Goal: Task Accomplishment & Management: Manage account settings

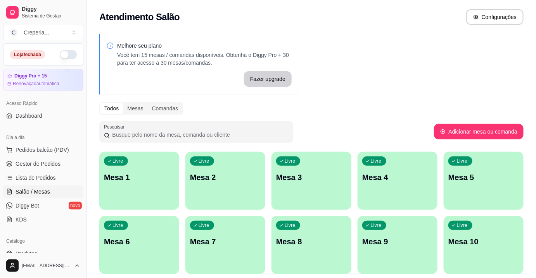
click at [137, 238] on p "Mesa 6" at bounding box center [139, 241] width 71 height 11
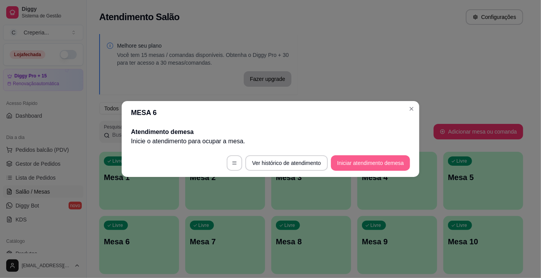
click at [382, 160] on button "Iniciar atendimento de mesa" at bounding box center [370, 163] width 79 height 16
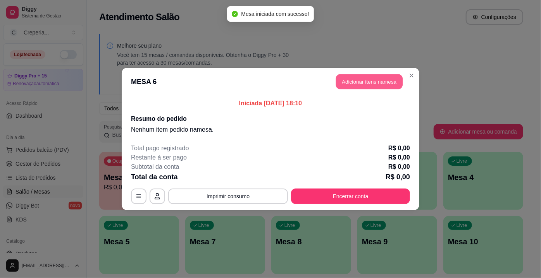
click at [368, 79] on button "Adicionar itens na mesa" at bounding box center [369, 81] width 67 height 15
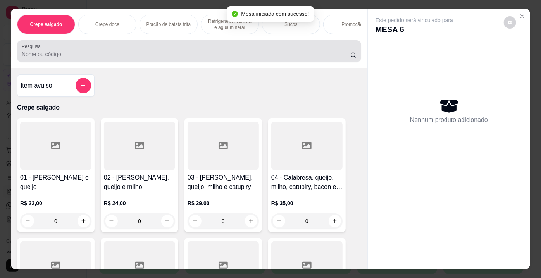
click at [150, 59] on div at bounding box center [189, 51] width 335 height 16
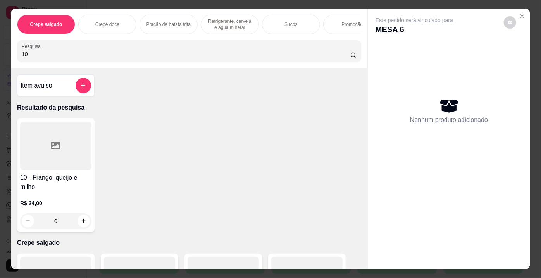
type input "10"
click at [67, 150] on div at bounding box center [55, 146] width 71 height 48
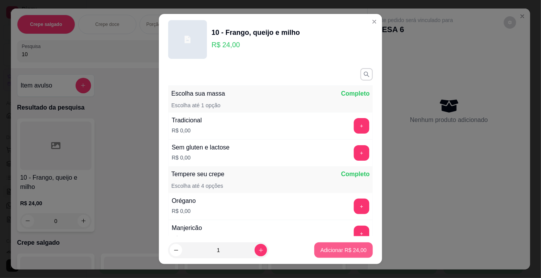
click at [347, 250] on p "Adicionar R$ 24,00" at bounding box center [344, 251] width 46 height 8
type input "1"
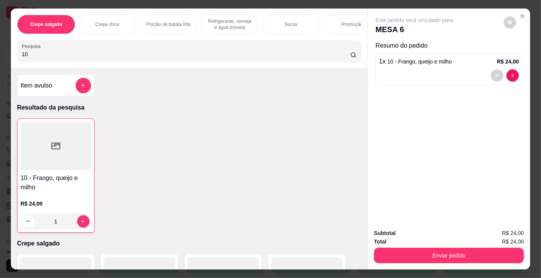
click at [227, 68] on div "Crepe salgado Crepe doce Porção de batata frita Refrigerante, cerveja e água mi…" at bounding box center [189, 39] width 357 height 60
click at [229, 55] on input "10" at bounding box center [186, 54] width 329 height 8
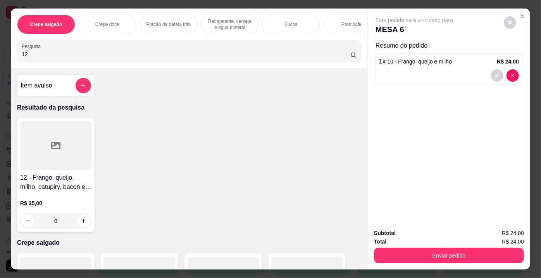
type input "12"
click at [43, 131] on div at bounding box center [55, 146] width 71 height 48
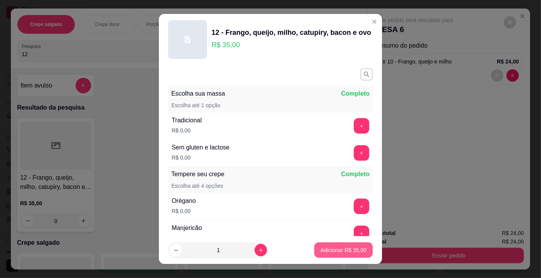
click at [326, 239] on footer "1 Adicionar R$ 35,00" at bounding box center [270, 250] width 223 height 28
click at [341, 261] on footer "1 Adicionar R$ 35,00" at bounding box center [270, 250] width 223 height 28
click at [356, 247] on button "Adicionar R$ 35,00" at bounding box center [343, 251] width 59 height 16
type input "1"
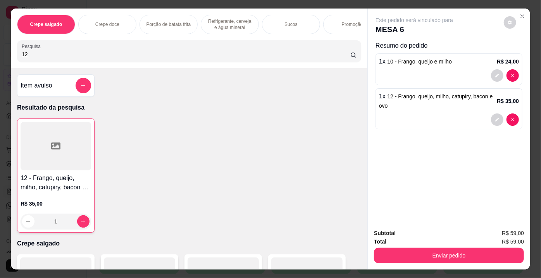
click at [258, 65] on div "Crepe salgado Crepe doce Porção de batata frita Refrigerante, cerveja e água mi…" at bounding box center [189, 39] width 357 height 60
click at [262, 20] on div "Sucos" at bounding box center [291, 24] width 58 height 19
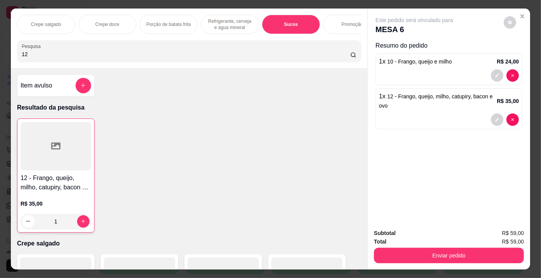
scroll to position [19, 0]
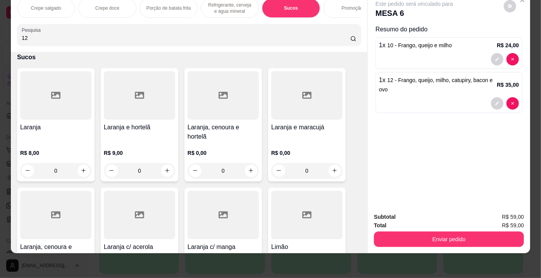
click at [59, 3] on div "Crepe salgado" at bounding box center [46, 7] width 58 height 19
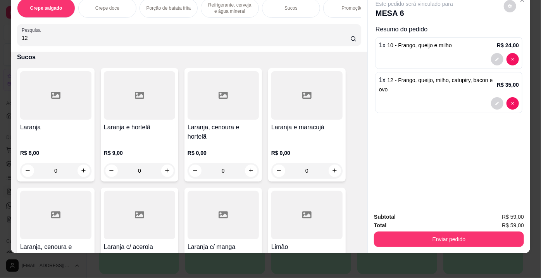
scroll to position [171, 0]
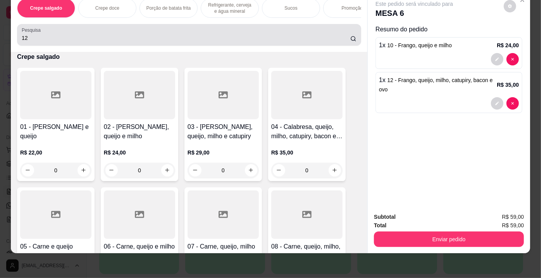
click at [148, 25] on div "Pesquisa 12" at bounding box center [189, 35] width 344 height 22
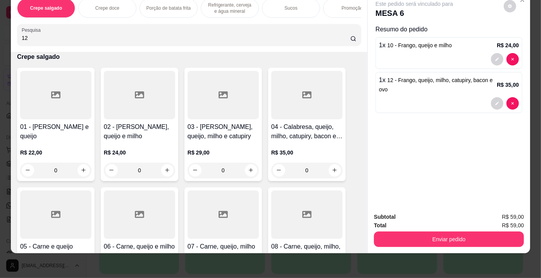
type input "1"
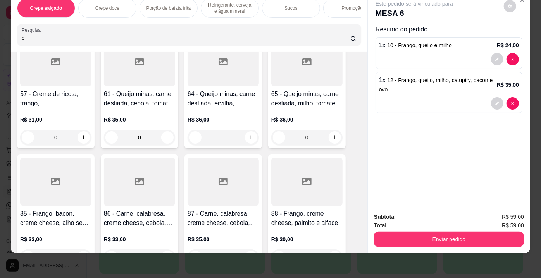
scroll to position [1203, 0]
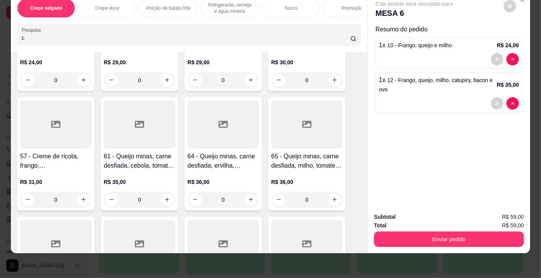
type input "c"
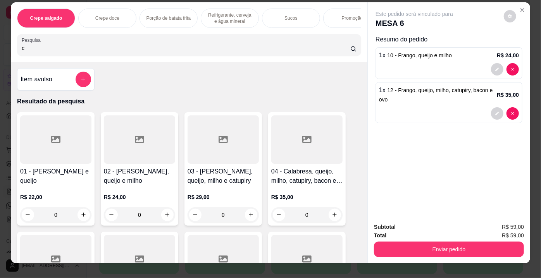
scroll to position [0, 0]
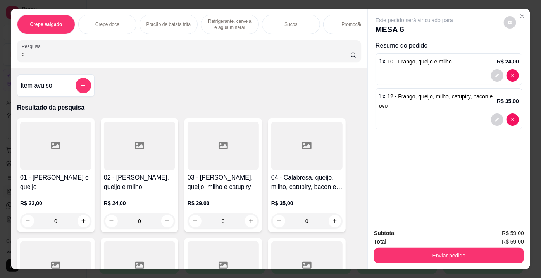
click at [216, 21] on p "Refrigerante, cerveja e água mineral" at bounding box center [229, 24] width 45 height 12
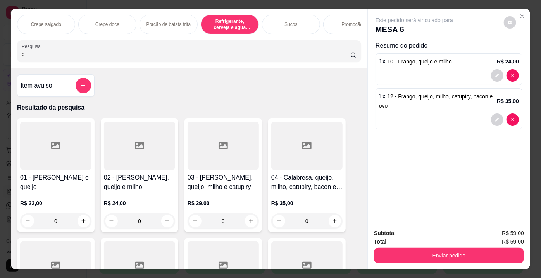
scroll to position [19, 0]
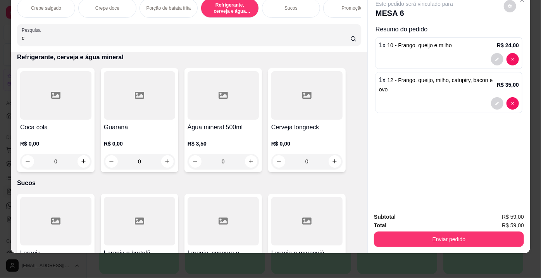
click at [215, 21] on div "Crepe salgado Crepe doce Porção de batata frita Refrigerante, cerveja e água mi…" at bounding box center [189, 22] width 357 height 60
click at [36, 104] on div at bounding box center [55, 95] width 71 height 48
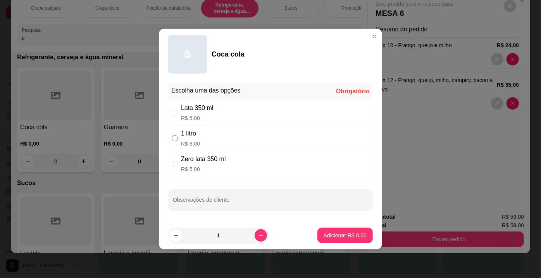
click at [172, 141] on div "1 litro R$ 8,00" at bounding box center [270, 139] width 205 height 26
radio input "true"
click at [336, 232] on p "Adicionar R$ 8,00" at bounding box center [345, 236] width 43 height 8
type input "1"
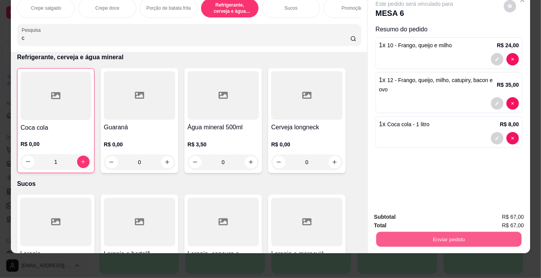
click at [437, 234] on button "Enviar pedido" at bounding box center [448, 239] width 145 height 15
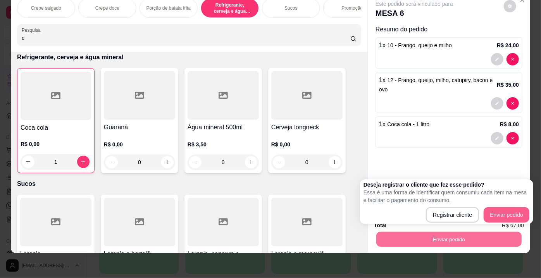
click at [521, 207] on button "Enviar pedido" at bounding box center [507, 215] width 46 height 16
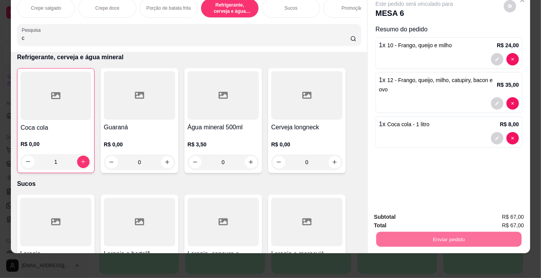
click at [501, 221] on button "Enviar pedido" at bounding box center [504, 215] width 44 height 15
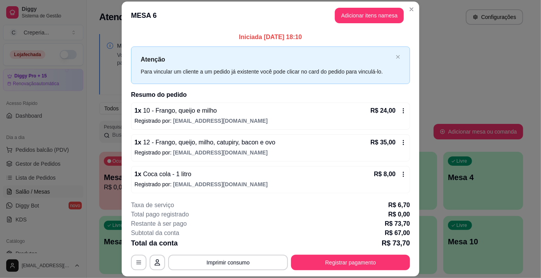
click at [250, 278] on html "Diggy Sistema de Gestão C Creperia ... Loja fechada Diggy Pro + 15 Renovação au…" at bounding box center [270, 139] width 541 height 278
click at [234, 267] on button "Imprimir consumo" at bounding box center [228, 263] width 120 height 16
click at [225, 241] on button "IMPRESSORA" at bounding box center [228, 245] width 56 height 12
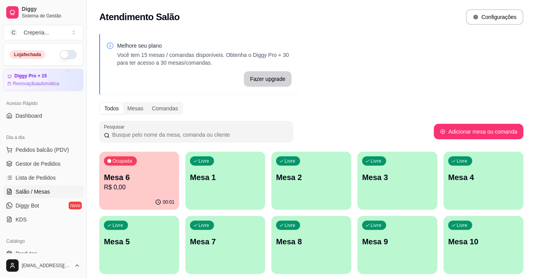
click at [342, 51] on div "Melhore seu plano Você tem 15 mesas / comandas disponíveis. Obtenha o Diggy Pro…" at bounding box center [311, 188] width 449 height 319
click at [49, 163] on span "Gestor de Pedidos" at bounding box center [38, 164] width 45 height 8
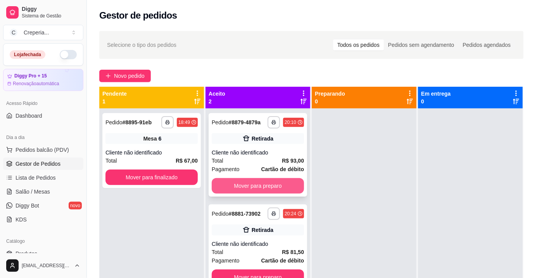
click at [260, 188] on button "Mover para preparo" at bounding box center [258, 186] width 92 height 16
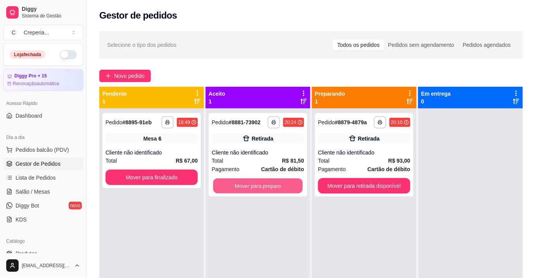
click at [260, 188] on button "Mover para preparo" at bounding box center [258, 186] width 90 height 15
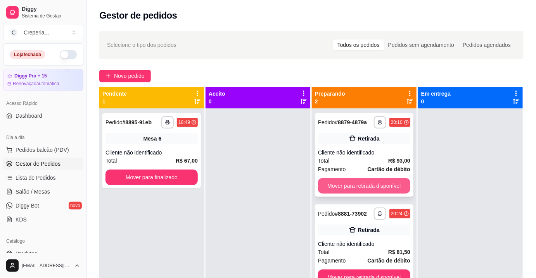
click at [387, 190] on button "Mover para retirada disponível" at bounding box center [364, 186] width 92 height 16
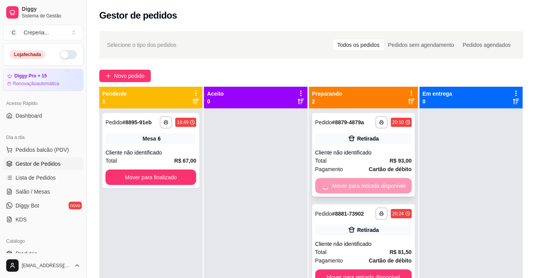
click at [387, 270] on button "Mover para retirada disponível" at bounding box center [363, 278] width 97 height 16
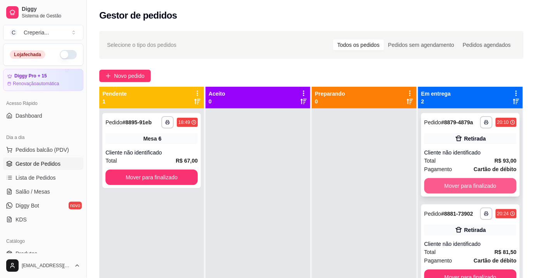
click at [476, 188] on button "Mover para finalizado" at bounding box center [470, 186] width 92 height 16
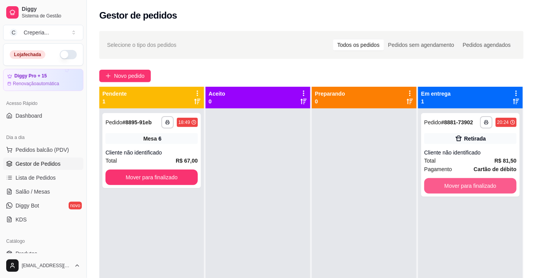
click at [476, 188] on button "Mover para finalizado" at bounding box center [470, 186] width 92 height 16
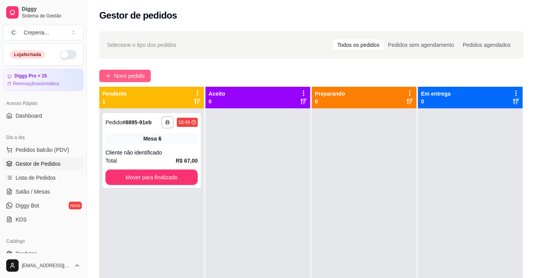
click at [109, 78] on icon "plus" at bounding box center [107, 75] width 5 height 5
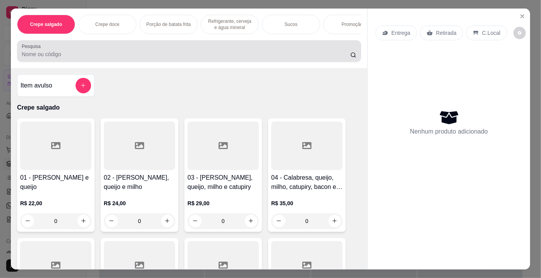
click at [117, 50] on div at bounding box center [189, 51] width 335 height 16
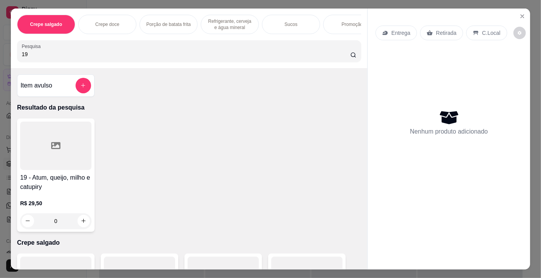
type input "19"
click at [57, 145] on icon at bounding box center [55, 145] width 9 height 7
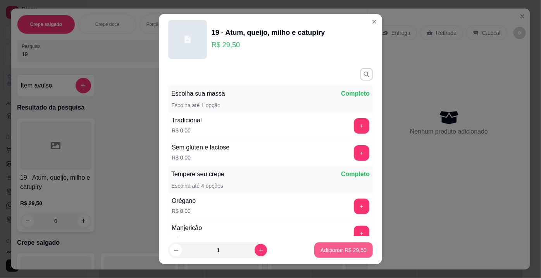
click at [321, 248] on p "Adicionar R$ 29,50" at bounding box center [344, 251] width 46 height 8
type input "1"
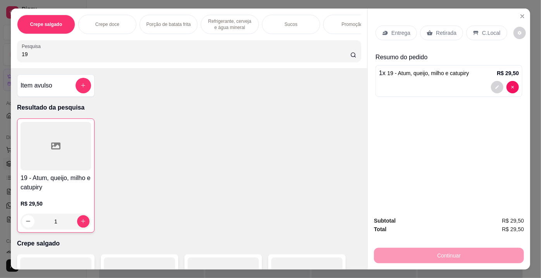
click at [437, 31] on p "Retirada" at bounding box center [446, 33] width 21 height 8
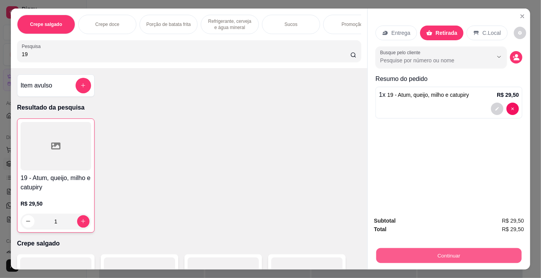
click at [395, 255] on button "Continuar" at bounding box center [448, 255] width 145 height 15
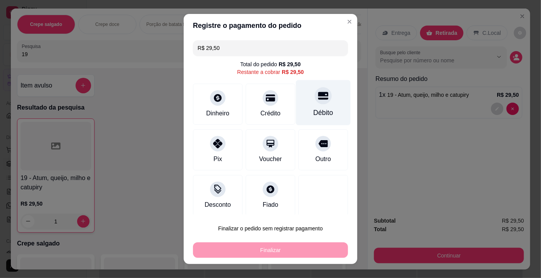
click at [315, 102] on div at bounding box center [323, 95] width 17 height 17
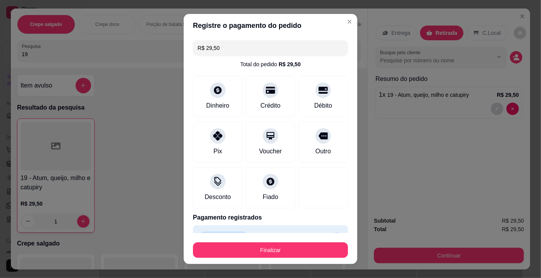
type input "R$ 0,00"
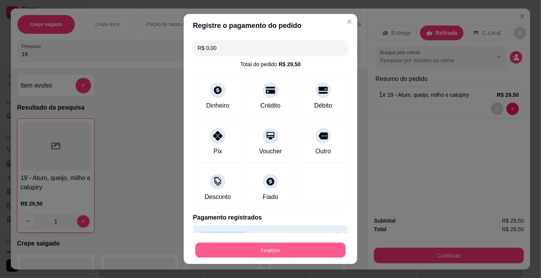
click at [257, 248] on button "Finalizar" at bounding box center [270, 250] width 150 height 15
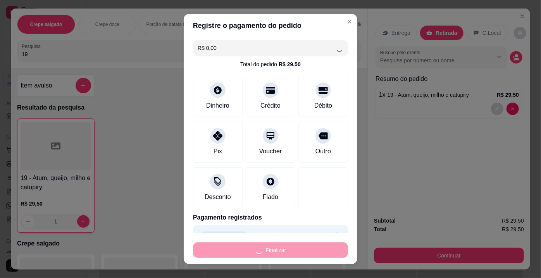
type input "0"
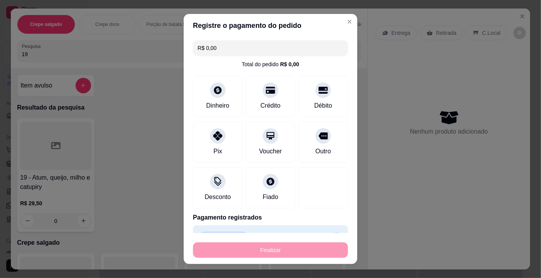
type input "-R$ 29,50"
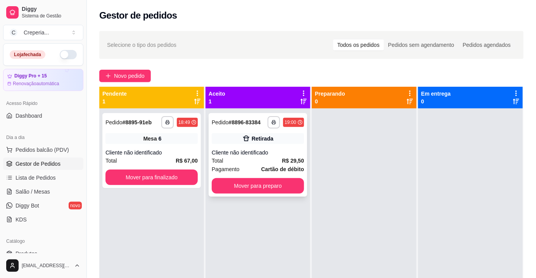
click at [276, 154] on div "Cliente não identificado" at bounding box center [258, 153] width 92 height 8
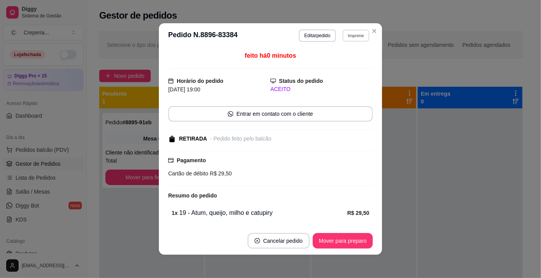
click at [349, 34] on button "Imprimir" at bounding box center [356, 35] width 27 height 12
click at [349, 64] on button "IMPRESSORA" at bounding box center [339, 63] width 54 height 12
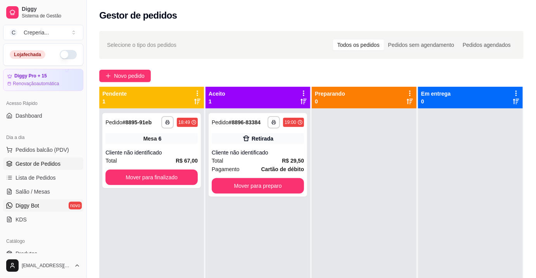
click at [31, 200] on link "Diggy Bot novo" at bounding box center [43, 206] width 80 height 12
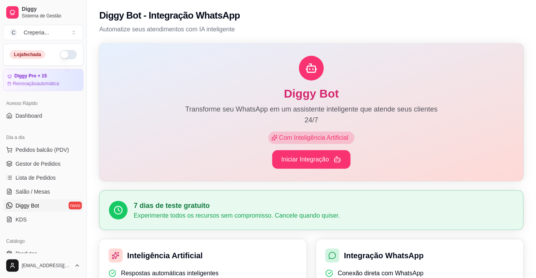
click at [32, 198] on ul "Pedidos balcão (PDV) Gestor de Pedidos Lista de Pedidos Salão / Mesas Diggy Bot…" at bounding box center [43, 185] width 80 height 82
click at [36, 189] on span "Salão / Mesas" at bounding box center [33, 192] width 34 height 8
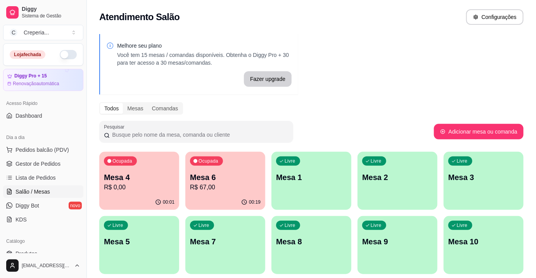
click at [147, 166] on div "Ocupada Mesa 4 R$ 0,00" at bounding box center [139, 173] width 80 height 43
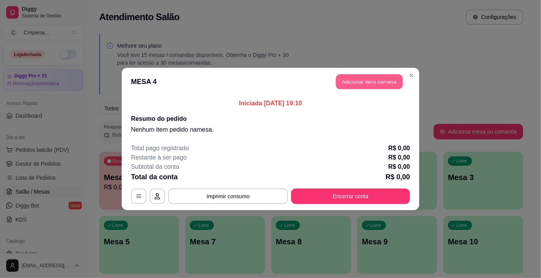
click at [345, 87] on button "Adicionar itens na mesa" at bounding box center [369, 81] width 67 height 15
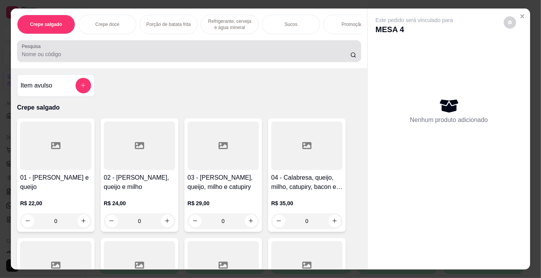
click at [158, 51] on div at bounding box center [189, 51] width 335 height 16
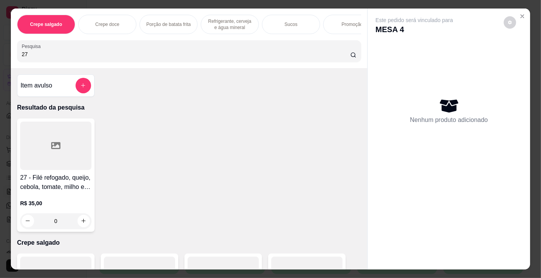
type input "27"
click at [41, 139] on div at bounding box center [55, 146] width 71 height 48
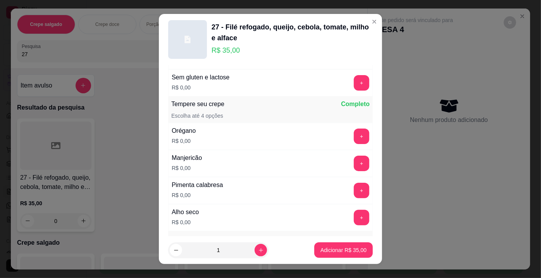
scroll to position [105, 0]
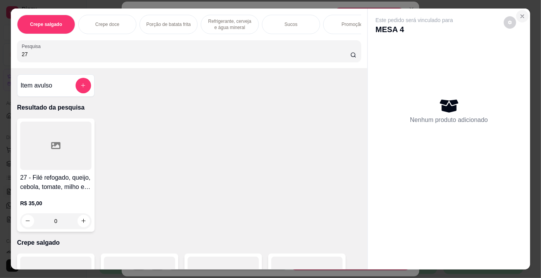
click at [521, 14] on icon "Close" at bounding box center [522, 16] width 6 height 6
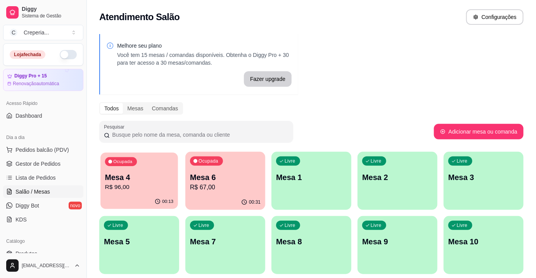
click at [147, 191] on p "R$ 96,00" at bounding box center [139, 187] width 69 height 9
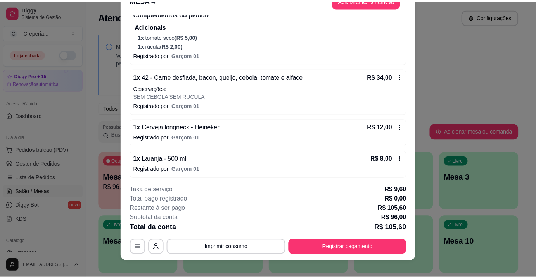
scroll to position [23, 0]
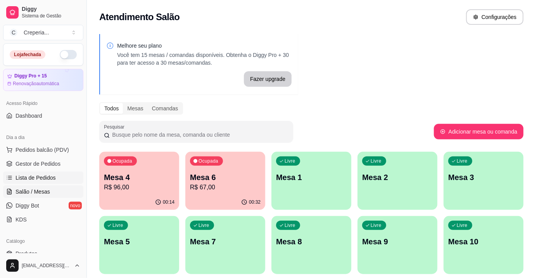
click at [45, 177] on span "Lista de Pedidos" at bounding box center [36, 178] width 40 height 8
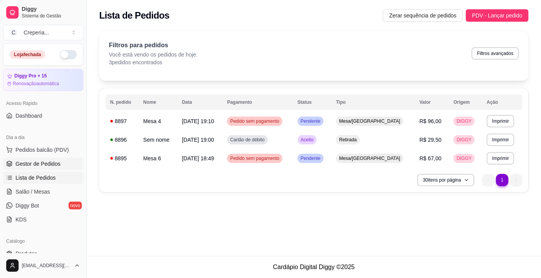
click at [53, 161] on span "Gestor de Pedidos" at bounding box center [38, 164] width 45 height 8
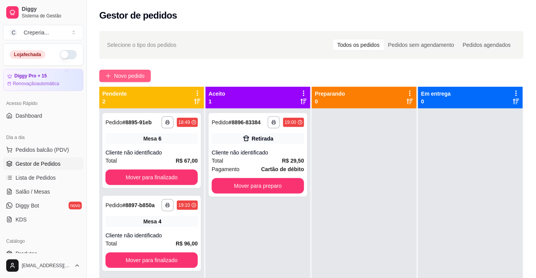
click at [127, 76] on span "Novo pedido" at bounding box center [129, 76] width 31 height 9
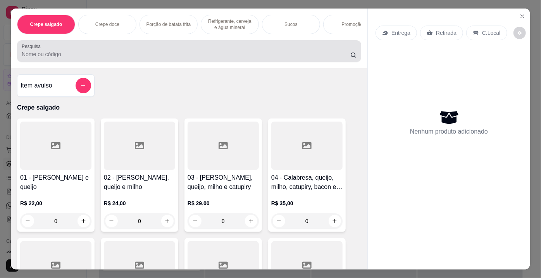
click at [217, 62] on div "Pesquisa" at bounding box center [189, 51] width 344 height 22
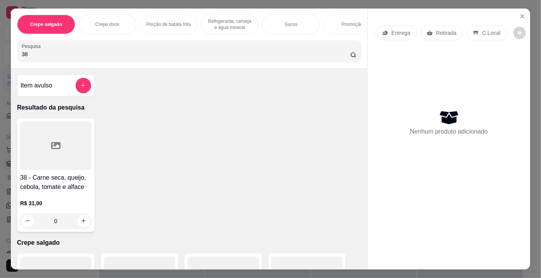
type input "38"
click at [70, 144] on div at bounding box center [55, 146] width 71 height 48
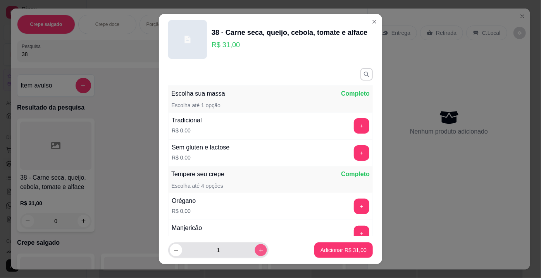
click at [258, 248] on icon "increase-product-quantity" at bounding box center [261, 251] width 6 height 6
type input "2"
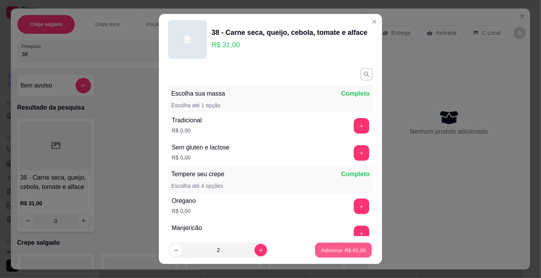
click at [315, 250] on button "Adicionar R$ 62,00" at bounding box center [343, 250] width 57 height 15
type input "2"
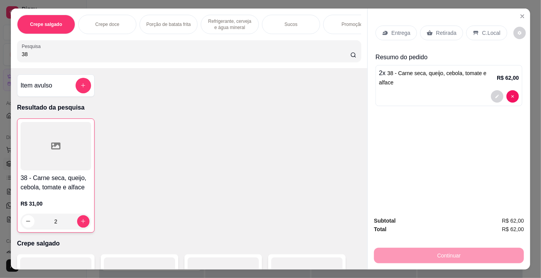
click at [433, 34] on div "Retirada" at bounding box center [441, 33] width 43 height 15
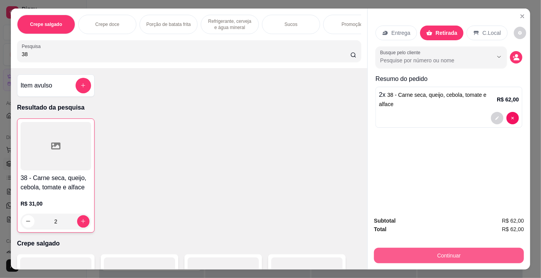
click at [466, 254] on button "Continuar" at bounding box center [449, 256] width 150 height 16
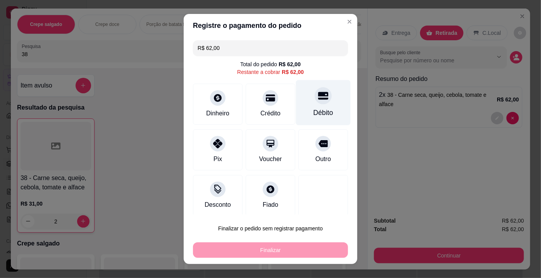
click at [318, 98] on icon at bounding box center [323, 96] width 10 height 10
type input "R$ 0,00"
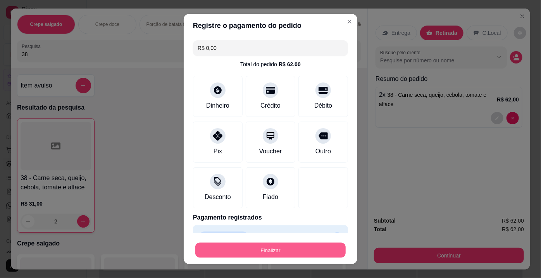
click at [262, 250] on button "Finalizar" at bounding box center [270, 250] width 150 height 15
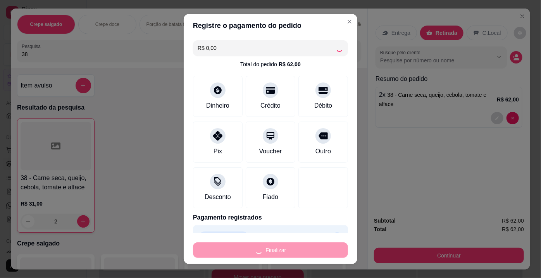
type input "0"
type input "-R$ 62,00"
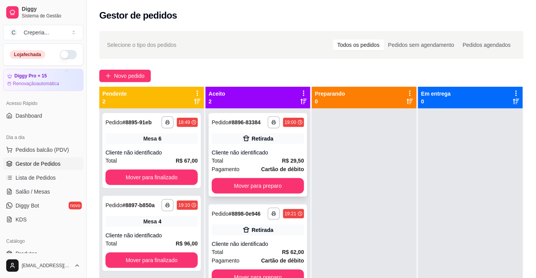
click at [259, 133] on div "Retirada" at bounding box center [258, 138] width 92 height 11
click at [265, 186] on button "Mover para preparo" at bounding box center [258, 186] width 92 height 16
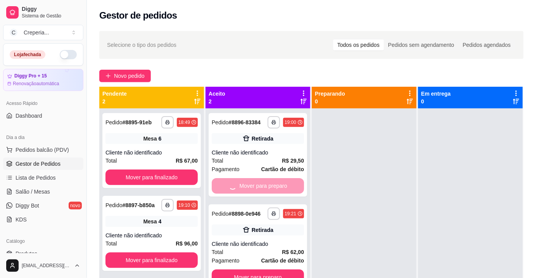
click at [346, 188] on div at bounding box center [364, 248] width 105 height 278
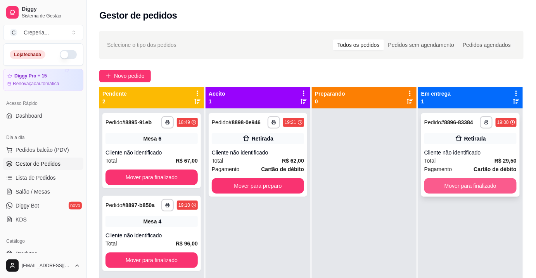
click at [465, 190] on button "Mover para finalizado" at bounding box center [470, 186] width 92 height 16
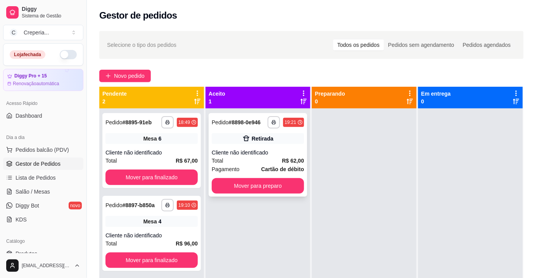
click at [271, 151] on div "Cliente não identificado" at bounding box center [258, 153] width 92 height 8
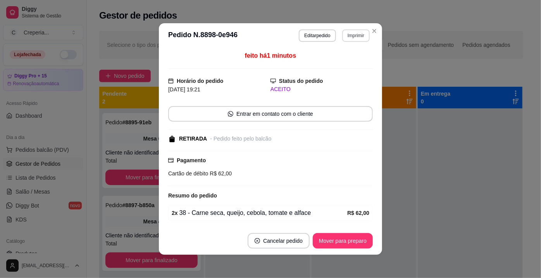
click at [355, 37] on button "Imprimir" at bounding box center [356, 35] width 28 height 12
click at [341, 60] on button "IMPRESSORA" at bounding box center [340, 63] width 56 height 12
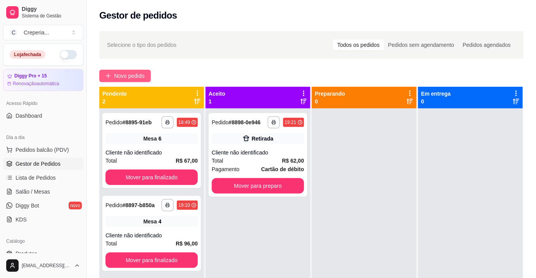
click at [110, 76] on icon "plus" at bounding box center [107, 75] width 5 height 5
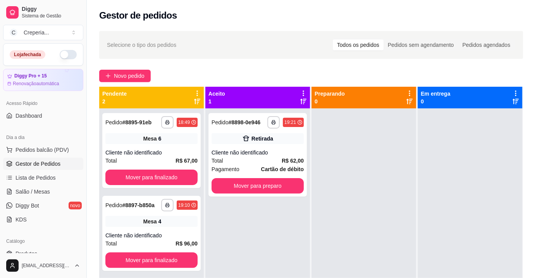
click at [147, 57] on input "Pesquisa" at bounding box center [186, 54] width 329 height 8
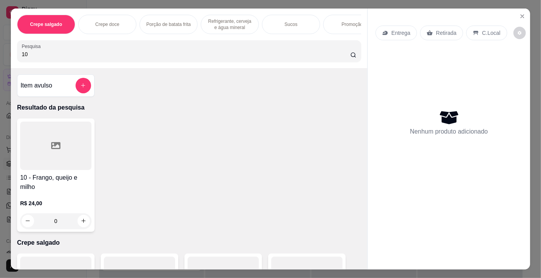
type input "10"
click at [73, 149] on div at bounding box center [55, 146] width 71 height 48
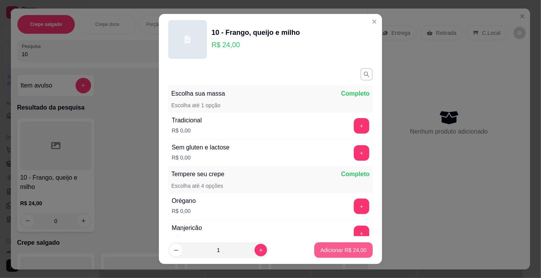
click at [322, 250] on p "Adicionar R$ 24,00" at bounding box center [344, 251] width 46 height 8
type input "1"
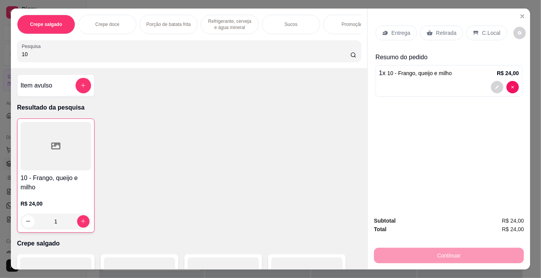
click at [441, 26] on div "Retirada" at bounding box center [441, 33] width 43 height 15
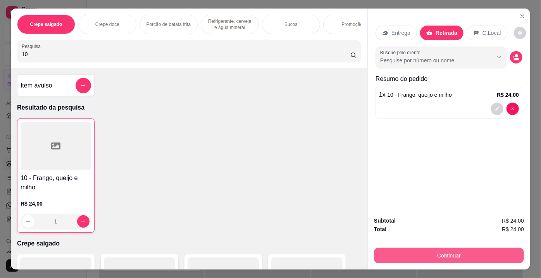
click at [437, 252] on button "Continuar" at bounding box center [449, 256] width 150 height 16
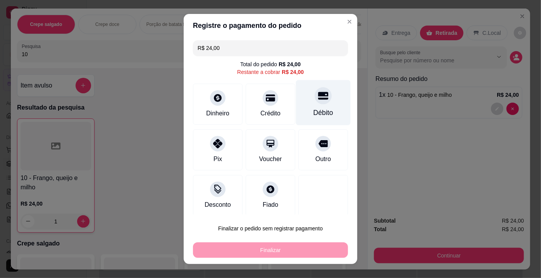
click at [317, 94] on div at bounding box center [323, 95] width 17 height 17
type input "R$ 0,00"
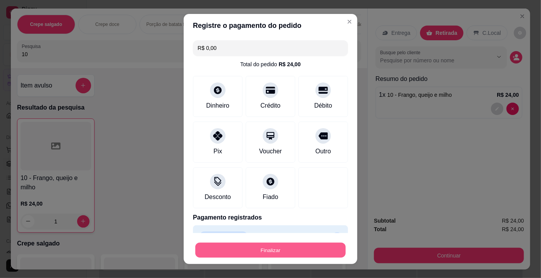
click at [273, 253] on button "Finalizar" at bounding box center [270, 250] width 150 height 15
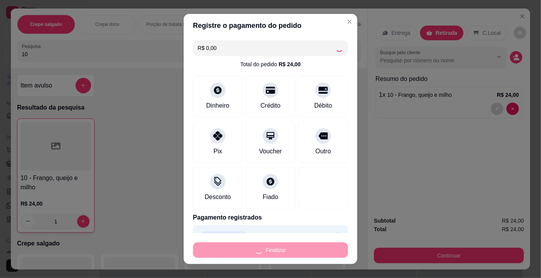
type input "0"
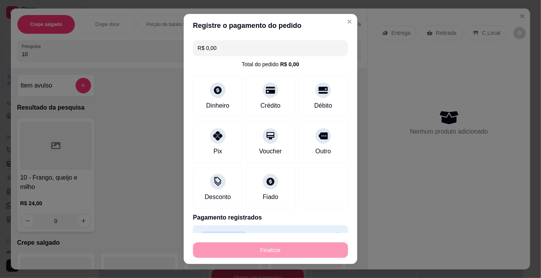
type input "-R$ 24,00"
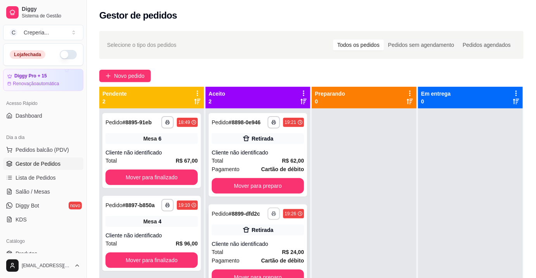
scroll to position [22, 0]
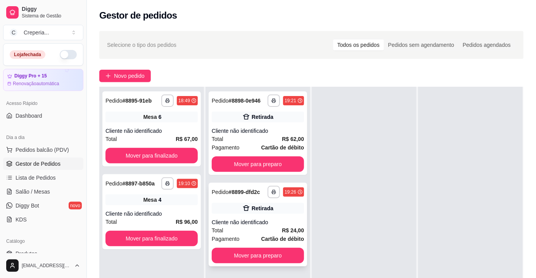
click at [267, 213] on div "Retirada" at bounding box center [258, 208] width 92 height 11
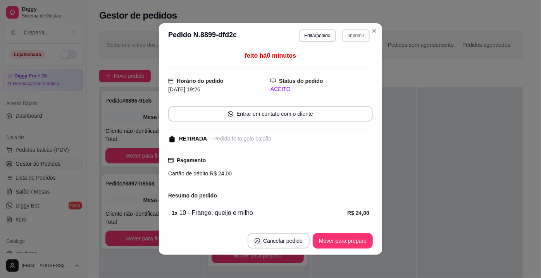
click at [352, 37] on button "Imprimir" at bounding box center [356, 35] width 28 height 12
click at [340, 60] on button "IMPRESSORA" at bounding box center [340, 63] width 56 height 12
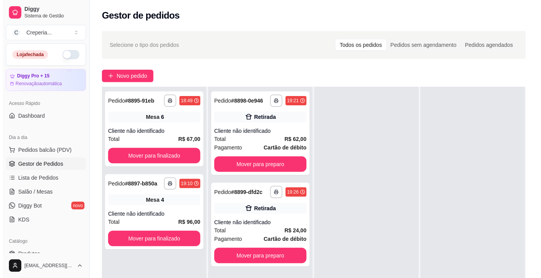
scroll to position [0, 0]
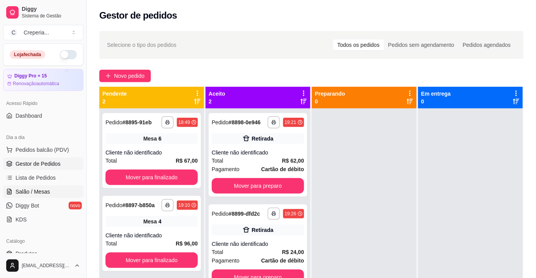
click at [32, 189] on span "Salão / Mesas" at bounding box center [33, 192] width 34 height 8
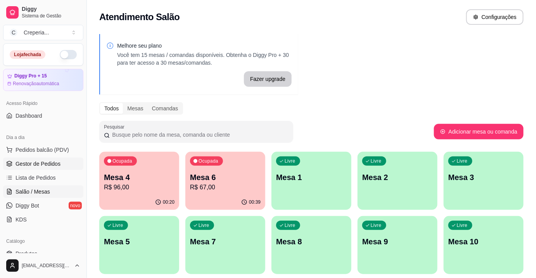
click at [48, 160] on span "Gestor de Pedidos" at bounding box center [38, 164] width 45 height 8
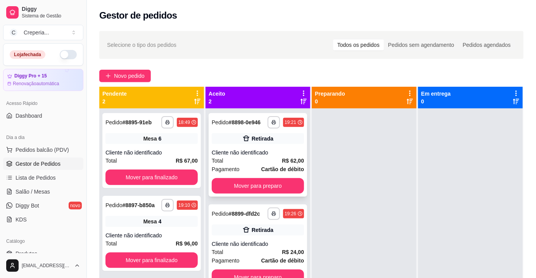
click at [267, 157] on div "Total R$ 62,00" at bounding box center [258, 161] width 92 height 9
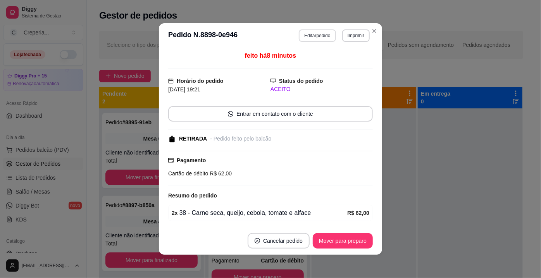
click at [320, 34] on button "Editar pedido" at bounding box center [317, 35] width 37 height 12
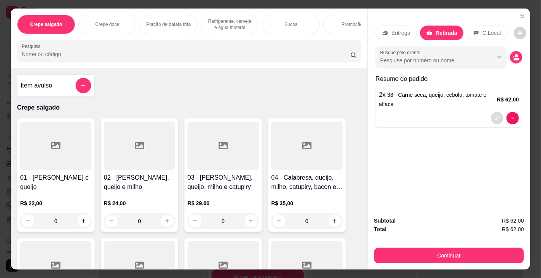
click at [498, 114] on button "decrease-product-quantity" at bounding box center [497, 118] width 12 height 12
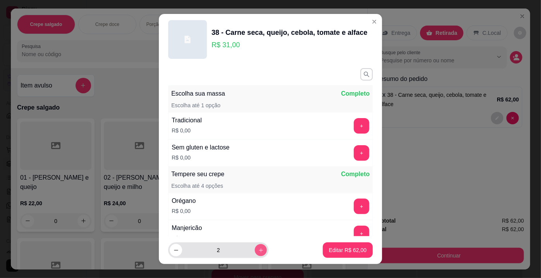
click at [258, 252] on icon "increase-product-quantity" at bounding box center [261, 251] width 6 height 6
type input "3"
click at [342, 252] on p "Editar R$ 93,00" at bounding box center [348, 251] width 38 height 8
type input "3"
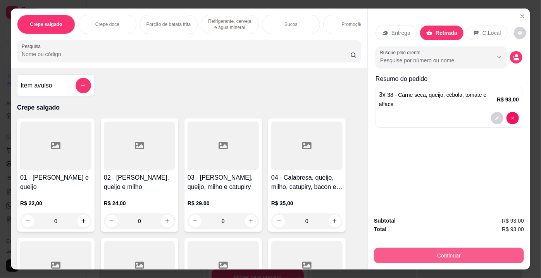
click at [410, 251] on button "Continuar" at bounding box center [449, 256] width 150 height 16
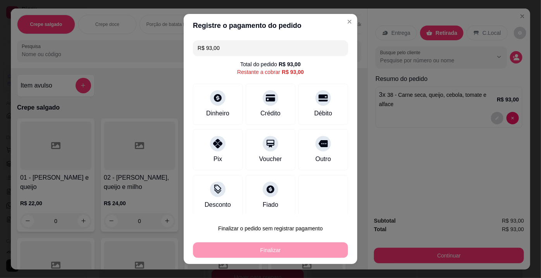
drag, startPoint x: 314, startPoint y: 104, endPoint x: 279, endPoint y: 246, distance: 146.0
click at [314, 105] on div "Débito" at bounding box center [323, 104] width 50 height 41
type input "R$ 0,00"
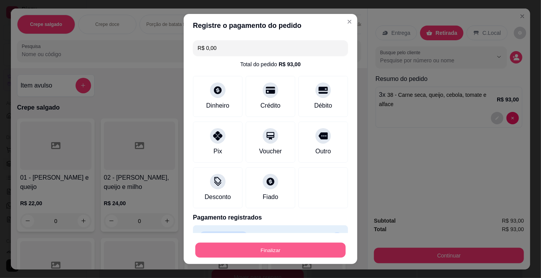
click at [275, 253] on button "Finalizar" at bounding box center [270, 250] width 150 height 15
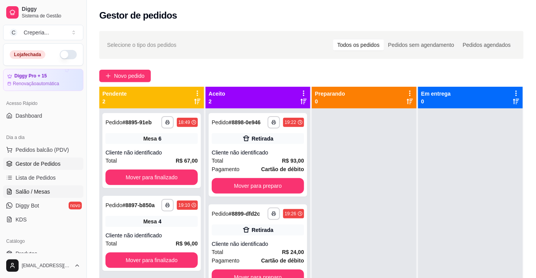
click at [47, 193] on span "Salão / Mesas" at bounding box center [33, 192] width 34 height 8
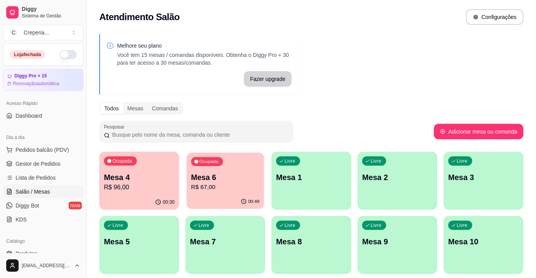
click at [220, 171] on div "Ocupada Mesa 6 R$ 67,00" at bounding box center [225, 174] width 78 height 42
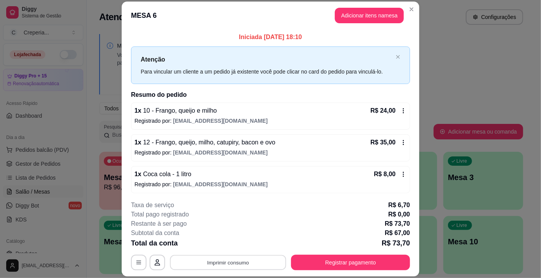
click at [221, 263] on button "Imprimir consumo" at bounding box center [228, 262] width 116 height 15
click at [222, 243] on button "IMPRESSORA" at bounding box center [228, 245] width 54 height 12
click at [350, 258] on button "Registrar pagamento" at bounding box center [350, 263] width 119 height 16
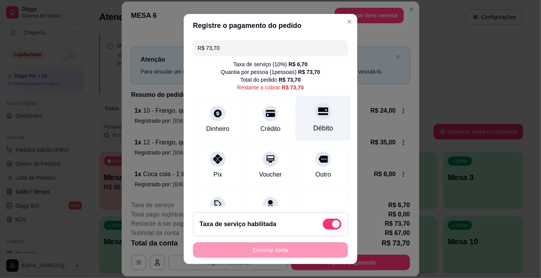
click at [315, 118] on div at bounding box center [323, 111] width 17 height 17
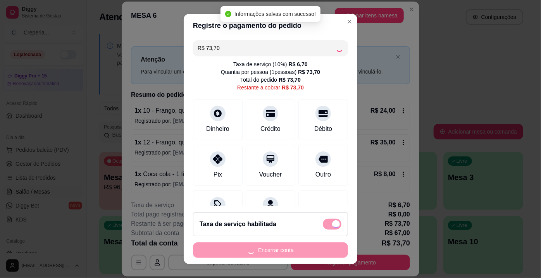
type input "R$ 0,00"
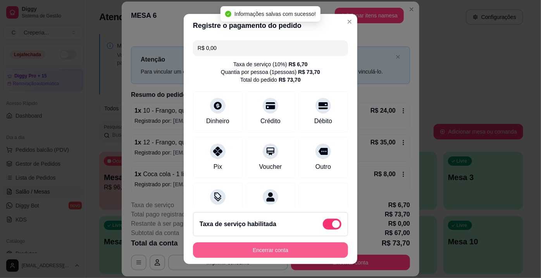
click at [280, 253] on button "Encerrar conta" at bounding box center [270, 251] width 155 height 16
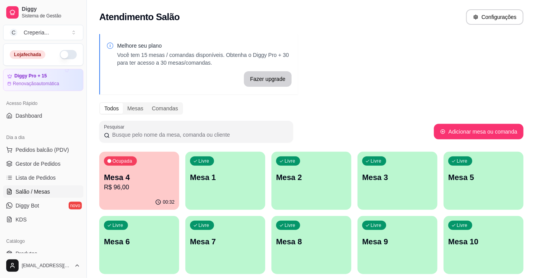
click at [156, 176] on p "Mesa 4" at bounding box center [139, 177] width 71 height 11
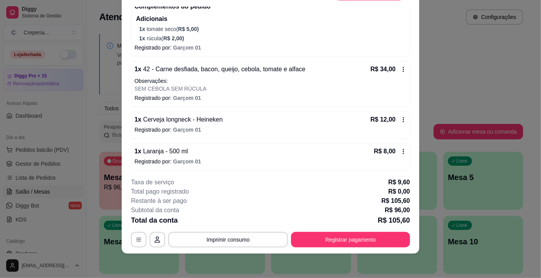
scroll to position [23, 0]
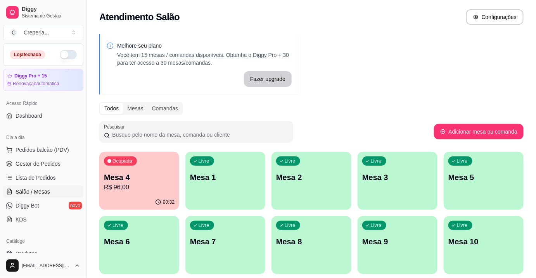
click at [132, 179] on p "Mesa 4" at bounding box center [139, 177] width 71 height 11
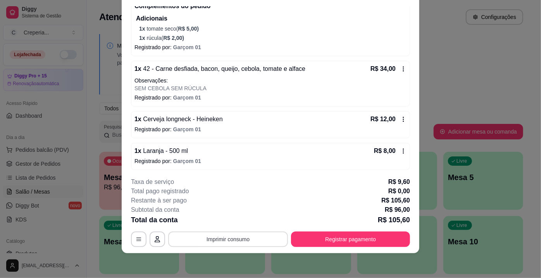
click at [264, 241] on button "Imprimir consumo" at bounding box center [228, 240] width 120 height 16
click at [245, 220] on button "IMPRESSORA" at bounding box center [228, 222] width 56 height 12
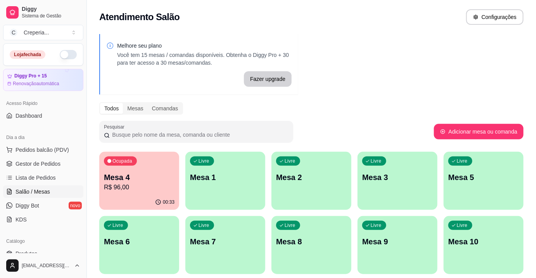
click at [128, 181] on p "Mesa 4" at bounding box center [139, 177] width 71 height 11
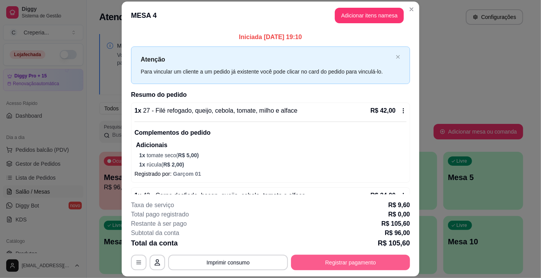
click at [382, 263] on button "Registrar pagamento" at bounding box center [350, 263] width 119 height 16
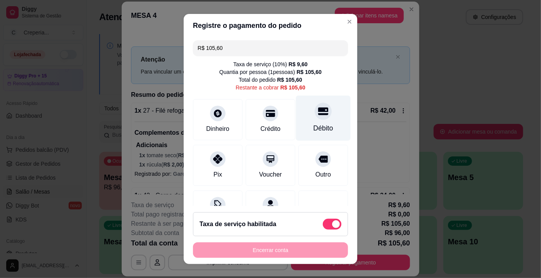
click at [315, 119] on div at bounding box center [323, 111] width 17 height 17
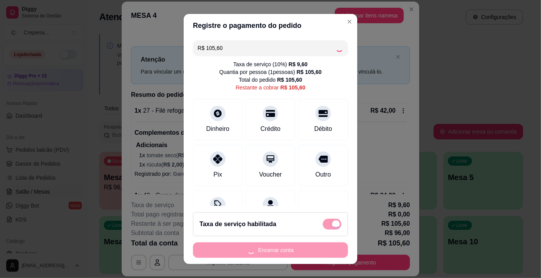
type input "R$ 0,00"
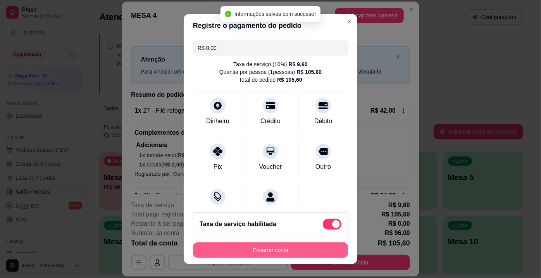
click at [269, 251] on button "Encerrar conta" at bounding box center [270, 251] width 155 height 16
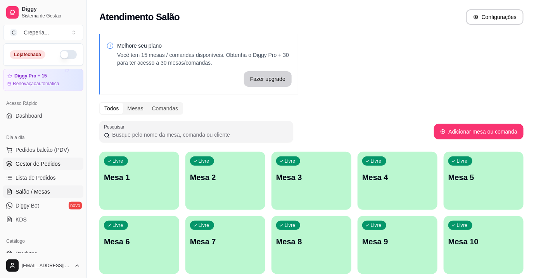
click at [46, 168] on link "Gestor de Pedidos" at bounding box center [43, 164] width 80 height 12
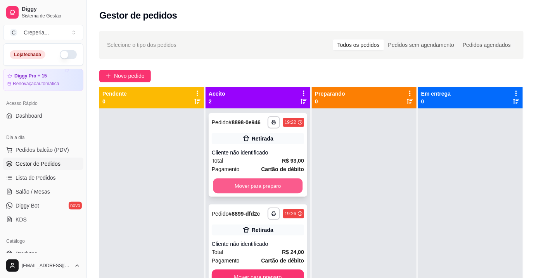
click at [271, 189] on button "Mover para preparo" at bounding box center [258, 186] width 90 height 15
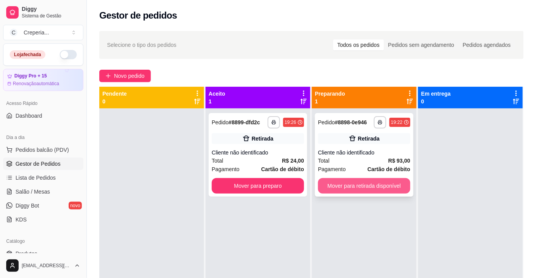
click at [352, 182] on button "Mover para retirada disponível" at bounding box center [364, 186] width 92 height 16
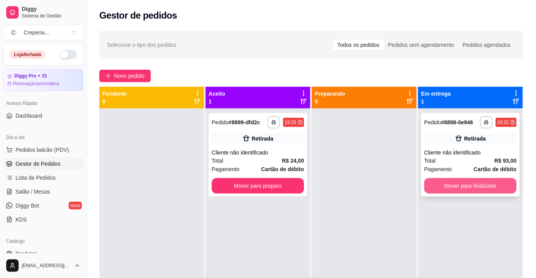
click at [466, 188] on button "Mover para finalizado" at bounding box center [470, 186] width 92 height 16
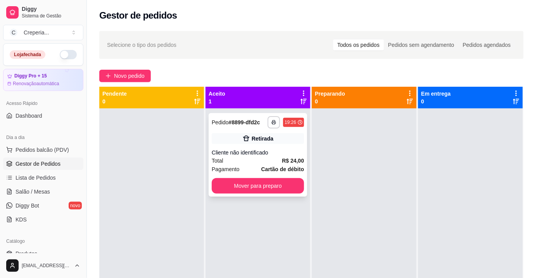
click at [247, 144] on div "Retirada" at bounding box center [258, 138] width 92 height 11
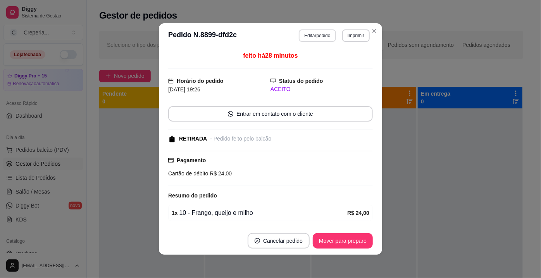
click at [322, 34] on button "Editar pedido" at bounding box center [317, 35] width 37 height 12
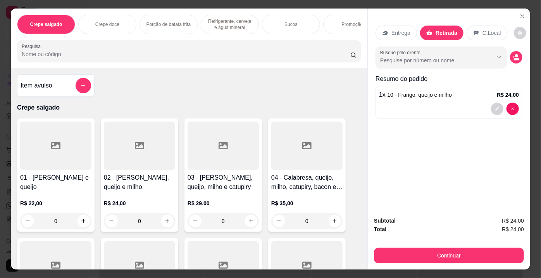
click at [51, 148] on icon at bounding box center [55, 145] width 9 height 7
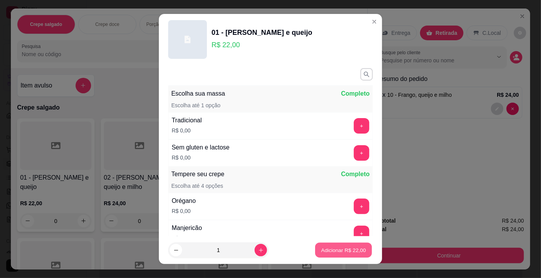
click at [348, 250] on p "Adicionar R$ 22,00" at bounding box center [343, 250] width 45 height 7
type input "1"
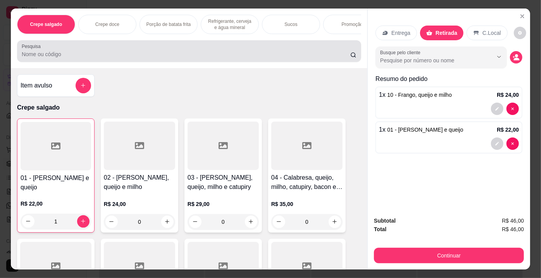
click at [58, 58] on input "Pesquisa" at bounding box center [186, 54] width 329 height 8
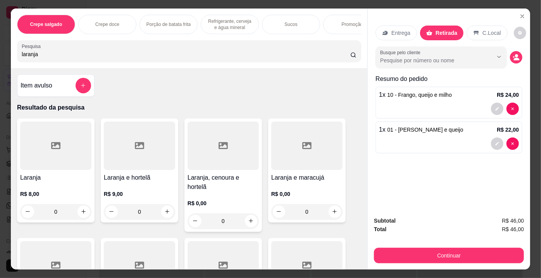
type input "laranja"
click at [56, 142] on div at bounding box center [55, 146] width 71 height 48
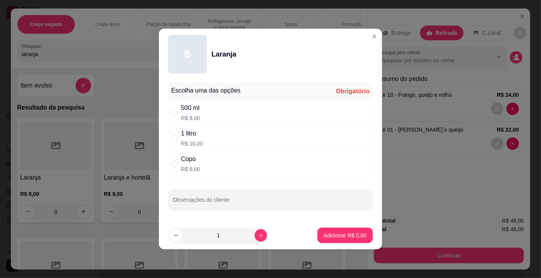
click at [199, 143] on p "R$ 16,00" at bounding box center [192, 144] width 22 height 8
radio input "true"
click at [332, 233] on p "Adicionar R$ 16,00" at bounding box center [344, 236] width 46 height 8
type input "1"
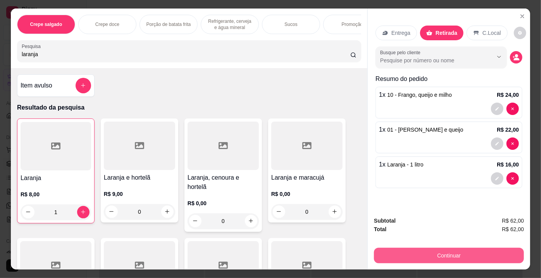
click at [455, 253] on button "Continuar" at bounding box center [449, 256] width 150 height 16
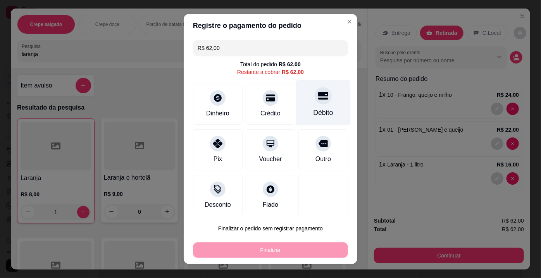
click at [318, 110] on div "Débito" at bounding box center [324, 113] width 20 height 10
type input "R$ 0,00"
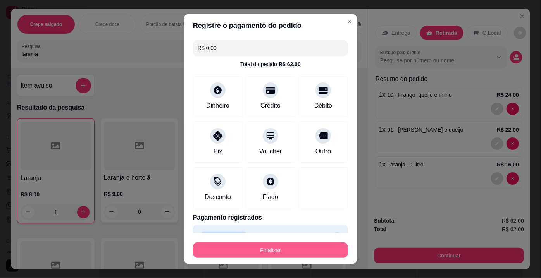
click at [244, 252] on button "Finalizar" at bounding box center [270, 251] width 155 height 16
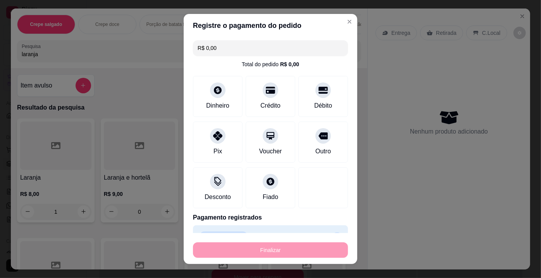
type input "0"
type input "-R$ 62,00"
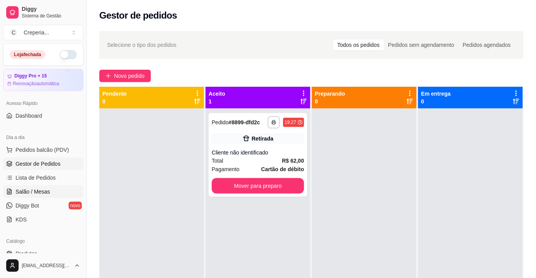
click at [27, 188] on span "Salão / Mesas" at bounding box center [33, 192] width 34 height 8
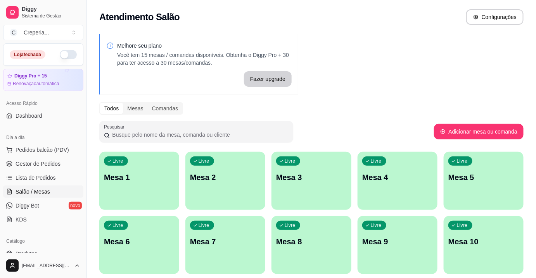
click at [150, 233] on div "Livre Mesa 6" at bounding box center [139, 240] width 80 height 49
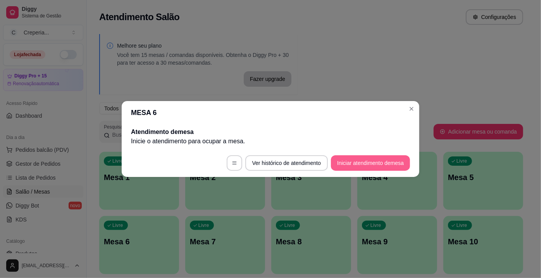
click at [355, 166] on button "Iniciar atendimento de mesa" at bounding box center [370, 163] width 79 height 16
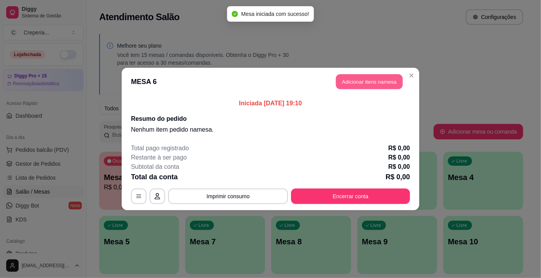
click at [351, 77] on button "Adicionar itens na mesa" at bounding box center [369, 81] width 67 height 15
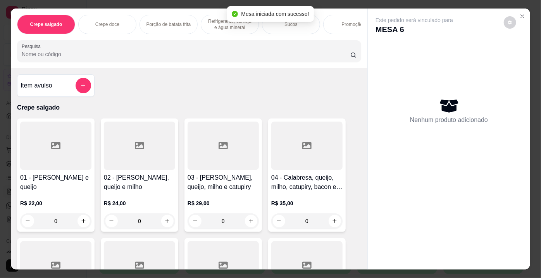
click at [104, 54] on input "Pesquisa" at bounding box center [186, 54] width 329 height 8
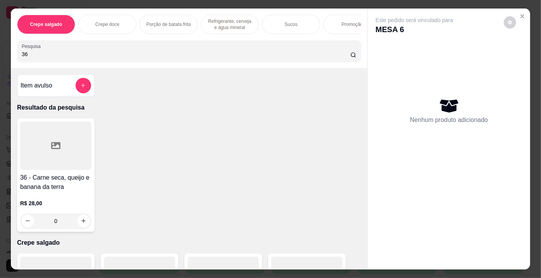
type input "36"
click at [64, 169] on div at bounding box center [55, 146] width 71 height 48
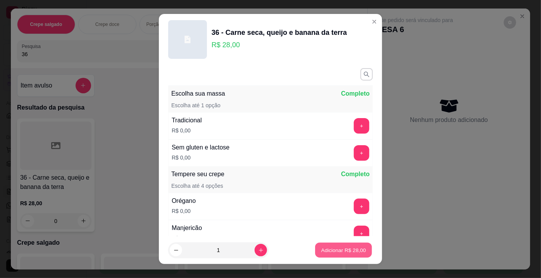
click at [334, 248] on p "Adicionar R$ 28,00" at bounding box center [343, 250] width 45 height 7
type input "1"
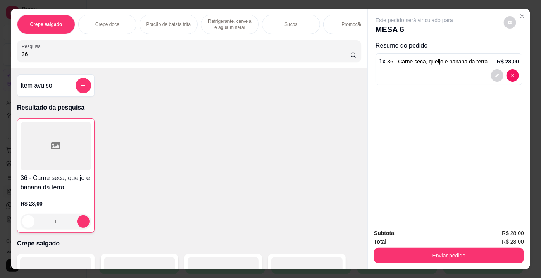
drag, startPoint x: 33, startPoint y: 54, endPoint x: 0, endPoint y: 54, distance: 32.9
click at [0, 54] on div "Crepe salgado Crepe doce Porção de batata frita Refrigerante, cerveja e água mi…" at bounding box center [270, 139] width 541 height 278
type input "40"
click at [72, 138] on div at bounding box center [55, 146] width 71 height 48
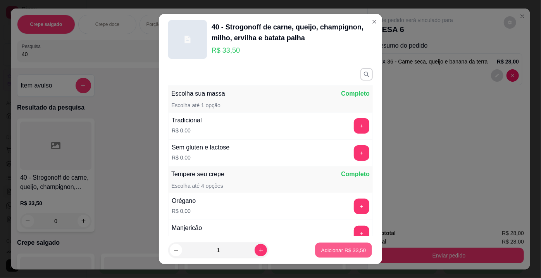
click at [341, 255] on button "Adicionar R$ 33,50" at bounding box center [343, 250] width 57 height 15
type input "1"
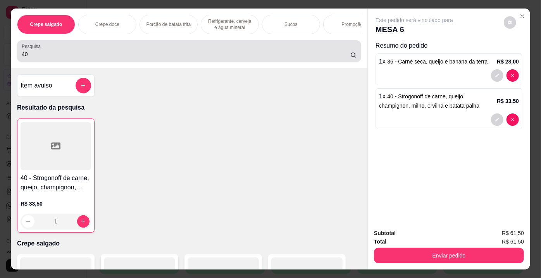
click at [38, 48] on label "Pesquisa" at bounding box center [33, 46] width 22 height 7
click at [38, 50] on input "40" at bounding box center [186, 54] width 329 height 8
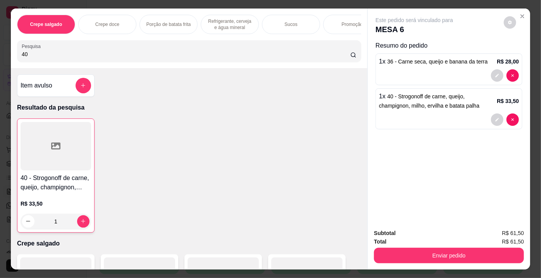
drag, startPoint x: 36, startPoint y: 56, endPoint x: 9, endPoint y: 57, distance: 27.1
click at [11, 57] on div "Crepe salgado Crepe doce Porção de batata frita Refrigerante, cerveja e água mi…" at bounding box center [189, 39] width 357 height 60
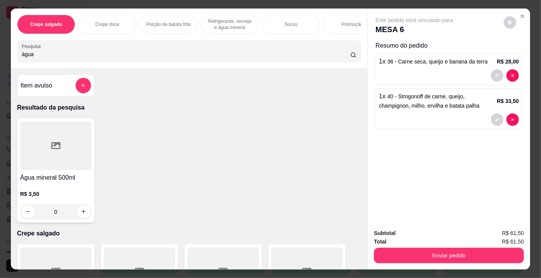
type input "água"
click at [57, 143] on icon at bounding box center [55, 145] width 9 height 9
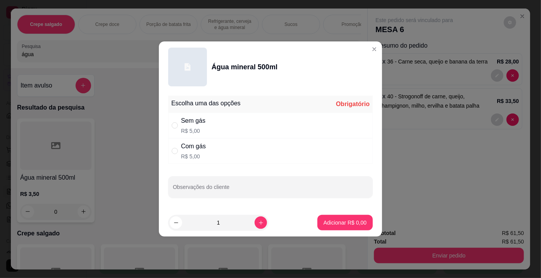
drag, startPoint x: 184, startPoint y: 150, endPoint x: 368, endPoint y: 207, distance: 192.6
click at [184, 150] on div "Com gás" at bounding box center [193, 146] width 25 height 9
radio input "true"
click at [350, 221] on p "Adicionar R$ 5,00" at bounding box center [345, 223] width 43 height 8
type input "1"
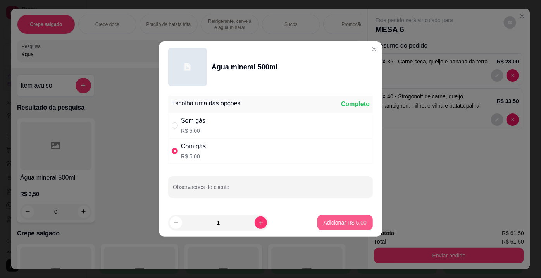
type input "1"
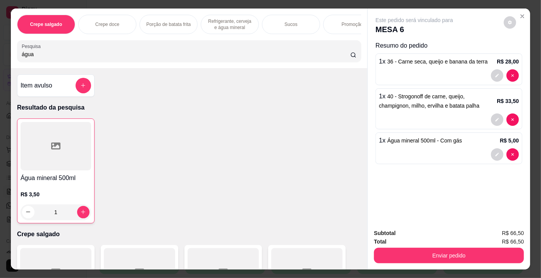
drag, startPoint x: 55, startPoint y: 56, endPoint x: 0, endPoint y: 57, distance: 54.7
click at [0, 57] on div "Crepe salgado Crepe doce Porção de batata frita Refrigerante, cerveja e água mi…" at bounding box center [270, 139] width 541 height 278
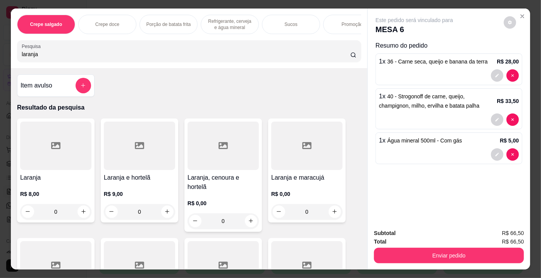
type input "laranja"
click at [48, 138] on div at bounding box center [55, 146] width 71 height 48
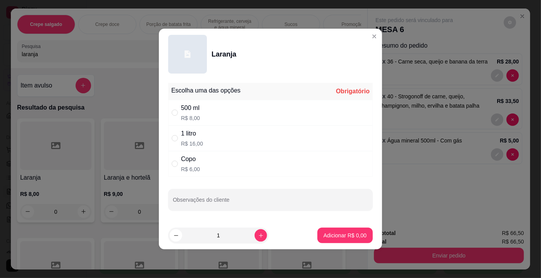
click at [195, 164] on div "Copo R$ 6,00" at bounding box center [190, 164] width 19 height 19
radio input "true"
click at [187, 206] on input "Observações do cliente" at bounding box center [270, 203] width 195 height 8
type input "SUMO"
click at [351, 235] on p "Adicionar R$ 6,00" at bounding box center [345, 235] width 42 height 7
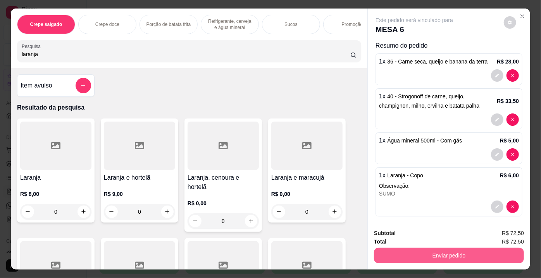
click at [433, 256] on button "Enviar pedido" at bounding box center [449, 256] width 150 height 16
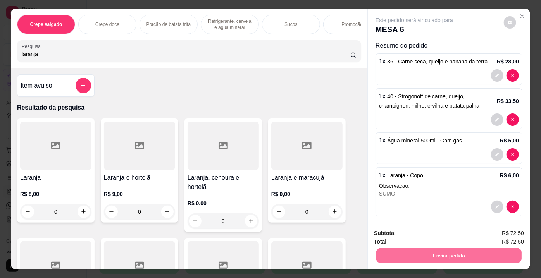
click at [514, 235] on button "Enviar pedido" at bounding box center [504, 234] width 43 height 14
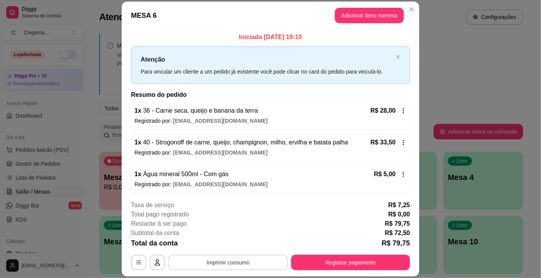
click at [249, 260] on button "Imprimir consumo" at bounding box center [228, 263] width 120 height 16
click at [225, 245] on button "IMPRESSORA" at bounding box center [228, 245] width 56 height 12
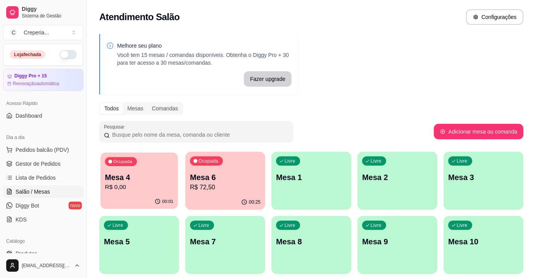
click at [151, 182] on p "Mesa 4" at bounding box center [139, 177] width 69 height 10
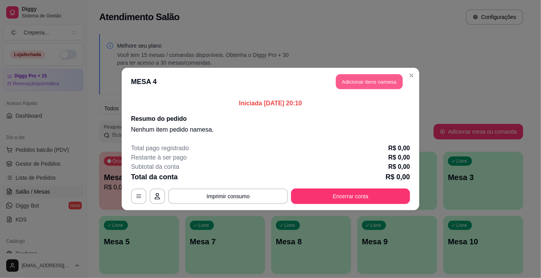
click at [355, 79] on button "Adicionar itens na mesa" at bounding box center [369, 81] width 67 height 15
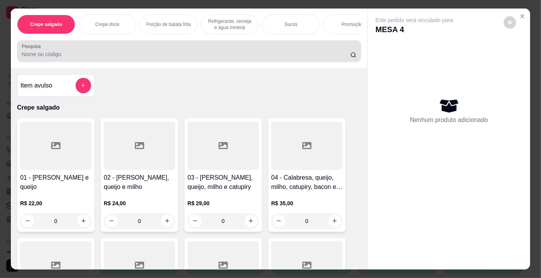
click at [227, 57] on input "Pesquisa" at bounding box center [186, 54] width 329 height 8
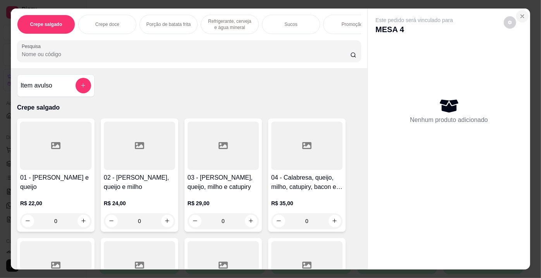
click at [521, 13] on icon "Close" at bounding box center [522, 16] width 6 height 6
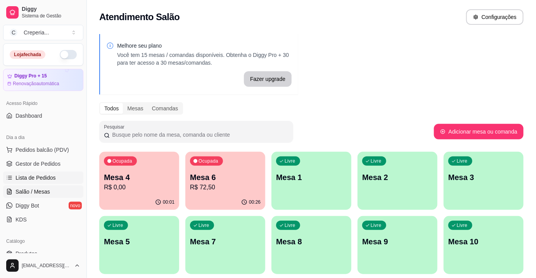
click at [43, 177] on span "Lista de Pedidos" at bounding box center [36, 178] width 40 height 8
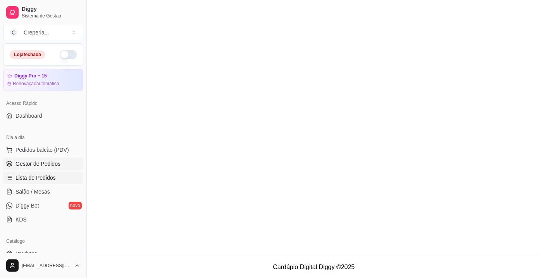
click at [46, 168] on link "Gestor de Pedidos" at bounding box center [43, 164] width 80 height 12
click at [34, 192] on span "Salão / Mesas" at bounding box center [33, 192] width 34 height 8
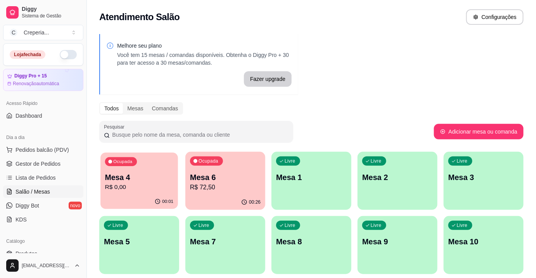
click at [126, 183] on p "R$ 0,00" at bounding box center [139, 187] width 69 height 9
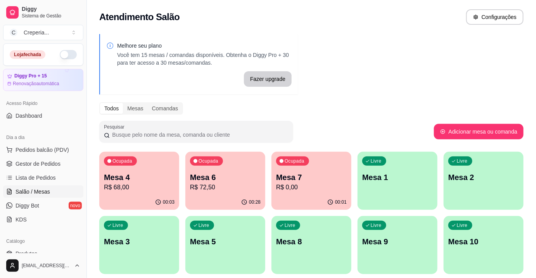
click at [336, 172] on p "Mesa 7" at bounding box center [311, 177] width 71 height 11
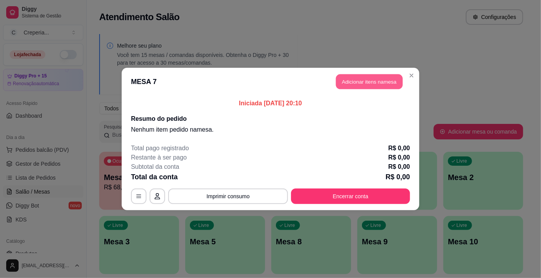
click at [374, 76] on button "Adicionar itens na mesa" at bounding box center [369, 81] width 67 height 15
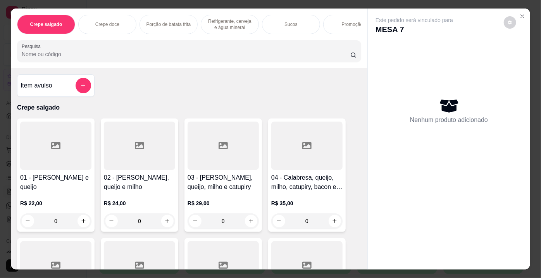
click at [186, 53] on input "Pesquisa" at bounding box center [186, 54] width 329 height 8
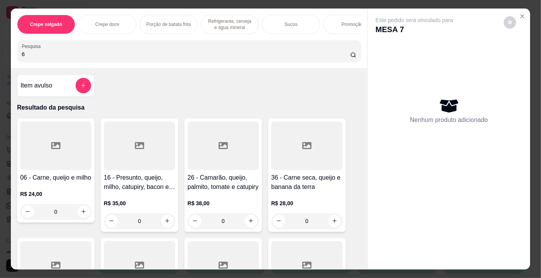
type input "6"
click at [35, 147] on div at bounding box center [55, 146] width 71 height 48
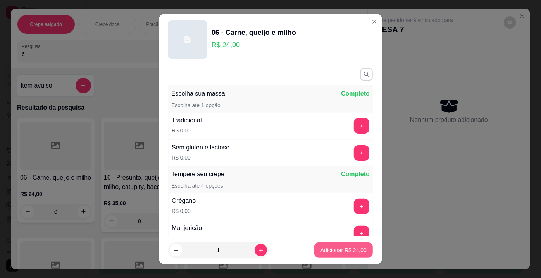
click at [321, 247] on button "Adicionar R$ 24,00" at bounding box center [343, 251] width 59 height 16
type input "1"
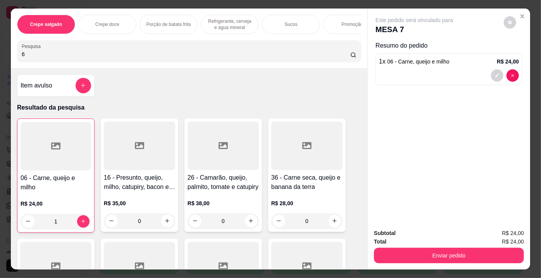
click at [84, 140] on div at bounding box center [56, 146] width 71 height 48
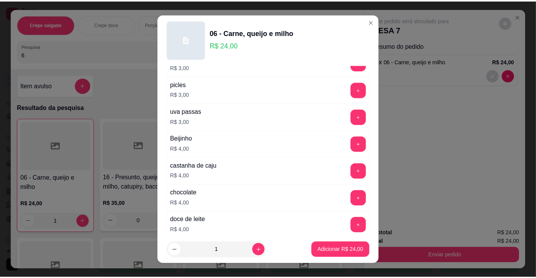
scroll to position [669, 0]
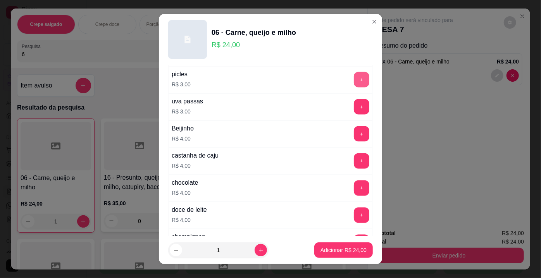
click at [354, 79] on button "+" at bounding box center [362, 80] width 16 height 16
click at [326, 247] on p "Adicionar R$ 27,00" at bounding box center [344, 251] width 46 height 8
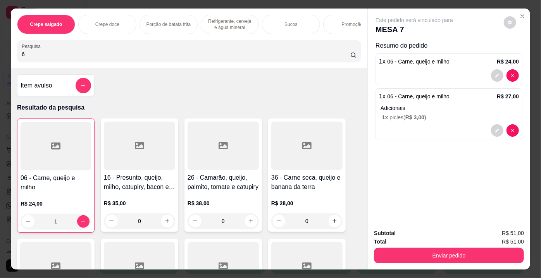
click at [155, 54] on input "6" at bounding box center [186, 54] width 329 height 8
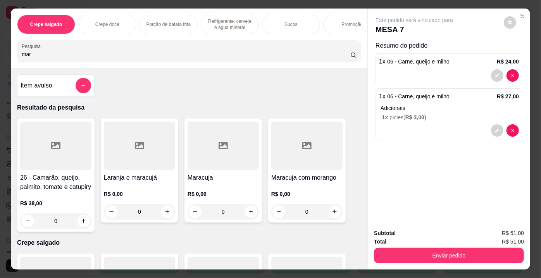
type input "mar"
click at [205, 153] on div at bounding box center [223, 146] width 71 height 48
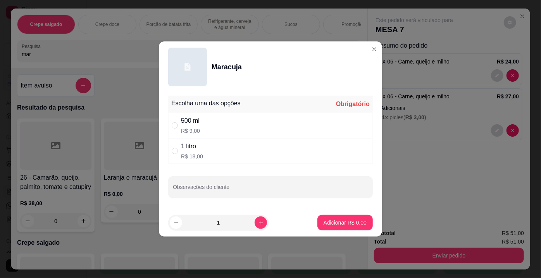
click at [181, 124] on div "500 ml" at bounding box center [190, 120] width 19 height 9
radio input "true"
click at [336, 231] on footer "1 Adicionar R$ 9,00" at bounding box center [270, 223] width 223 height 28
click at [334, 230] on button "Adicionar R$ 9,00" at bounding box center [345, 223] width 54 height 15
type input "1"
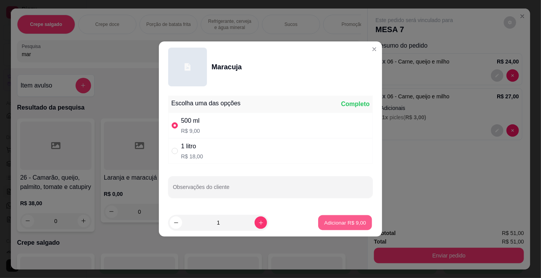
type input "1"
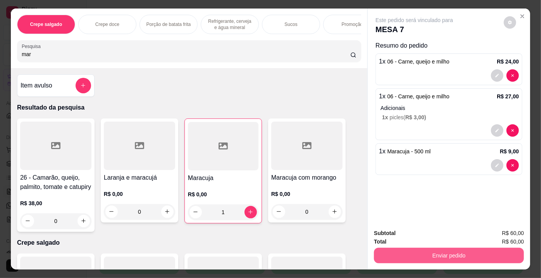
click at [402, 255] on button "Enviar pedido" at bounding box center [449, 256] width 150 height 16
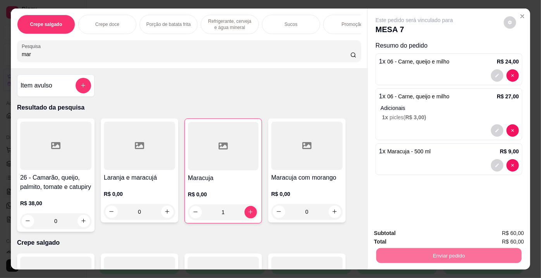
click at [498, 228] on button "Enviar pedido" at bounding box center [504, 234] width 43 height 14
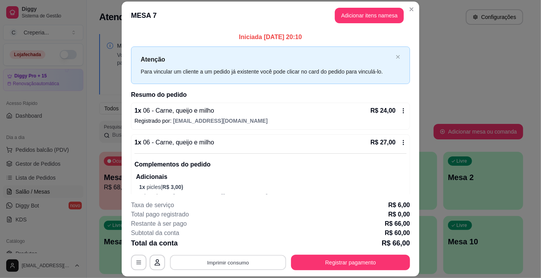
click at [259, 260] on button "Imprimir consumo" at bounding box center [228, 262] width 116 height 15
click at [234, 247] on button "IMPRESSORA" at bounding box center [228, 245] width 54 height 12
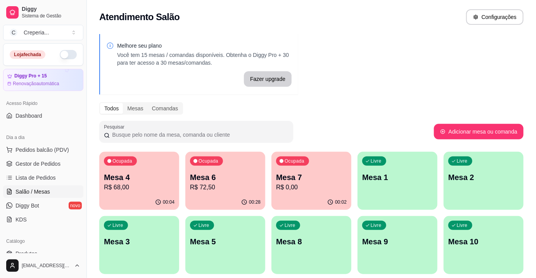
click at [156, 178] on p "Mesa 4" at bounding box center [139, 177] width 71 height 11
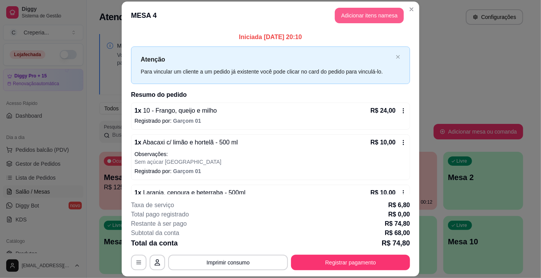
click at [347, 12] on button "Adicionar itens na mesa" at bounding box center [369, 16] width 69 height 16
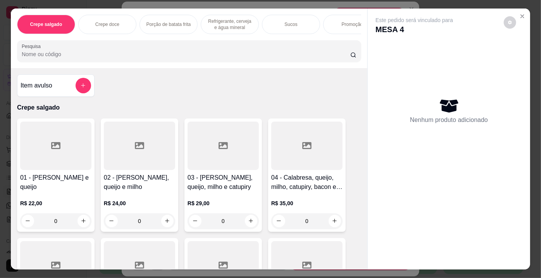
click at [62, 55] on input "Pesquisa" at bounding box center [186, 54] width 329 height 8
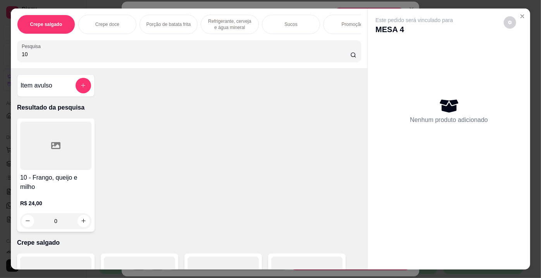
type input "10"
click at [46, 144] on div at bounding box center [55, 146] width 71 height 48
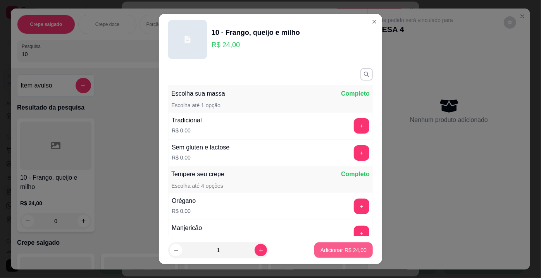
click at [326, 253] on p "Adicionar R$ 24,00" at bounding box center [344, 251] width 46 height 8
type input "1"
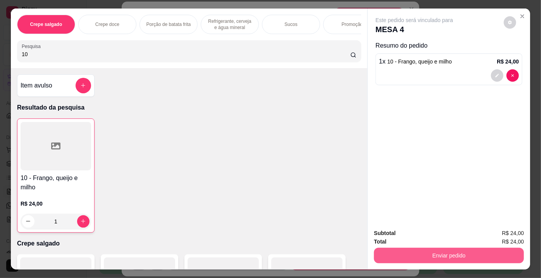
click at [434, 249] on button "Enviar pedido" at bounding box center [449, 256] width 150 height 16
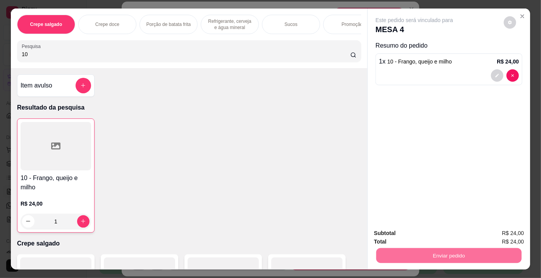
click at [498, 233] on button "Enviar pedido" at bounding box center [504, 234] width 43 height 14
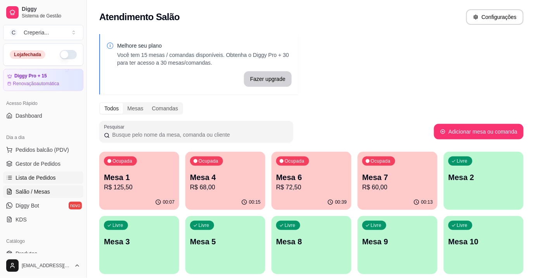
click at [38, 176] on span "Lista de Pedidos" at bounding box center [36, 178] width 40 height 8
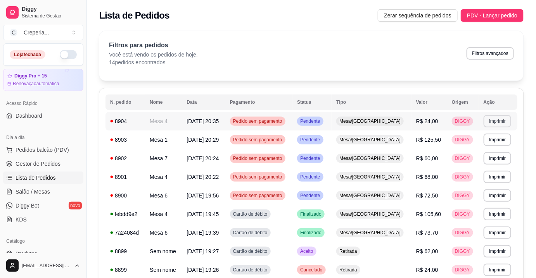
click at [489, 121] on button "Imprimir" at bounding box center [497, 121] width 28 height 12
click at [481, 145] on button "IMPRESSORA" at bounding box center [481, 148] width 54 height 12
click at [35, 191] on span "Salão / Mesas" at bounding box center [33, 192] width 34 height 8
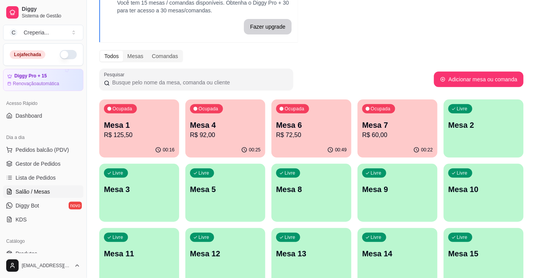
scroll to position [70, 0]
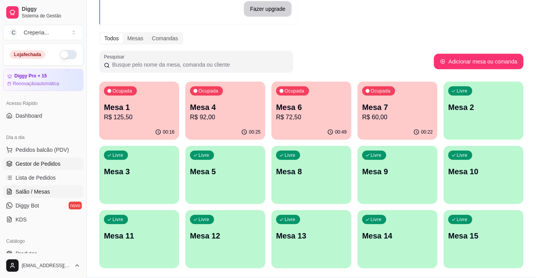
click at [14, 162] on link "Gestor de Pedidos" at bounding box center [43, 164] width 80 height 12
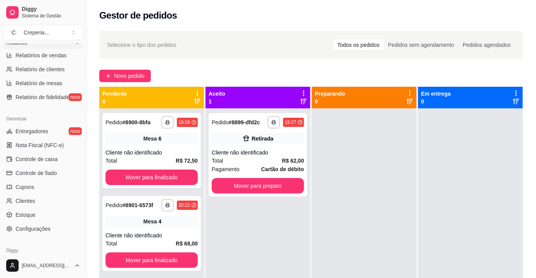
scroll to position [279, 0]
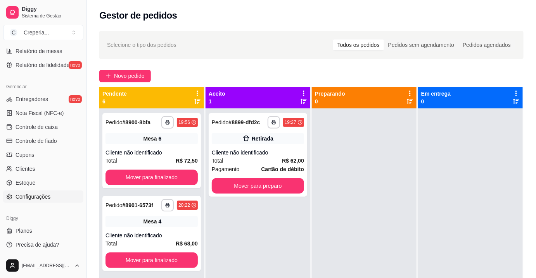
click at [33, 196] on span "Configurações" at bounding box center [33, 197] width 35 height 8
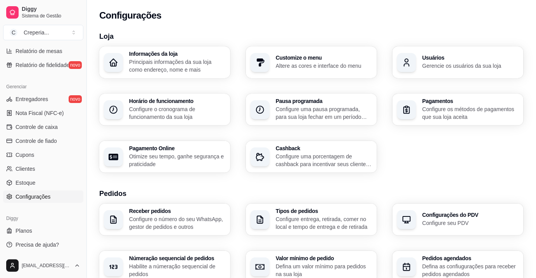
click at [419, 63] on div "Usuários Gerencie os usuários da sua loja" at bounding box center [457, 63] width 131 height 32
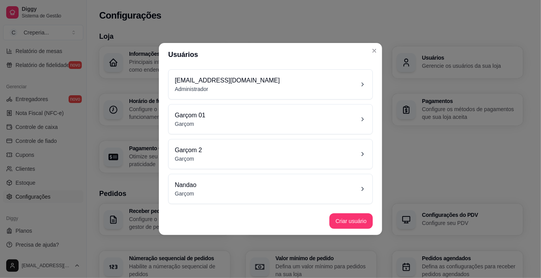
click at [262, 90] on div "[EMAIL_ADDRESS][DOMAIN_NAME] Administrador" at bounding box center [270, 84] width 191 height 17
click at [349, 224] on button "Criar usuário" at bounding box center [350, 222] width 43 height 16
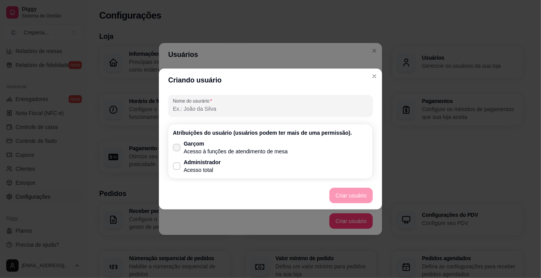
click at [186, 149] on p "Acesso à funções de atendimento de mesa" at bounding box center [236, 152] width 104 height 8
click at [178, 149] on input "Garçom Acesso à funções de atendimento de mesa" at bounding box center [174, 151] width 5 height 5
checkbox input "true"
click at [187, 169] on p "Acesso total" at bounding box center [202, 170] width 37 height 8
click at [178, 169] on input "Administrador Acesso total" at bounding box center [174, 170] width 5 height 5
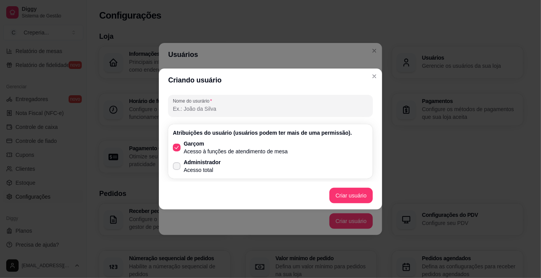
checkbox input "true"
click at [179, 148] on icon at bounding box center [177, 147] width 6 height 4
click at [178, 149] on input "Garçom Acesso à funções de atendimento de mesa" at bounding box center [174, 151] width 5 height 5
checkbox input "false"
click at [343, 195] on button "Criar usuário" at bounding box center [350, 196] width 43 height 16
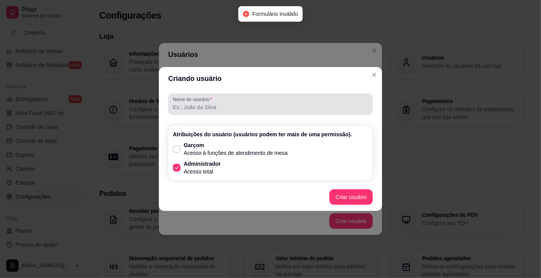
click at [218, 105] on input "Nome do usurário" at bounding box center [270, 107] width 195 height 8
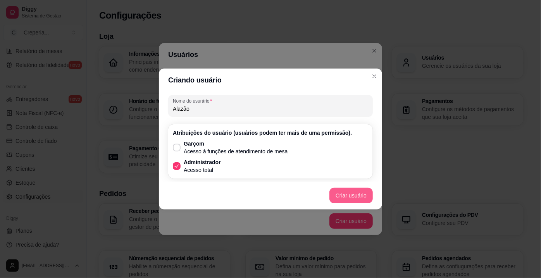
type input "Alazão"
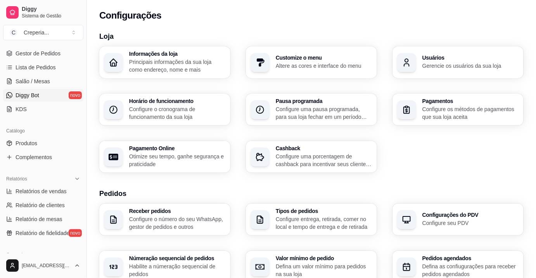
scroll to position [67, 0]
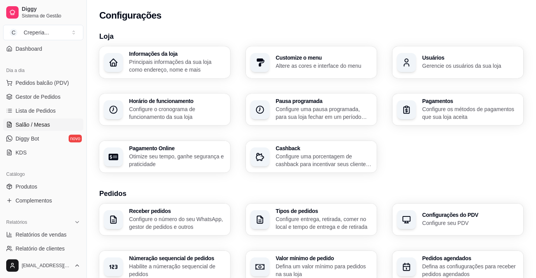
click at [41, 126] on span "Salão / Mesas" at bounding box center [33, 125] width 34 height 8
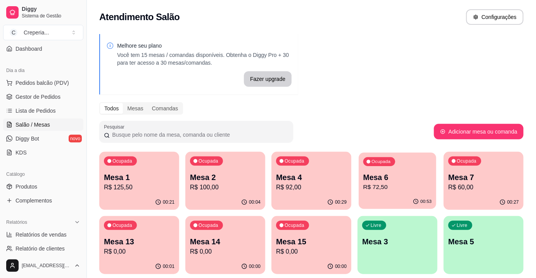
click at [385, 175] on p "Mesa 6" at bounding box center [397, 177] width 69 height 10
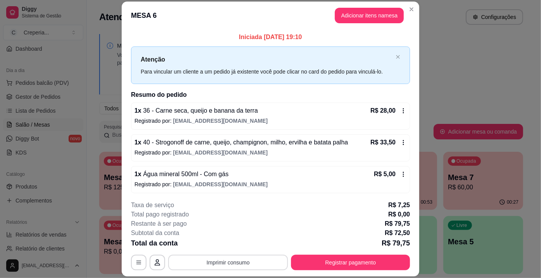
click at [217, 262] on button "Imprimir consumo" at bounding box center [228, 263] width 120 height 16
click at [233, 245] on button "IMPRESSORA" at bounding box center [228, 245] width 54 height 12
click at [308, 260] on button "Registrar pagamento" at bounding box center [350, 263] width 119 height 16
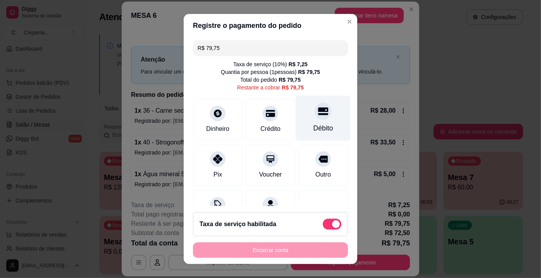
click at [302, 117] on div "Débito" at bounding box center [323, 118] width 55 height 45
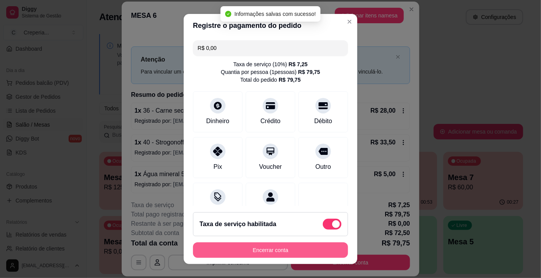
type input "R$ 0,00"
click at [240, 249] on button "Encerrar conta" at bounding box center [270, 250] width 150 height 15
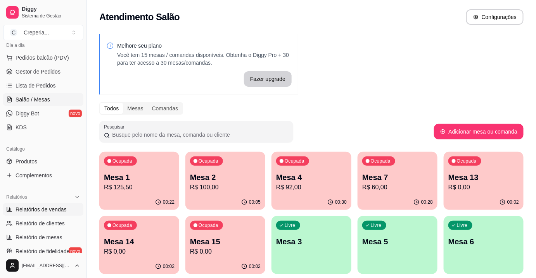
scroll to position [102, 0]
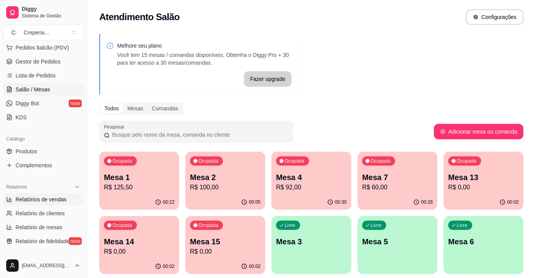
click at [56, 197] on span "Relatórios de vendas" at bounding box center [41, 200] width 51 height 8
select select "ALL"
select select "0"
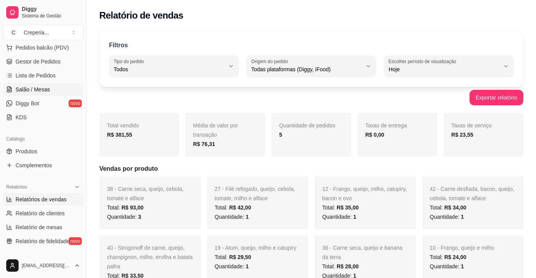
click at [38, 89] on span "Salão / Mesas" at bounding box center [33, 90] width 34 height 8
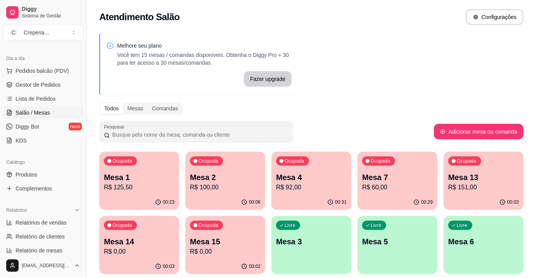
scroll to position [67, 0]
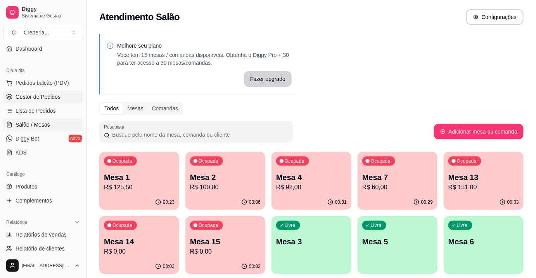
click at [51, 96] on span "Gestor de Pedidos" at bounding box center [38, 97] width 45 height 8
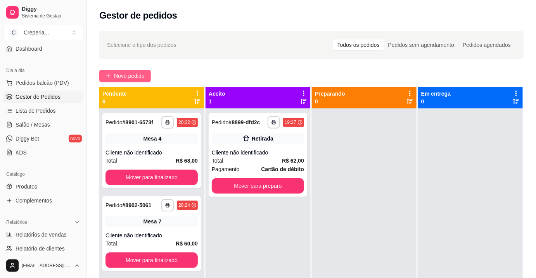
click at [122, 74] on span "Novo pedido" at bounding box center [129, 76] width 31 height 9
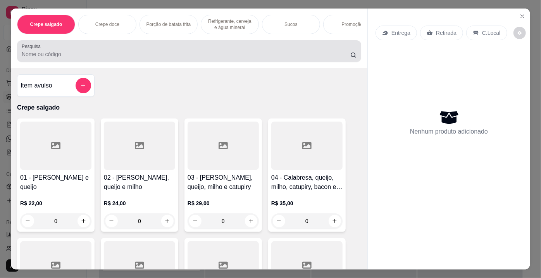
click at [124, 54] on input "Pesquisa" at bounding box center [186, 54] width 329 height 8
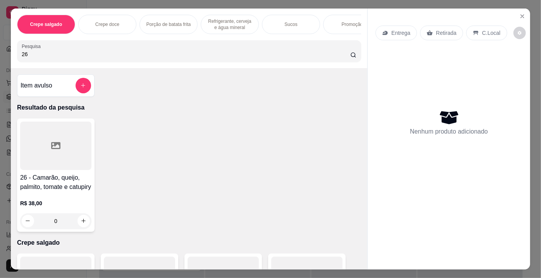
type input "26"
click at [51, 149] on icon at bounding box center [55, 145] width 9 height 7
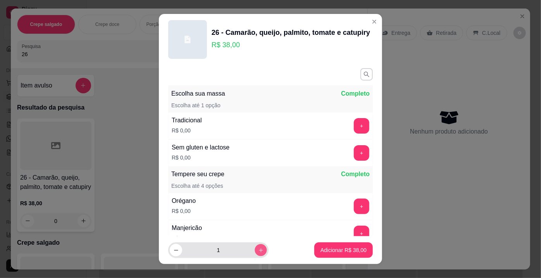
click at [258, 248] on icon "increase-product-quantity" at bounding box center [261, 251] width 6 height 6
type input "2"
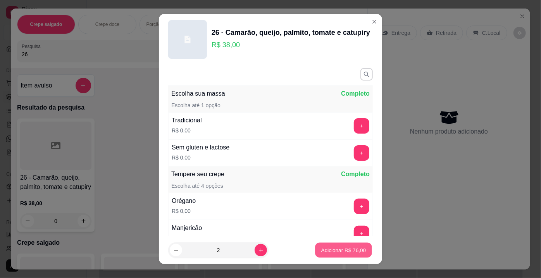
click at [334, 252] on p "Adicionar R$ 76,00" at bounding box center [343, 250] width 45 height 7
type input "2"
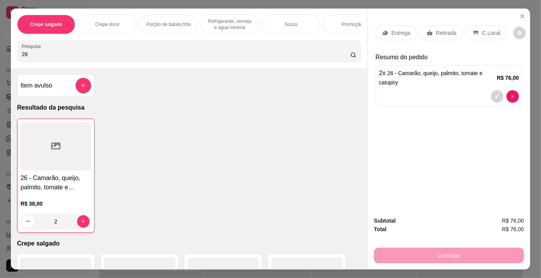
click at [436, 29] on p "Retirada" at bounding box center [446, 33] width 21 height 8
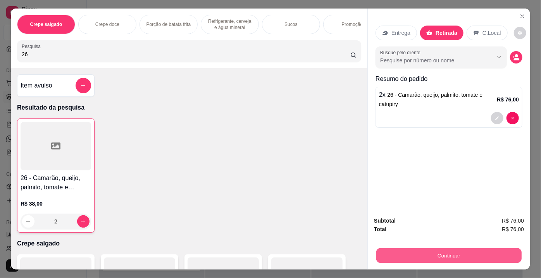
click at [415, 255] on button "Continuar" at bounding box center [448, 255] width 145 height 15
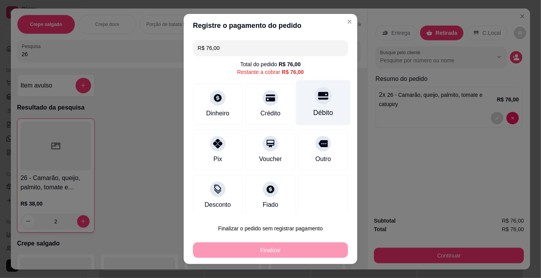
click at [320, 98] on div "Débito" at bounding box center [323, 102] width 55 height 45
type input "R$ 0,00"
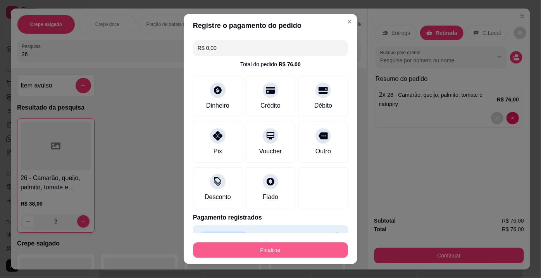
click at [270, 248] on button "Finalizar" at bounding box center [270, 251] width 155 height 16
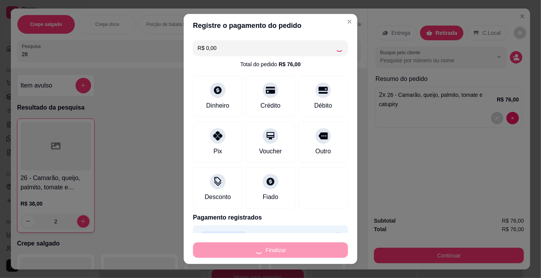
type input "0"
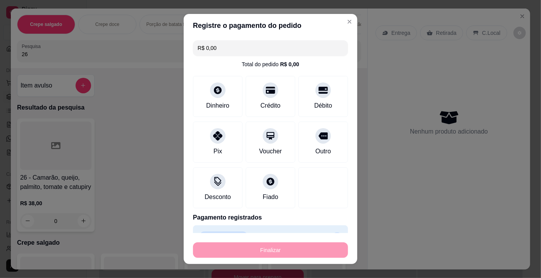
type input "-R$ 76,00"
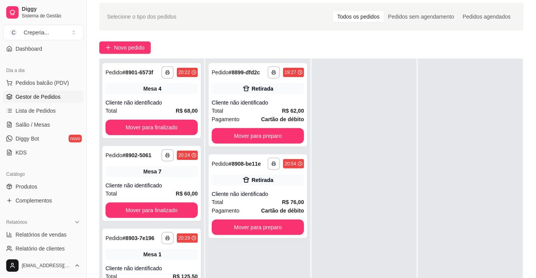
scroll to position [118, 0]
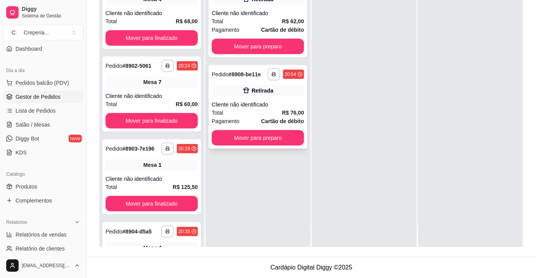
click at [279, 93] on div "Retirada" at bounding box center [258, 90] width 92 height 11
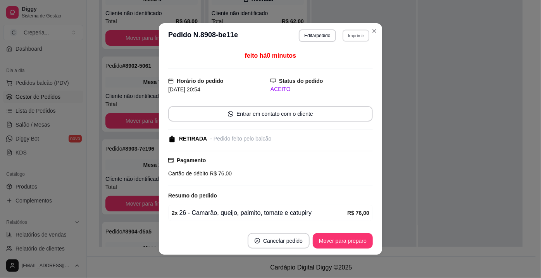
click at [357, 34] on button "Imprimir" at bounding box center [356, 35] width 27 height 12
click at [350, 38] on button "Imprimir" at bounding box center [356, 35] width 27 height 12
click at [352, 36] on button "Imprimir" at bounding box center [356, 35] width 27 height 12
click at [342, 63] on button "IMPRESSORA" at bounding box center [340, 63] width 56 height 12
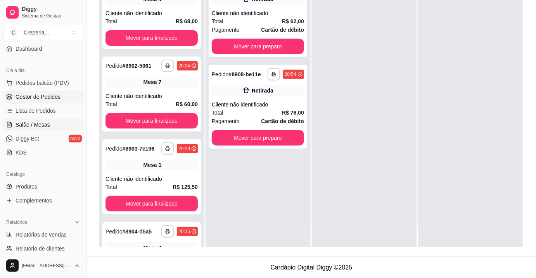
click at [57, 122] on link "Salão / Mesas" at bounding box center [43, 125] width 80 height 12
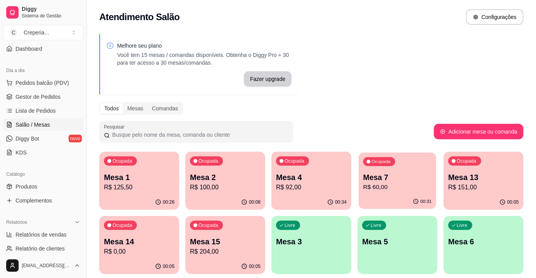
click at [390, 175] on p "Mesa 7" at bounding box center [397, 177] width 69 height 10
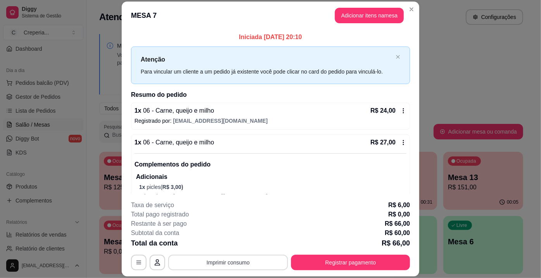
click at [239, 263] on button "Imprimir consumo" at bounding box center [228, 263] width 120 height 16
click at [228, 244] on button "IMPRESSORA" at bounding box center [228, 245] width 54 height 12
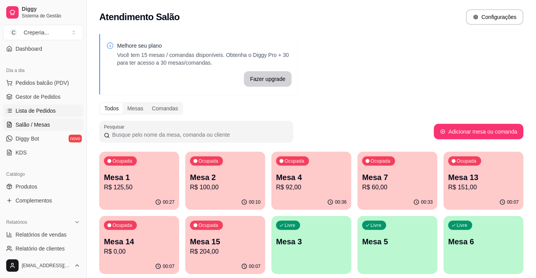
click at [52, 114] on link "Lista de Pedidos" at bounding box center [43, 111] width 80 height 12
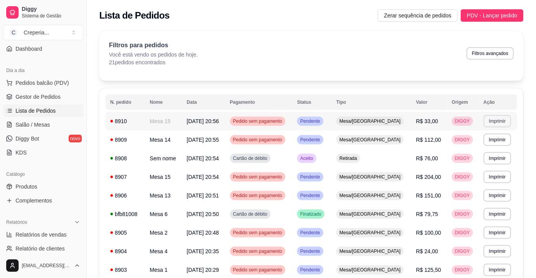
click at [496, 126] on button "Imprimir" at bounding box center [497, 121] width 28 height 12
click at [463, 150] on button "IMPRESSORA" at bounding box center [481, 148] width 56 height 12
click at [24, 125] on span "Salão / Mesas" at bounding box center [33, 125] width 34 height 8
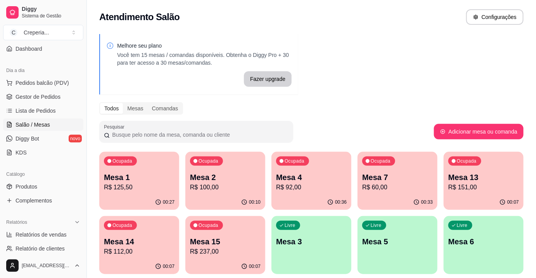
click at [151, 183] on p "R$ 125,50" at bounding box center [139, 187] width 71 height 9
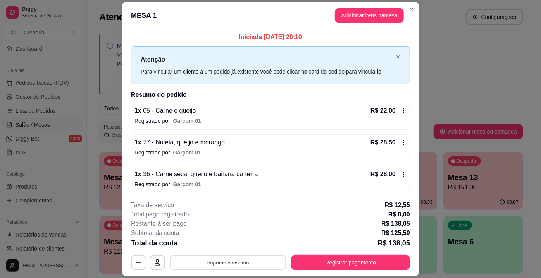
click at [223, 257] on button "Imprimir consumo" at bounding box center [228, 262] width 116 height 15
click at [217, 247] on button "IMPRESSORA" at bounding box center [228, 245] width 56 height 12
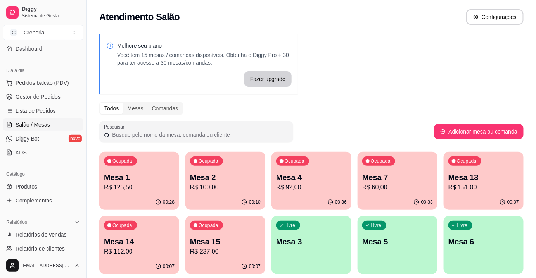
click at [311, 181] on p "Mesa 4" at bounding box center [311, 177] width 71 height 11
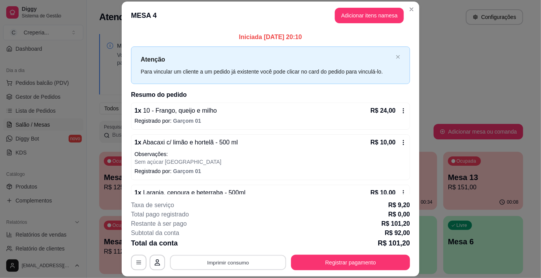
click at [248, 264] on button "Imprimir consumo" at bounding box center [228, 262] width 116 height 15
click at [239, 245] on button "IMPRESSORA" at bounding box center [228, 245] width 56 height 12
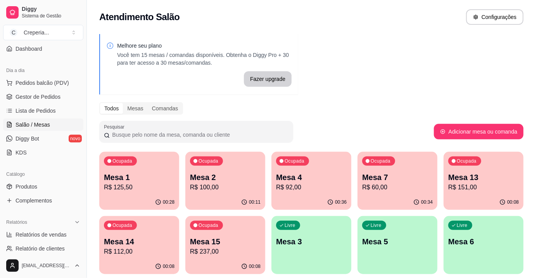
click at [159, 171] on div "Ocupada Mesa 1 R$ 125,50" at bounding box center [139, 173] width 80 height 43
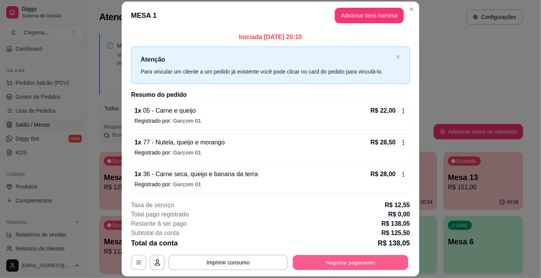
click at [324, 265] on button "Registrar pagamento" at bounding box center [351, 262] width 116 height 15
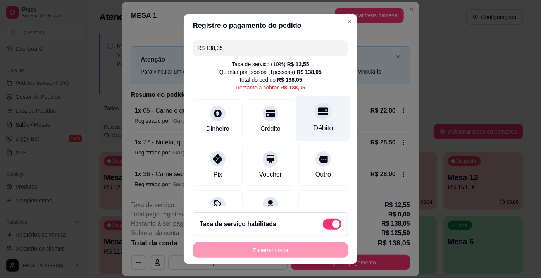
click at [315, 118] on div at bounding box center [323, 111] width 17 height 17
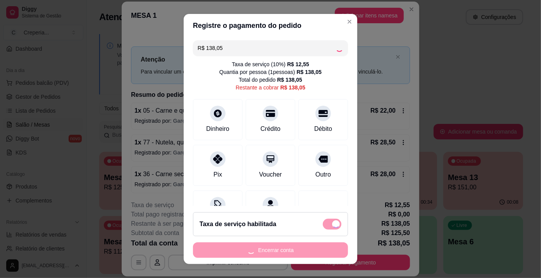
type input "R$ 0,00"
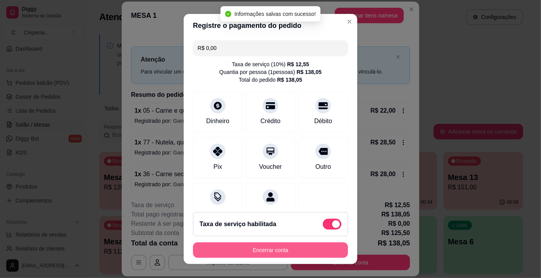
click at [268, 253] on button "Encerrar conta" at bounding box center [270, 251] width 155 height 16
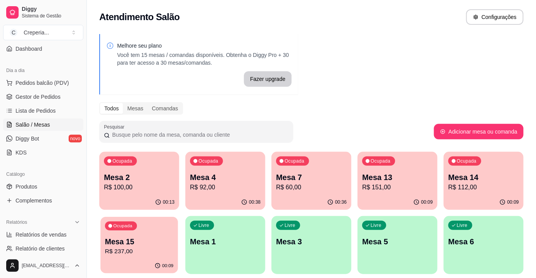
click at [143, 239] on p "Mesa 15" at bounding box center [139, 242] width 69 height 10
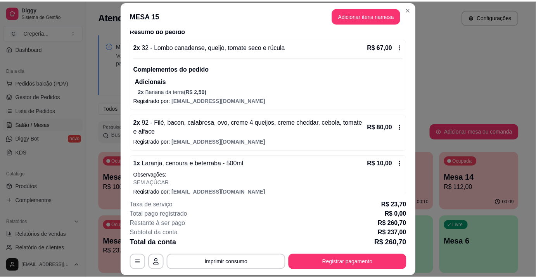
scroll to position [44, 0]
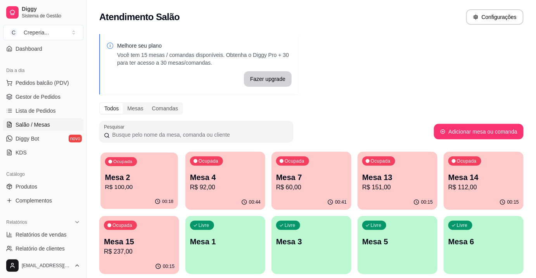
click at [119, 167] on div "Ocupada Mesa 2 R$ 100,00" at bounding box center [139, 174] width 78 height 42
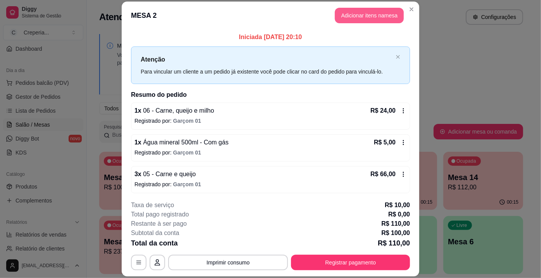
click at [342, 20] on button "Adicionar itens na mesa" at bounding box center [369, 16] width 69 height 16
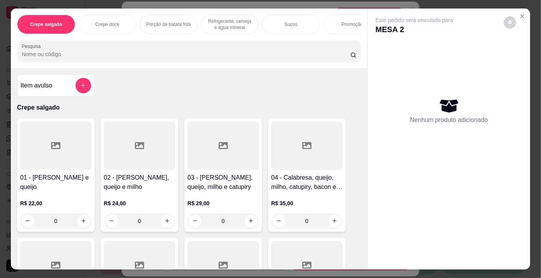
click at [54, 58] on input "Pesquisa" at bounding box center [186, 54] width 329 height 8
type input "2"
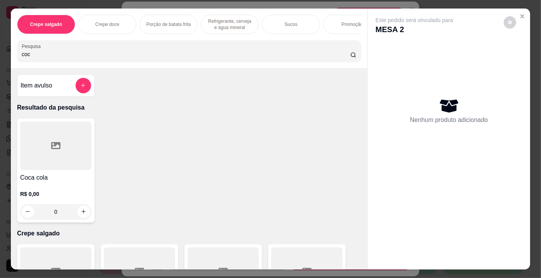
type input "coc"
click at [43, 149] on div at bounding box center [55, 146] width 71 height 48
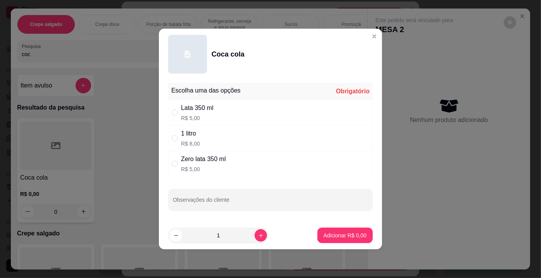
click at [175, 162] on input "" at bounding box center [175, 164] width 6 height 6
radio input "true"
click at [322, 236] on button "Adicionar R$ 5,00" at bounding box center [345, 235] width 54 height 15
type input "1"
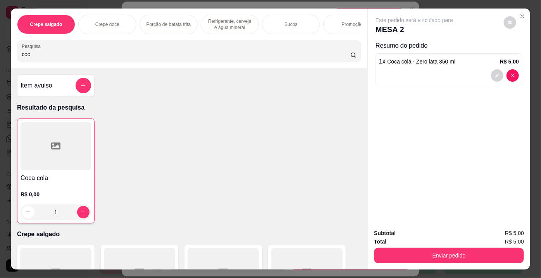
drag, startPoint x: 401, startPoint y: 236, endPoint x: 410, endPoint y: 250, distance: 17.4
click at [405, 240] on div "Total R$ 5,00" at bounding box center [449, 242] width 150 height 9
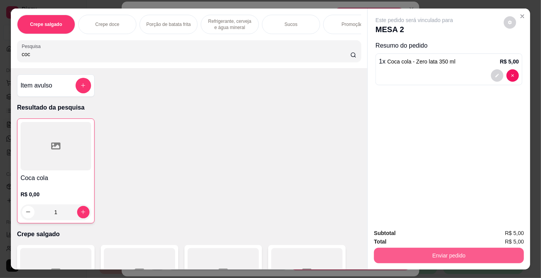
click at [410, 250] on button "Enviar pedido" at bounding box center [449, 256] width 150 height 16
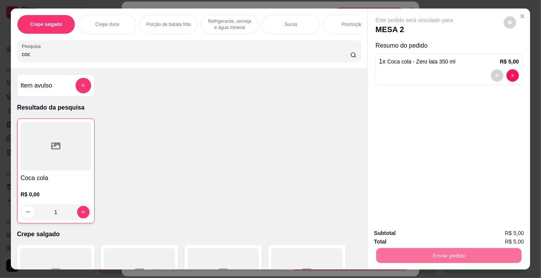
click at [486, 231] on button "Enviar pedido" at bounding box center [504, 234] width 44 height 15
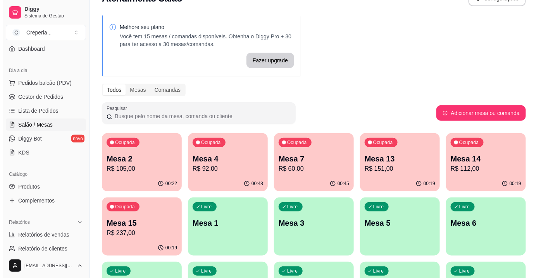
scroll to position [35, 0]
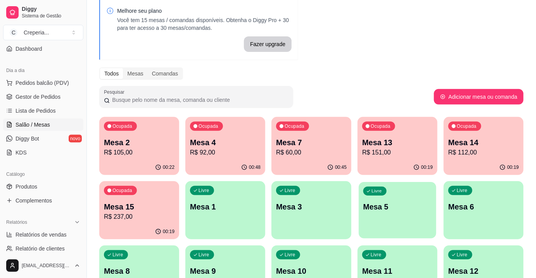
click at [388, 211] on p "Mesa 5" at bounding box center [397, 207] width 69 height 10
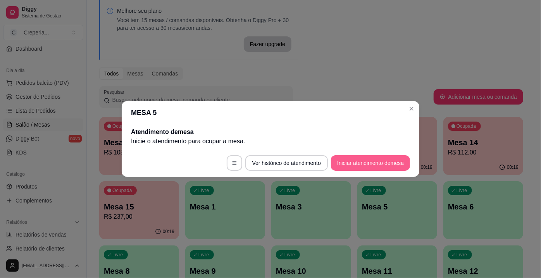
click at [372, 163] on button "Iniciar atendimento de mesa" at bounding box center [370, 163] width 79 height 16
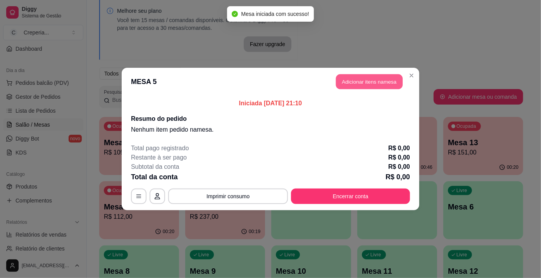
click at [365, 83] on button "Adicionar itens na mesa" at bounding box center [369, 81] width 67 height 15
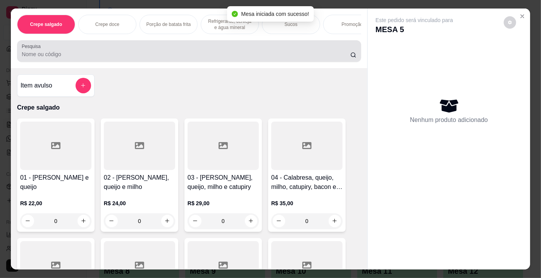
click at [135, 54] on input "Pesquisa" at bounding box center [186, 54] width 329 height 8
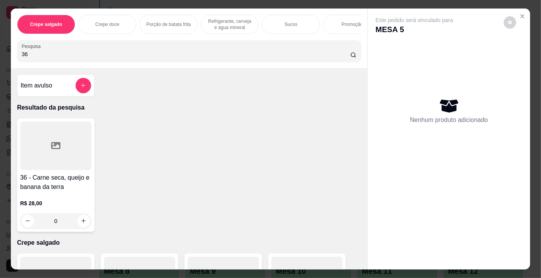
type input "36"
click at [52, 141] on div at bounding box center [55, 146] width 71 height 48
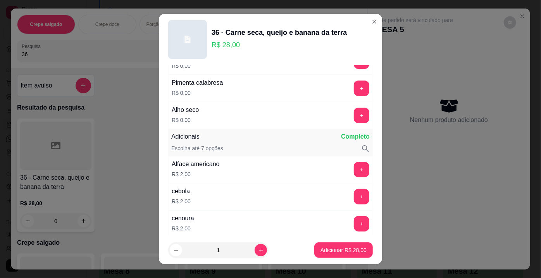
scroll to position [176, 0]
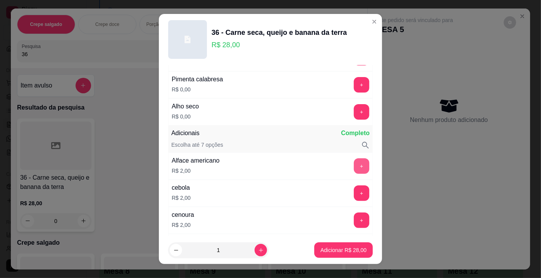
click at [354, 164] on button "+" at bounding box center [362, 167] width 16 height 16
click at [328, 251] on p "Adicionar R$ 30,00" at bounding box center [344, 251] width 46 height 8
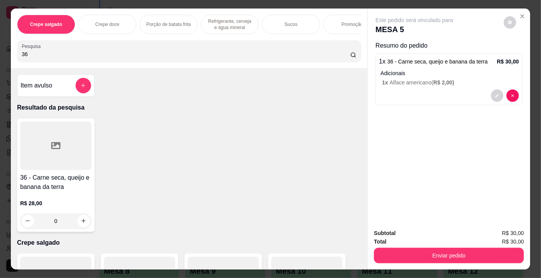
drag, startPoint x: 48, startPoint y: 53, endPoint x: 0, endPoint y: 56, distance: 48.5
click at [0, 56] on div "Crepe salgado Crepe doce Porção de batata frita Refrigerante, cerveja e água mi…" at bounding box center [270, 139] width 541 height 278
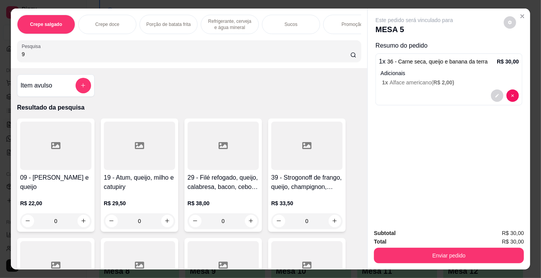
click at [59, 141] on div at bounding box center [55, 146] width 71 height 48
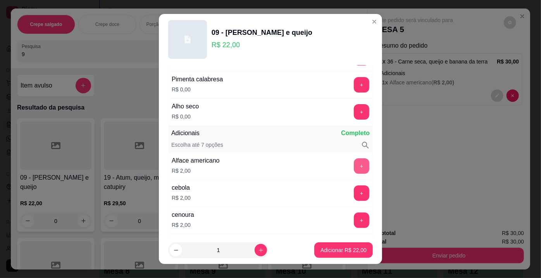
click at [354, 164] on button "+" at bounding box center [362, 167] width 16 height 16
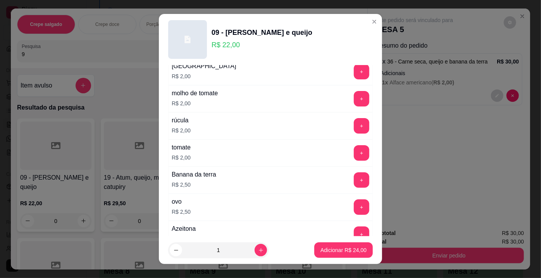
scroll to position [352, 0]
click at [354, 202] on button "+" at bounding box center [362, 207] width 16 height 16
click at [339, 252] on p "Adicionar R$ 26,50" at bounding box center [344, 251] width 46 height 8
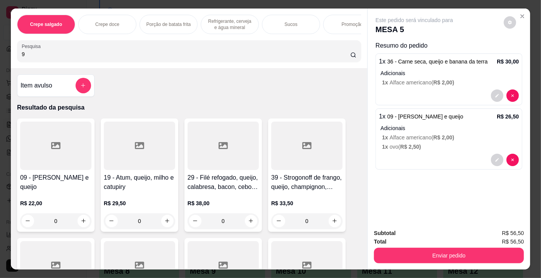
drag, startPoint x: 25, startPoint y: 58, endPoint x: 0, endPoint y: 52, distance: 25.9
click at [0, 52] on div "Crepe salgado Crepe doce Porção de batata frita Refrigerante, cerveja e água mi…" at bounding box center [270, 139] width 541 height 278
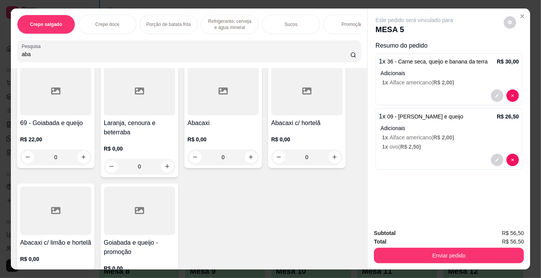
scroll to position [70, 0]
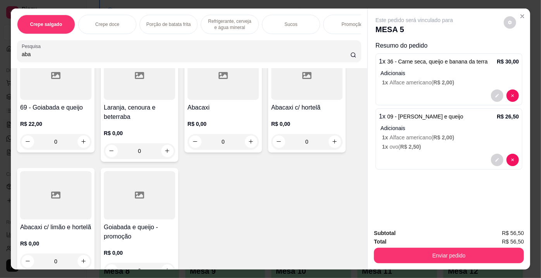
type input "aba"
click at [65, 190] on div at bounding box center [55, 195] width 71 height 48
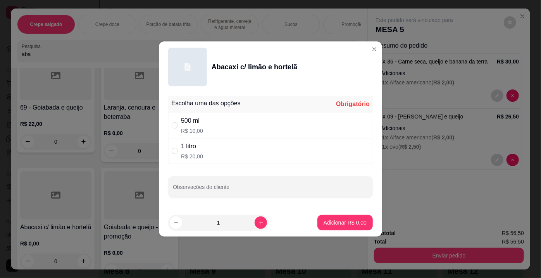
drag, startPoint x: 187, startPoint y: 126, endPoint x: 191, endPoint y: 128, distance: 4.5
click at [188, 126] on div "500 ml R$ 10,00" at bounding box center [192, 125] width 22 height 19
radio input "true"
click at [335, 221] on p "Adicionar R$ 10,00" at bounding box center [344, 223] width 46 height 8
type input "1"
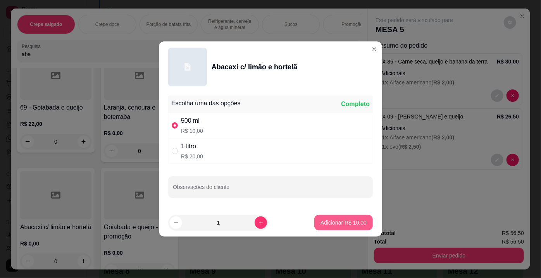
type input "1"
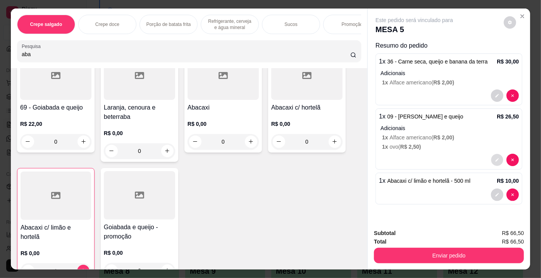
click at [495, 158] on icon "decrease-product-quantity" at bounding box center [497, 160] width 5 height 5
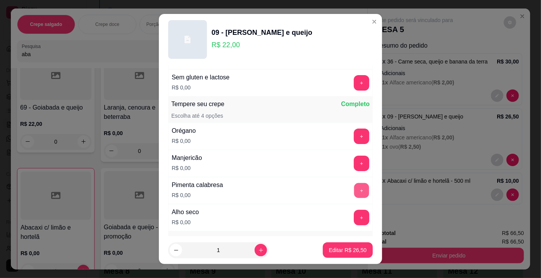
click at [354, 190] on button "+" at bounding box center [361, 190] width 15 height 15
click at [346, 248] on p "Editar R$ 26,50" at bounding box center [348, 251] width 38 height 8
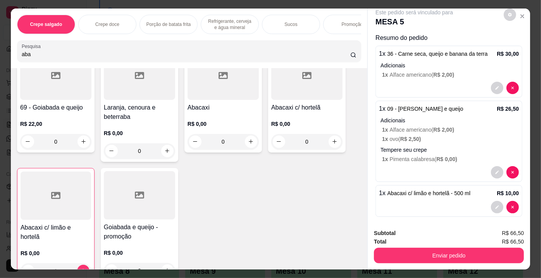
scroll to position [12, 0]
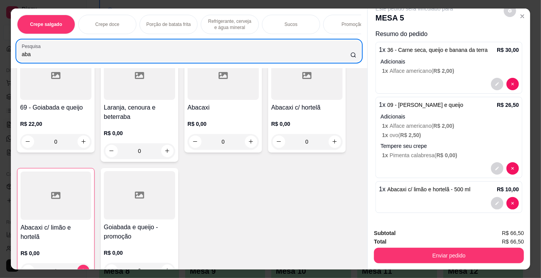
drag, startPoint x: 90, startPoint y: 52, endPoint x: 0, endPoint y: 69, distance: 92.0
click at [0, 69] on div "Crepe salgado Crepe doce Porção de batata frita Refrigerante, cerveja e água mi…" at bounding box center [270, 139] width 541 height 278
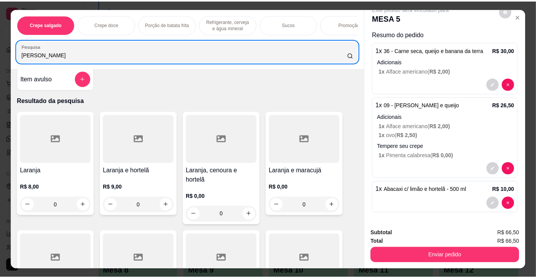
scroll to position [0, 0]
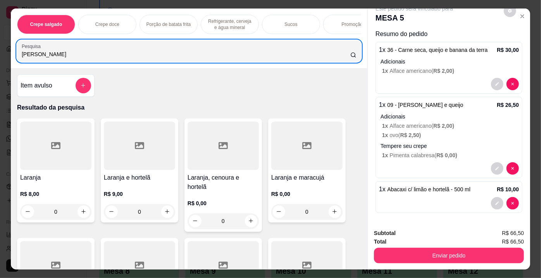
type input "[PERSON_NAME]"
click at [234, 162] on div at bounding box center [223, 146] width 71 height 48
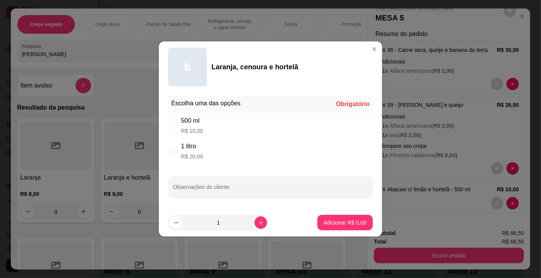
click at [216, 128] on div "500 ml R$ 10,00" at bounding box center [270, 126] width 205 height 26
radio input "true"
click at [346, 224] on p "Adicionar R$ 10,00" at bounding box center [344, 223] width 46 height 8
type input "1"
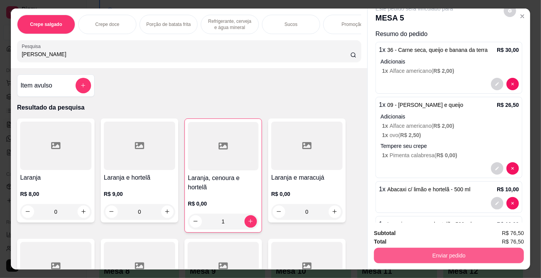
click at [422, 252] on button "Enviar pedido" at bounding box center [449, 256] width 150 height 16
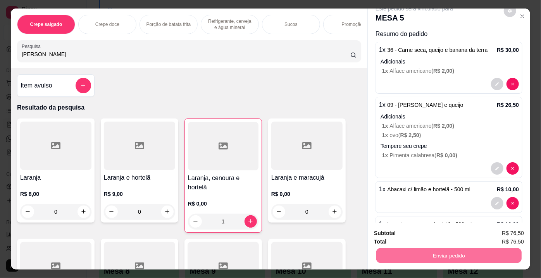
click at [496, 232] on button "Enviar pedido" at bounding box center [504, 235] width 44 height 15
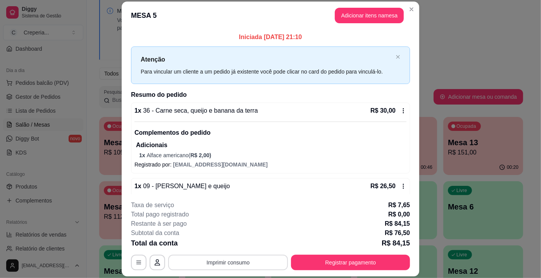
click at [247, 262] on button "Imprimir consumo" at bounding box center [228, 263] width 120 height 16
click at [234, 247] on button "IMPRESSORA" at bounding box center [228, 246] width 56 height 12
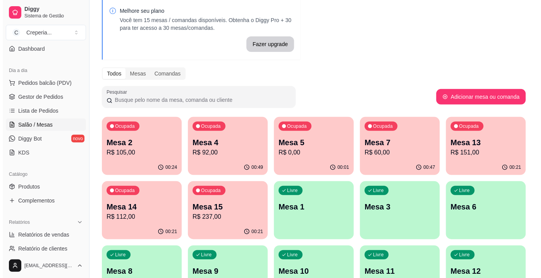
scroll to position [70, 0]
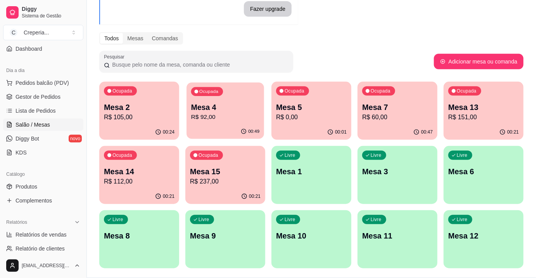
click at [241, 112] on p "Mesa 4" at bounding box center [225, 107] width 69 height 10
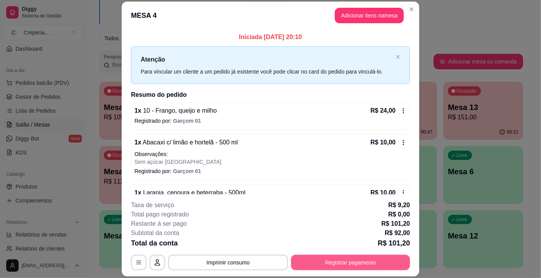
click at [340, 262] on button "Registrar pagamento" at bounding box center [350, 263] width 119 height 16
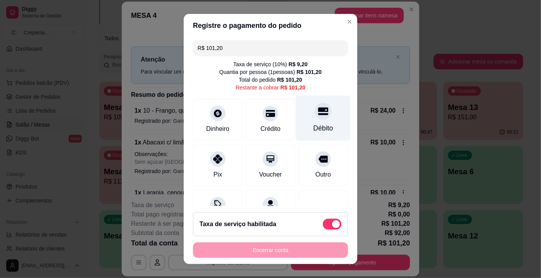
click at [316, 117] on div at bounding box center [323, 111] width 17 height 17
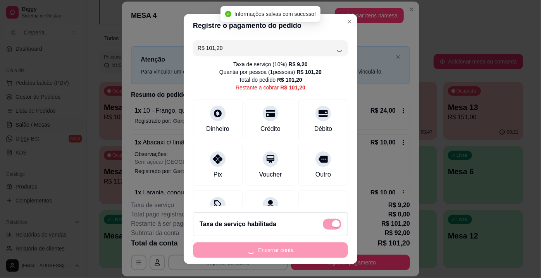
type input "R$ 0,00"
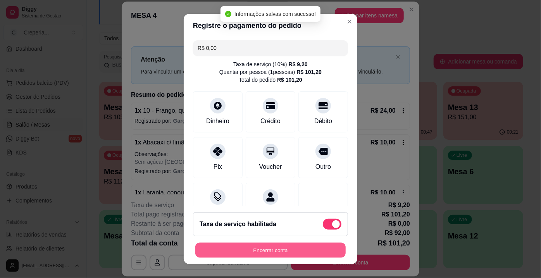
click at [279, 249] on button "Encerrar conta" at bounding box center [270, 250] width 150 height 15
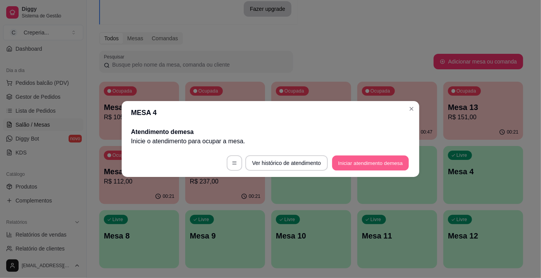
click at [374, 166] on button "Iniciar atendimento de mesa" at bounding box center [370, 163] width 77 height 15
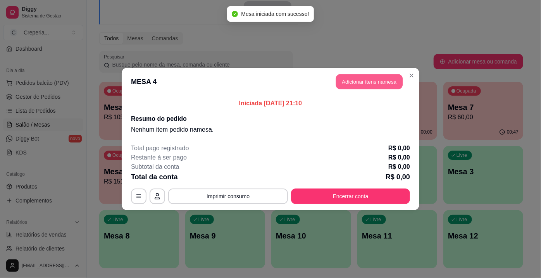
click at [353, 81] on button "Adicionar itens na mesa" at bounding box center [369, 81] width 67 height 15
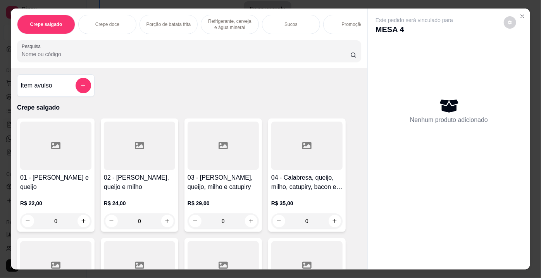
click at [183, 56] on input "Pesquisa" at bounding box center [186, 54] width 329 height 8
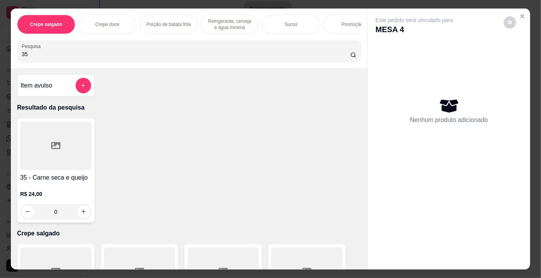
type input "35"
click at [51, 168] on div at bounding box center [55, 146] width 71 height 48
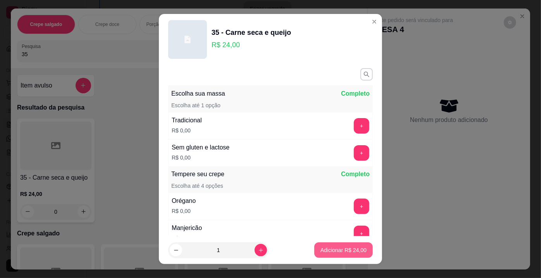
click at [328, 250] on p "Adicionar R$ 24,00" at bounding box center [344, 251] width 46 height 8
type input "1"
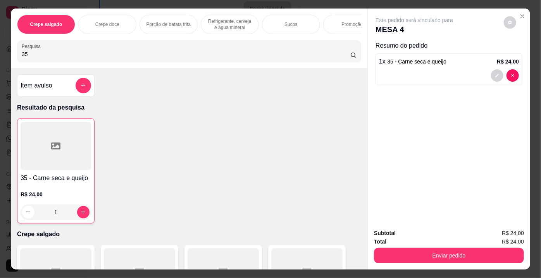
drag, startPoint x: 30, startPoint y: 53, endPoint x: 5, endPoint y: 59, distance: 25.9
click at [5, 59] on div "Crepe salgado Crepe doce Porção de batata frita Refrigerante, cerveja e água mi…" at bounding box center [270, 139] width 541 height 278
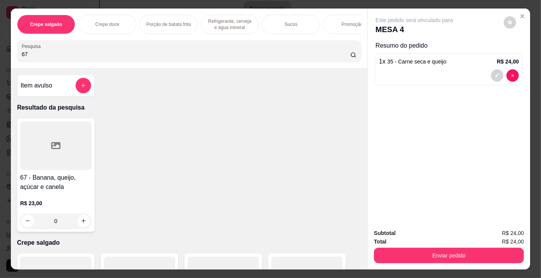
type input "67"
click at [61, 147] on div at bounding box center [55, 146] width 71 height 48
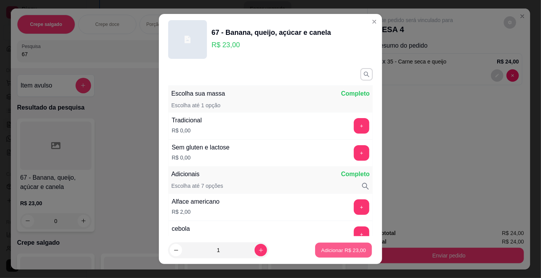
click at [349, 255] on button "Adicionar R$ 23,00" at bounding box center [343, 250] width 57 height 15
type input "1"
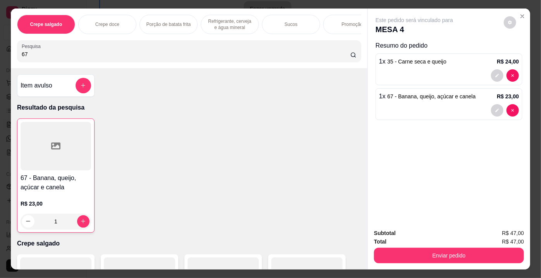
drag, startPoint x: 32, startPoint y: 57, endPoint x: 0, endPoint y: 56, distance: 31.8
click at [0, 56] on div "Crepe salgado Crepe doce Porção de batata frita Refrigerante, cerveja e água mi…" at bounding box center [270, 139] width 541 height 278
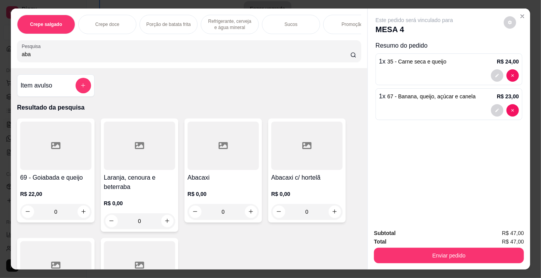
type input "aba"
click at [287, 166] on div at bounding box center [306, 146] width 71 height 48
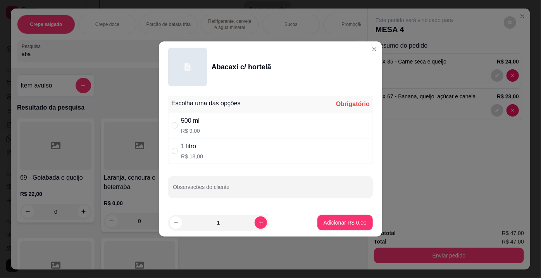
click at [207, 123] on div "500 ml R$ 9,00" at bounding box center [270, 126] width 205 height 26
radio input "true"
click at [341, 217] on button "Adicionar R$ 9,00" at bounding box center [345, 223] width 54 height 15
type input "1"
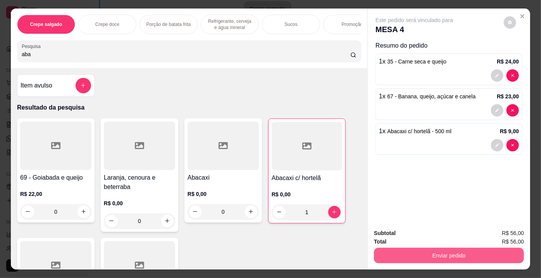
click at [430, 251] on button "Enviar pedido" at bounding box center [449, 256] width 150 height 16
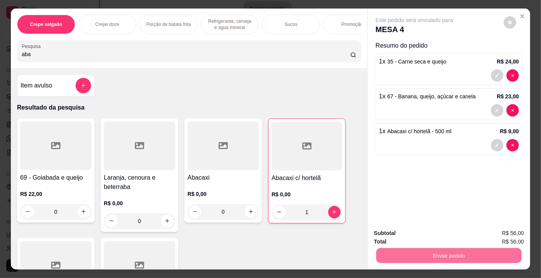
click at [491, 234] on button "Enviar pedido" at bounding box center [504, 235] width 44 height 15
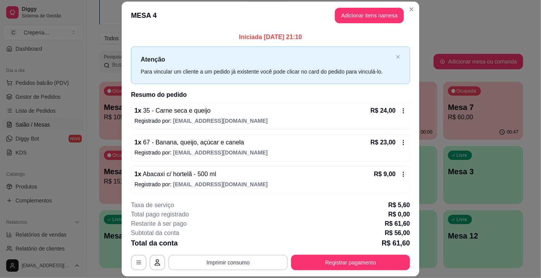
click at [245, 262] on button "Imprimir consumo" at bounding box center [228, 263] width 120 height 16
click at [241, 247] on button "IMPRESSORA" at bounding box center [228, 246] width 54 height 12
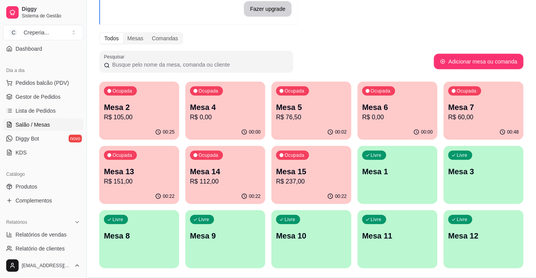
click at [149, 181] on p "R$ 151,00" at bounding box center [139, 181] width 71 height 9
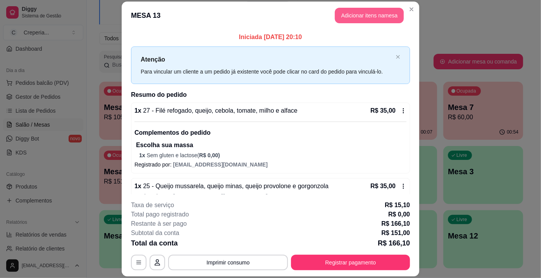
click at [359, 24] on header "MESA 13 Adicionar itens na mesa" at bounding box center [271, 16] width 298 height 28
click at [347, 17] on button "Adicionar itens na mesa" at bounding box center [369, 16] width 69 height 16
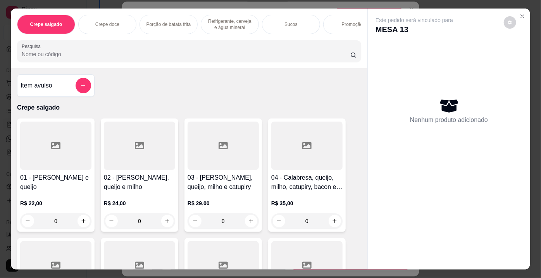
click at [182, 58] on input "Pesquisa" at bounding box center [186, 54] width 329 height 8
click at [182, 58] on input "g" at bounding box center [186, 54] width 329 height 8
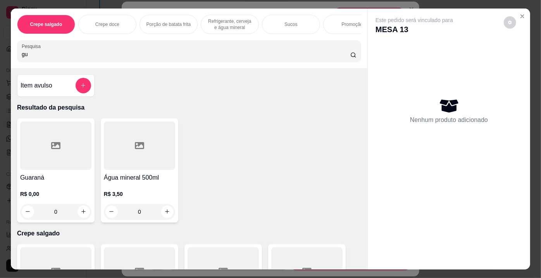
type input "gu"
click at [56, 143] on icon at bounding box center [55, 145] width 9 height 9
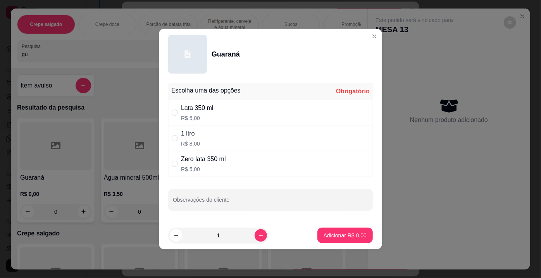
click at [166, 141] on div "Escolha uma das opções Obrigatório Lata 350 ml R$ 5,00 1 ltro R$ 8,00 Zero lata…" at bounding box center [270, 151] width 223 height 142
click at [172, 136] on input "" at bounding box center [175, 138] width 6 height 6
radio input "true"
click at [350, 232] on p "Adicionar R$ 8,00" at bounding box center [345, 236] width 43 height 8
type input "1"
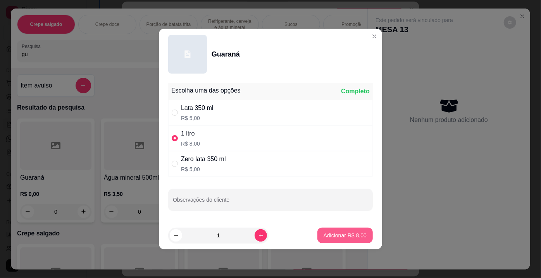
type input "1"
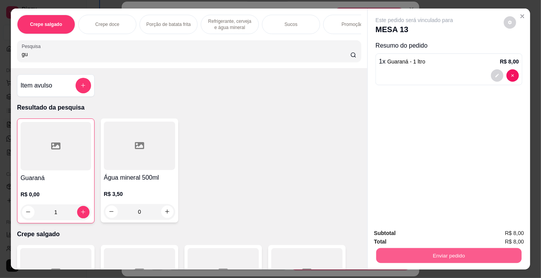
click at [443, 250] on button "Enviar pedido" at bounding box center [448, 255] width 145 height 15
click at [499, 229] on button "Enviar pedido" at bounding box center [504, 235] width 43 height 14
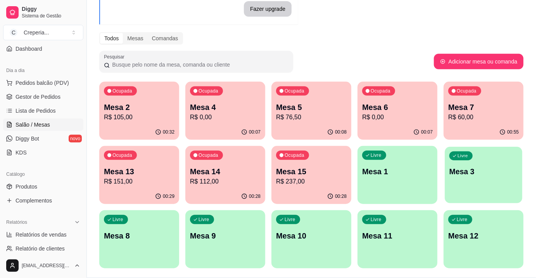
click at [466, 174] on p "Mesa 3" at bounding box center [483, 172] width 69 height 10
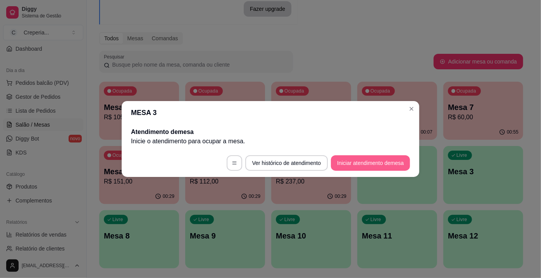
click at [378, 160] on button "Iniciar atendimento de mesa" at bounding box center [370, 163] width 79 height 16
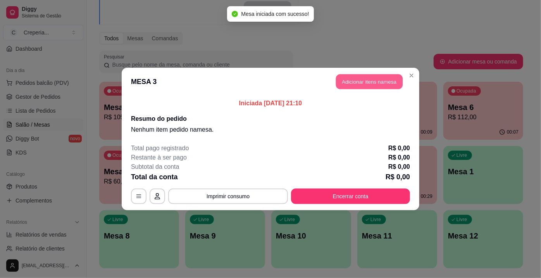
click at [352, 83] on button "Adicionar itens na mesa" at bounding box center [369, 81] width 67 height 15
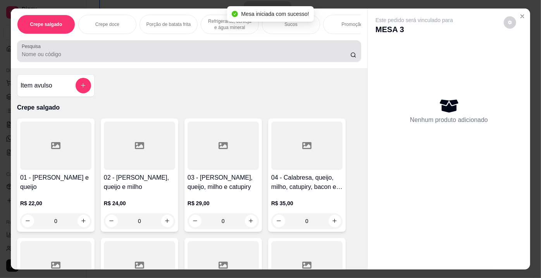
click at [128, 57] on input "Pesquisa" at bounding box center [186, 54] width 329 height 8
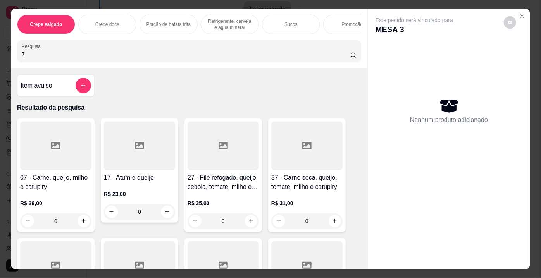
type input "7"
click at [45, 162] on div at bounding box center [55, 146] width 71 height 48
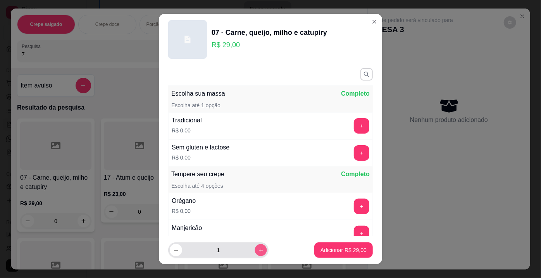
click at [257, 251] on button "increase-product-quantity" at bounding box center [261, 251] width 12 height 12
type input "3"
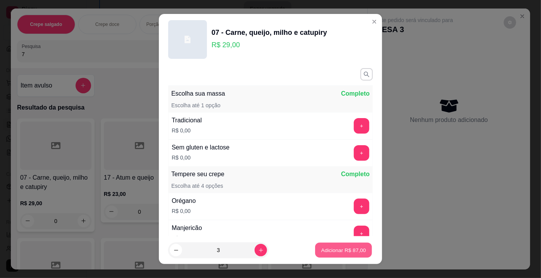
click at [321, 253] on p "Adicionar R$ 87,00" at bounding box center [343, 250] width 45 height 7
type input "3"
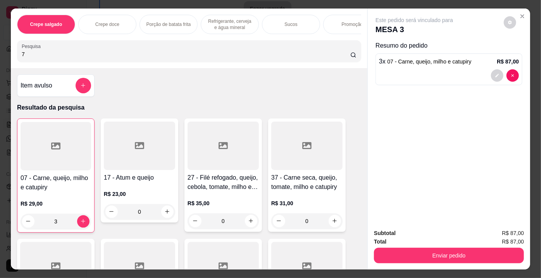
drag, startPoint x: 26, startPoint y: 60, endPoint x: 0, endPoint y: 60, distance: 26.0
click at [0, 60] on div "Crepe salgado Crepe doce Porção de batata frita Refrigerante, cerveja e água mi…" at bounding box center [270, 139] width 541 height 278
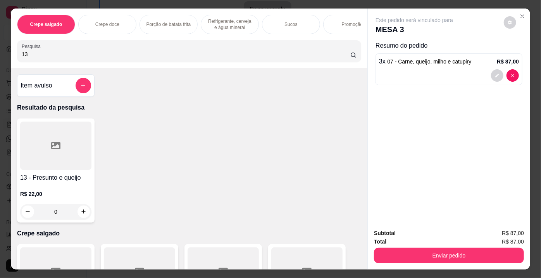
type input "13"
click at [46, 141] on div at bounding box center [55, 146] width 71 height 48
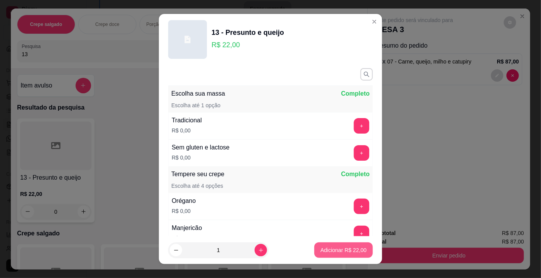
click at [334, 251] on p "Adicionar R$ 22,00" at bounding box center [344, 251] width 46 height 8
type input "1"
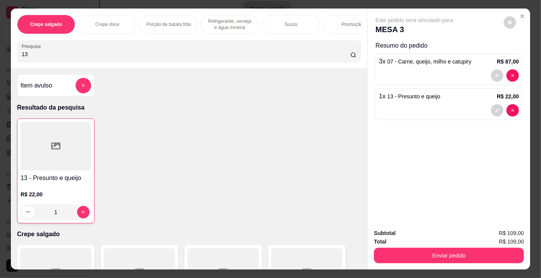
drag, startPoint x: 93, startPoint y: 50, endPoint x: 0, endPoint y: 57, distance: 92.9
click at [0, 57] on div "Crepe salgado Crepe doce Porção de batata frita Refrigerante, cerveja e água mi…" at bounding box center [270, 139] width 541 height 278
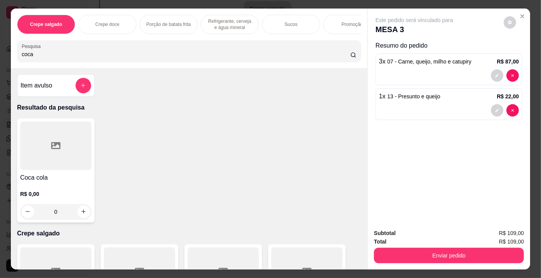
type input "coca"
click at [72, 160] on div at bounding box center [55, 146] width 71 height 48
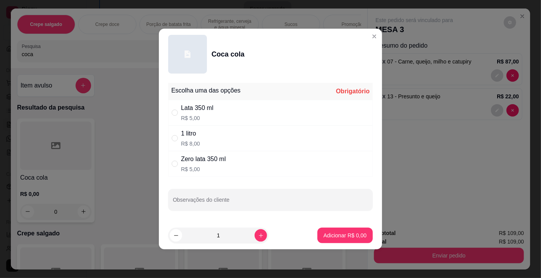
click at [205, 157] on div "Zero lata 350 ml" at bounding box center [203, 159] width 45 height 9
radio input "true"
click at [343, 236] on p "Adicionar R$ 5,00" at bounding box center [345, 235] width 42 height 7
type input "1"
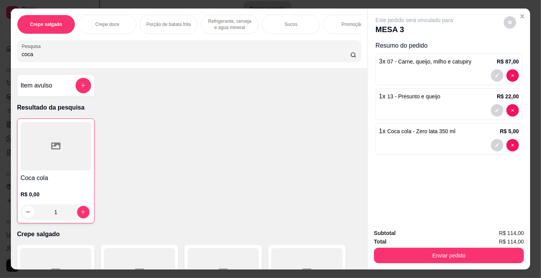
drag, startPoint x: 67, startPoint y: 56, endPoint x: 0, endPoint y: 57, distance: 67.1
click at [0, 57] on div "Crepe salgado Crepe doce Porção de batata frita Refrigerante, cerveja e água mi…" at bounding box center [270, 139] width 541 height 278
type input "guara"
click at [39, 151] on div at bounding box center [55, 146] width 71 height 48
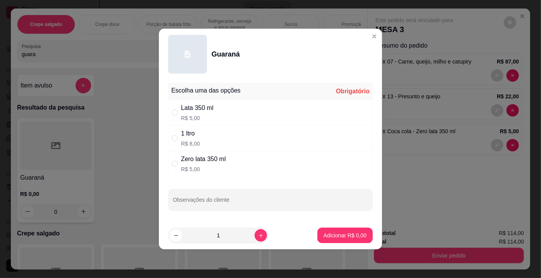
click at [214, 163] on div "Zero lata 350 ml" at bounding box center [203, 159] width 45 height 9
radio input "true"
click at [331, 236] on p "Adicionar R$ 5,00" at bounding box center [345, 236] width 43 height 8
type input "1"
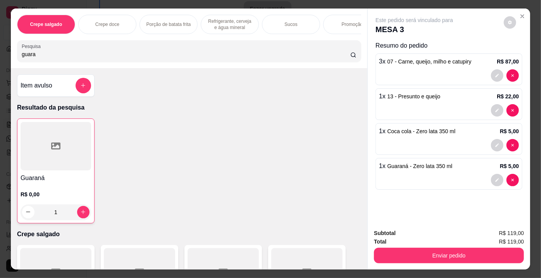
drag, startPoint x: 62, startPoint y: 54, endPoint x: 0, endPoint y: 54, distance: 61.6
click at [0, 54] on div "Crepe salgado Crepe doce Porção de batata frita Refrigerante, cerveja e água mi…" at bounding box center [270, 139] width 541 height 278
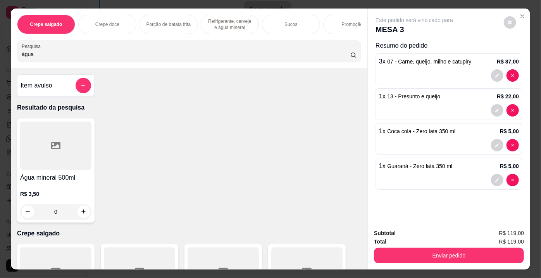
type input "água"
click at [64, 144] on div at bounding box center [55, 146] width 71 height 48
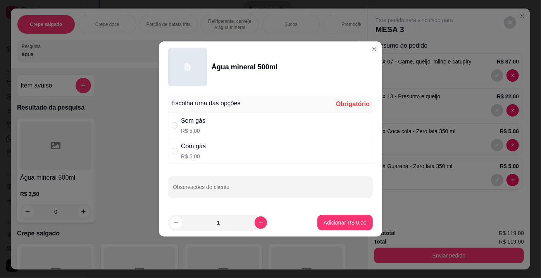
click at [204, 149] on div "Com gás" at bounding box center [193, 146] width 25 height 9
radio input "true"
click at [344, 221] on p "Adicionar R$ 5,00" at bounding box center [345, 223] width 43 height 8
type input "1"
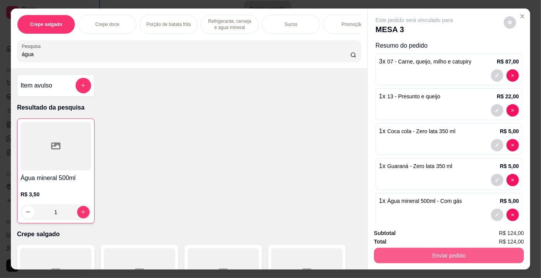
click at [440, 254] on button "Enviar pedido" at bounding box center [449, 256] width 150 height 16
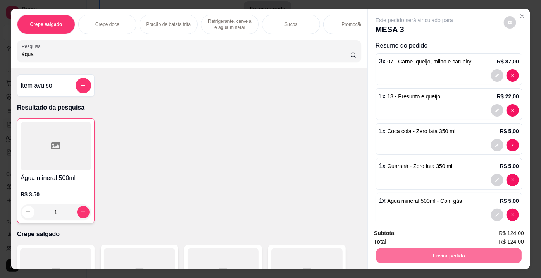
click at [500, 233] on button "Enviar pedido" at bounding box center [504, 235] width 44 height 15
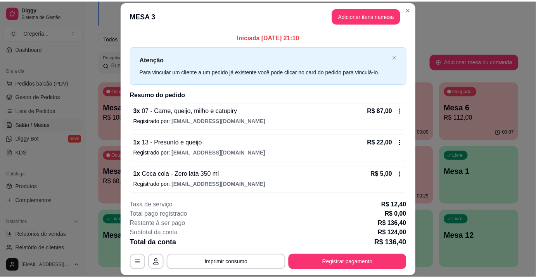
scroll to position [64, 0]
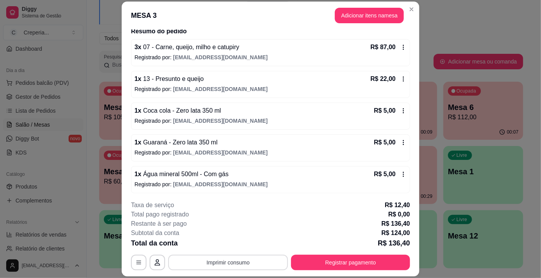
click at [236, 265] on button "Imprimir consumo" at bounding box center [228, 263] width 120 height 16
click at [240, 248] on button "IMPRESSORA" at bounding box center [228, 246] width 56 height 12
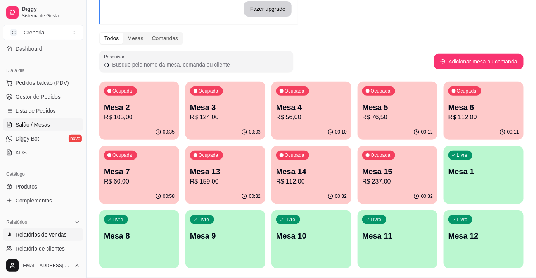
click at [45, 232] on span "Relatórios de vendas" at bounding box center [41, 235] width 51 height 8
select select "ALL"
select select "0"
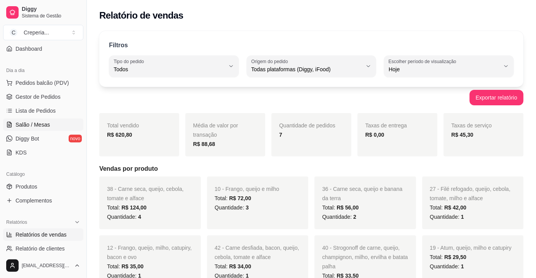
click at [44, 127] on span "Salão / Mesas" at bounding box center [33, 125] width 34 height 8
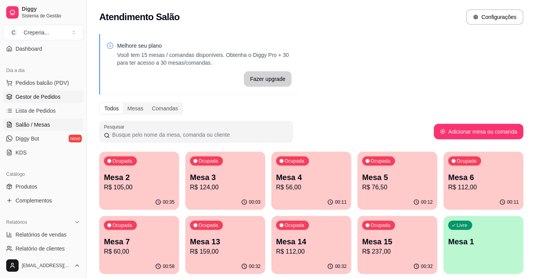
click at [60, 95] on link "Gestor de Pedidos" at bounding box center [43, 97] width 80 height 12
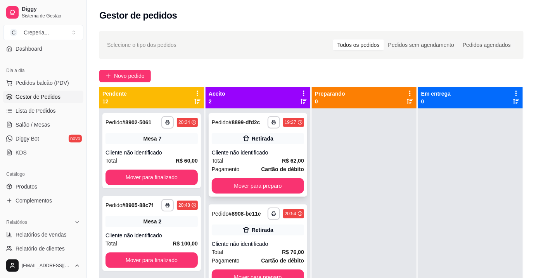
click at [264, 160] on div "Total R$ 62,00" at bounding box center [258, 161] width 92 height 9
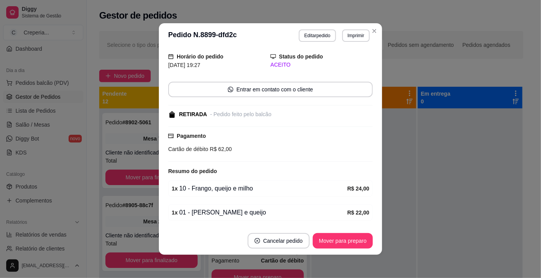
scroll to position [90, 0]
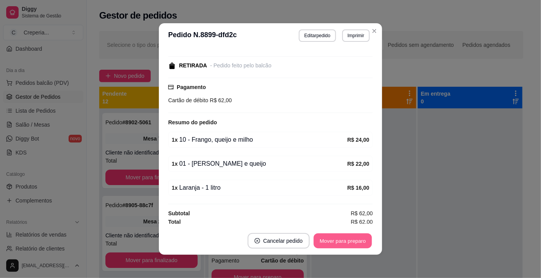
click at [326, 237] on button "Mover para preparo" at bounding box center [343, 241] width 58 height 15
click at [333, 239] on div "Mover para preparo" at bounding box center [337, 241] width 71 height 16
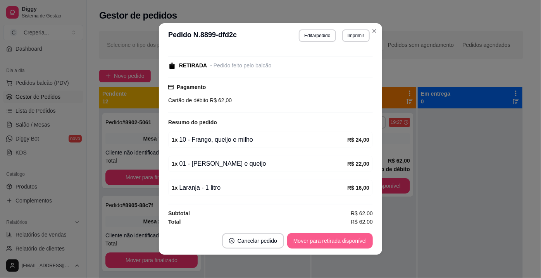
click at [333, 241] on button "Mover para retirada disponível" at bounding box center [330, 241] width 86 height 16
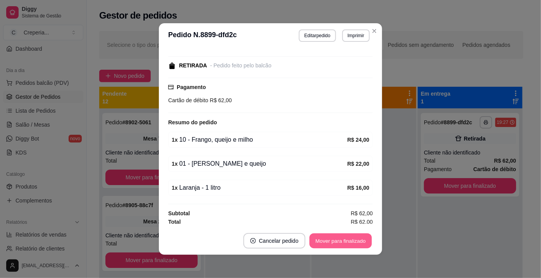
click at [349, 239] on button "Mover para finalizado" at bounding box center [341, 241] width 62 height 15
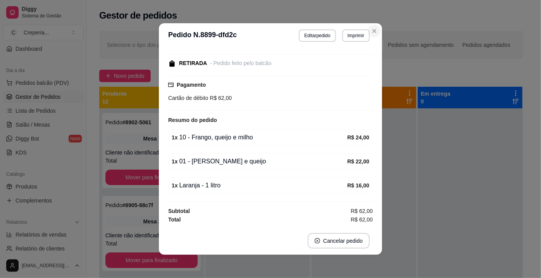
scroll to position [50, 0]
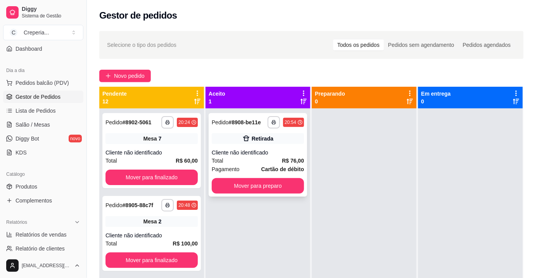
click at [264, 143] on div "Retirada" at bounding box center [258, 138] width 92 height 11
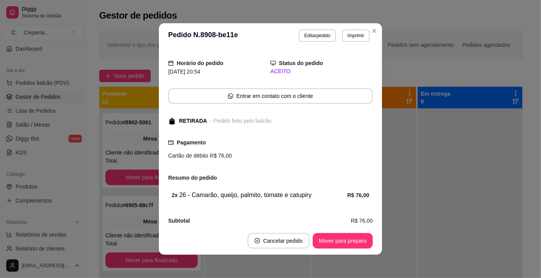
scroll to position [26, 0]
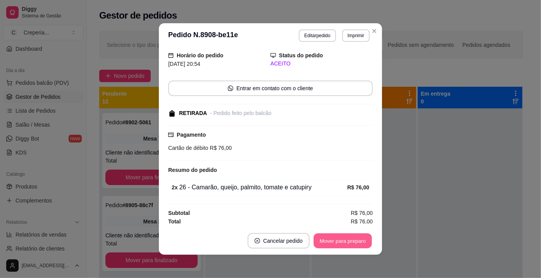
click at [324, 236] on button "Mover para preparo" at bounding box center [343, 241] width 58 height 15
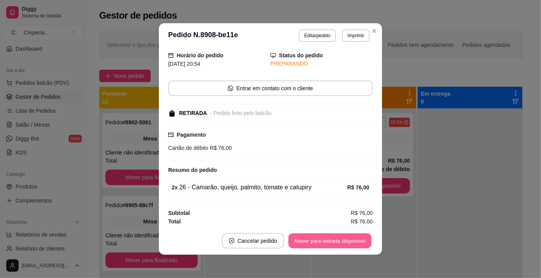
click at [340, 241] on button "Mover para retirada disponível" at bounding box center [329, 241] width 83 height 15
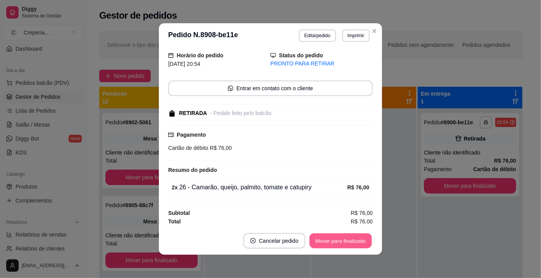
click at [341, 241] on button "Mover para finalizado" at bounding box center [341, 241] width 62 height 15
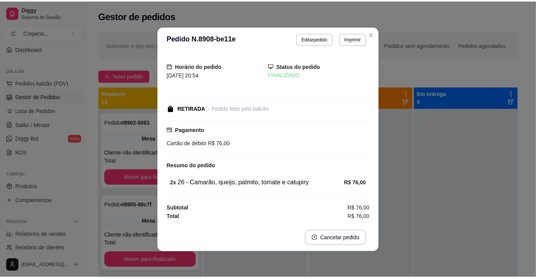
scroll to position [0, 0]
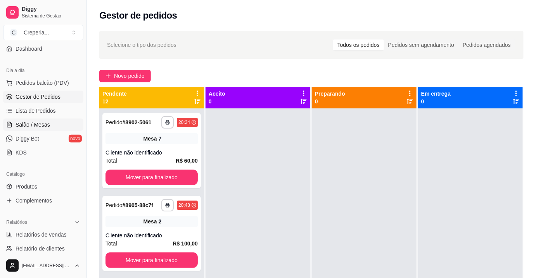
click at [28, 128] on span "Salão / Mesas" at bounding box center [33, 125] width 34 height 8
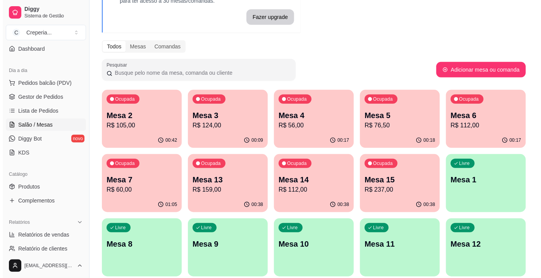
scroll to position [70, 0]
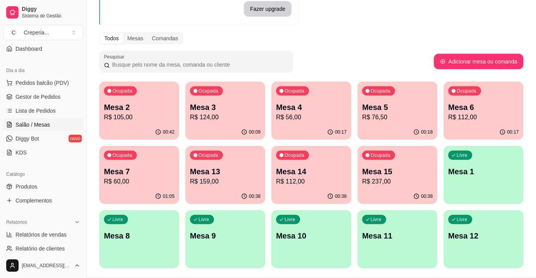
click at [364, 191] on div "00:38" at bounding box center [397, 196] width 80 height 15
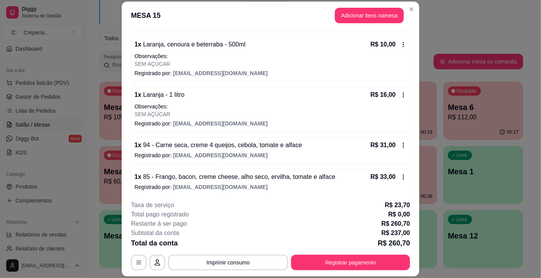
scroll to position [185, 0]
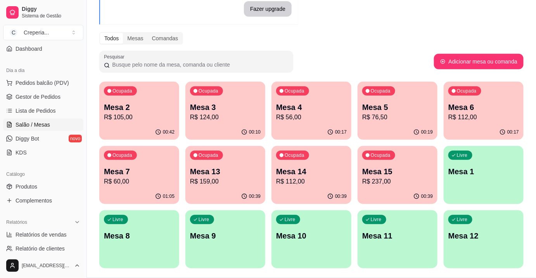
click at [336, 148] on div "Ocupada Mesa 14 R$ 112,00" at bounding box center [311, 167] width 80 height 43
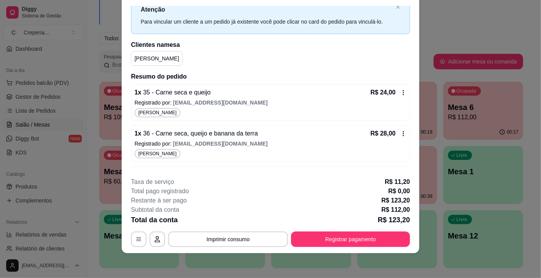
scroll to position [0, 0]
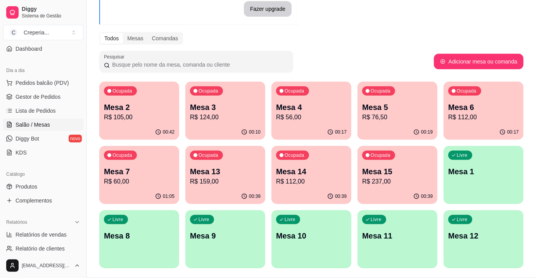
click at [222, 177] on p "R$ 159,00" at bounding box center [225, 181] width 71 height 9
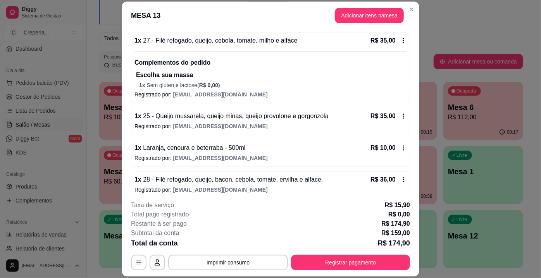
scroll to position [157, 0]
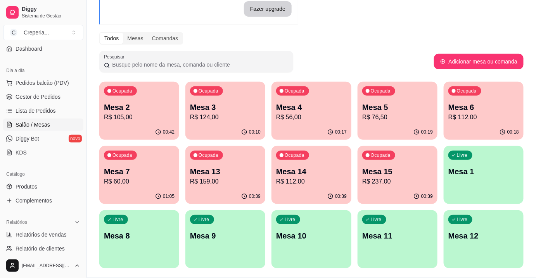
click at [307, 157] on div "Ocupada" at bounding box center [292, 155] width 33 height 9
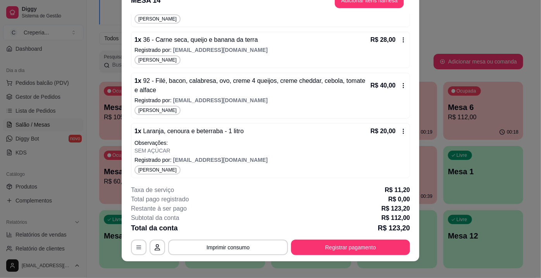
scroll to position [23, 0]
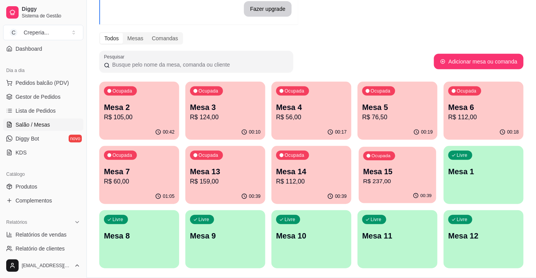
click at [401, 157] on div "Ocupada Mesa 15 R$ 237,00" at bounding box center [398, 168] width 78 height 42
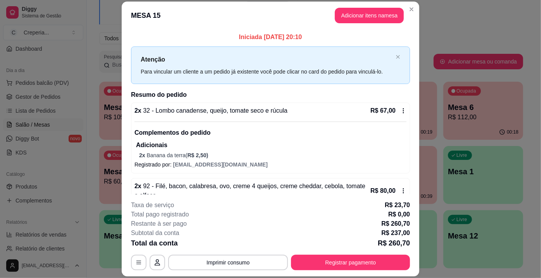
click at [384, 108] on p "R$ 67,00" at bounding box center [383, 110] width 25 height 9
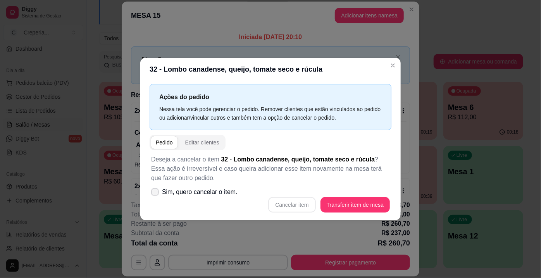
click at [154, 190] on icon at bounding box center [155, 192] width 6 height 5
click at [154, 194] on input "Sim, quero cancelar o item." at bounding box center [153, 196] width 5 height 5
checkbox input "true"
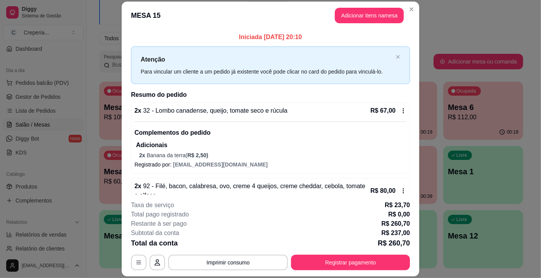
click at [398, 114] on div "R$ 67,00" at bounding box center [389, 110] width 36 height 9
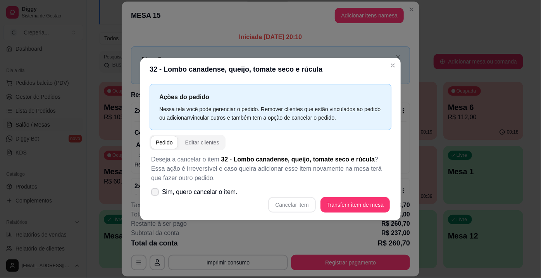
click at [161, 193] on label "Sim, quero cancelar o item." at bounding box center [194, 192] width 93 height 16
click at [156, 194] on input "Sim, quero cancelar o item." at bounding box center [153, 196] width 5 height 5
checkbox input "true"
click at [299, 202] on button "Cancelar item" at bounding box center [291, 205] width 47 height 16
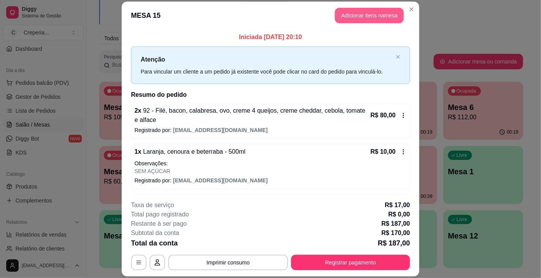
click at [355, 16] on button "Adicionar itens na mesa" at bounding box center [369, 16] width 69 height 16
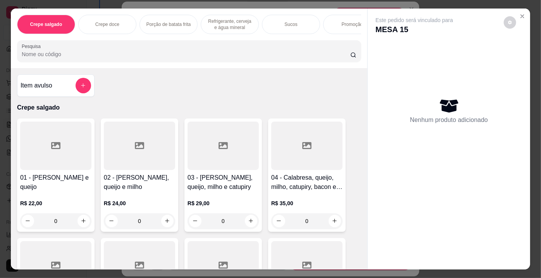
click at [81, 66] on div "Crepe salgado Crepe doce Porção de batata frita Refrigerante, cerveja e água mi…" at bounding box center [189, 39] width 357 height 60
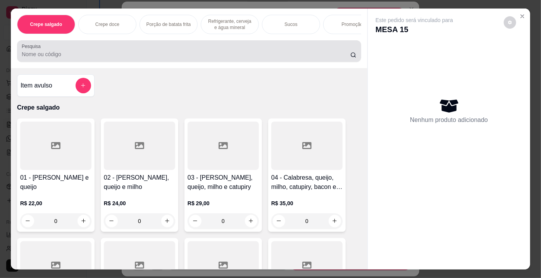
click at [84, 58] on input "Pesquisa" at bounding box center [186, 54] width 329 height 8
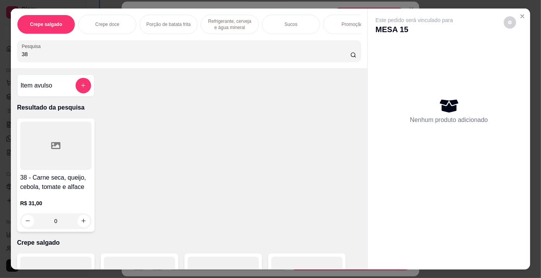
type input "38"
drag, startPoint x: 8, startPoint y: 185, endPoint x: 12, endPoint y: 179, distance: 7.5
click at [11, 181] on div "Crepe salgado Crepe doce Porção de batata frita Refrigerante, cerveja e água mi…" at bounding box center [270, 139] width 541 height 278
click at [76, 170] on div at bounding box center [55, 146] width 71 height 48
click at [76, 138] on div at bounding box center [55, 146] width 71 height 48
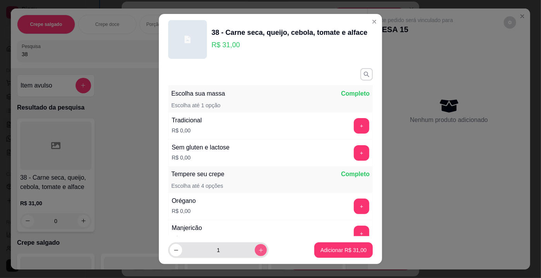
click at [262, 248] on div "1" at bounding box center [235, 251] width 134 height 16
click at [255, 245] on button "increase-product-quantity" at bounding box center [261, 250] width 12 height 12
type input "2"
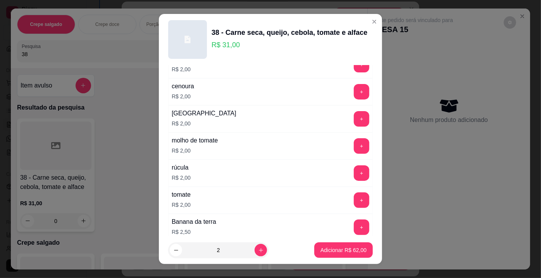
scroll to position [317, 0]
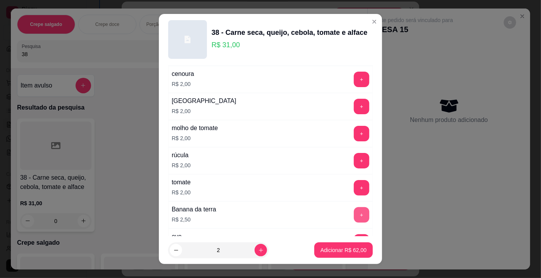
click at [354, 212] on button "+" at bounding box center [362, 215] width 16 height 16
click at [341, 257] on button "Adicionar R$ 67,00" at bounding box center [343, 251] width 59 height 16
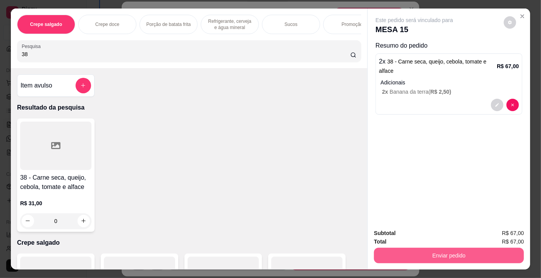
click at [382, 250] on button "Enviar pedido" at bounding box center [449, 256] width 150 height 16
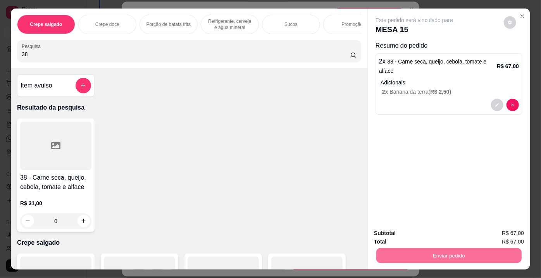
click at [503, 228] on button "Enviar pedido" at bounding box center [504, 235] width 43 height 14
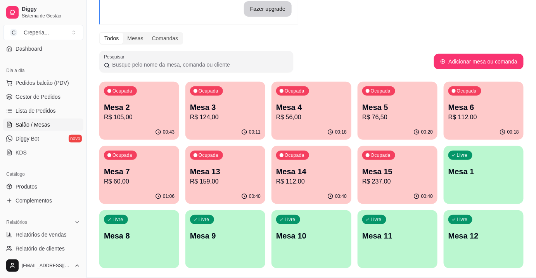
click at [326, 162] on div "Ocupada Mesa 14 R$ 112,00" at bounding box center [311, 167] width 80 height 43
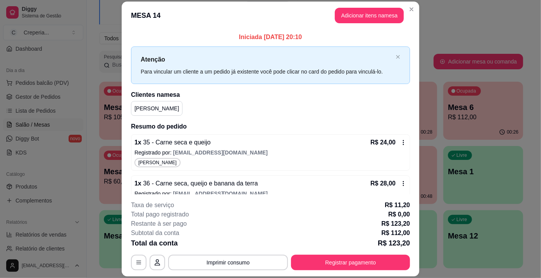
scroll to position [7, 0]
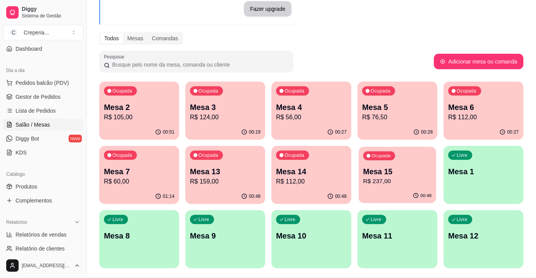
click at [416, 148] on div "Ocupada Mesa 15 R$ 237,00" at bounding box center [398, 168] width 78 height 42
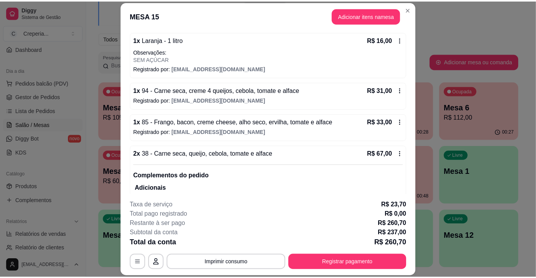
scroll to position [176, 0]
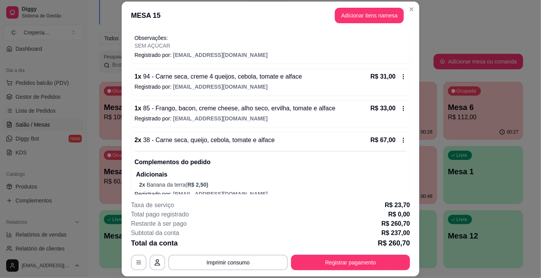
drag, startPoint x: 362, startPoint y: 5, endPoint x: 342, endPoint y: 15, distance: 22.2
click at [360, 7] on header "MESA 15 Adicionar itens na mesa" at bounding box center [271, 16] width 298 height 28
click at [341, 15] on button "Adicionar itens na mesa" at bounding box center [369, 15] width 67 height 15
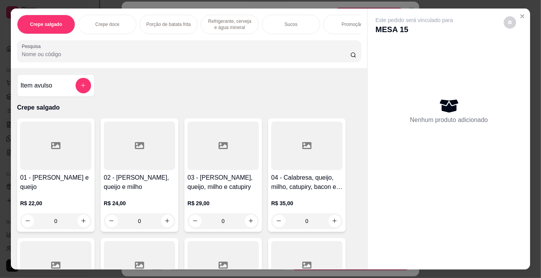
click at [183, 66] on div "Crepe salgado Crepe doce Porção de batata frita Refrigerante, cerveja e água mi…" at bounding box center [189, 39] width 357 height 60
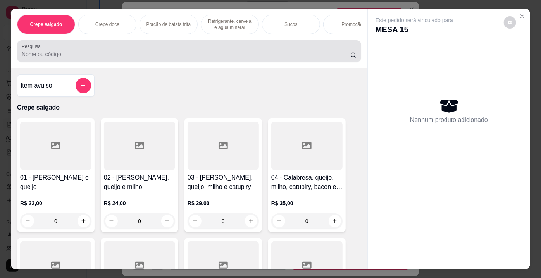
click at [194, 57] on input "Pesquisa" at bounding box center [186, 54] width 329 height 8
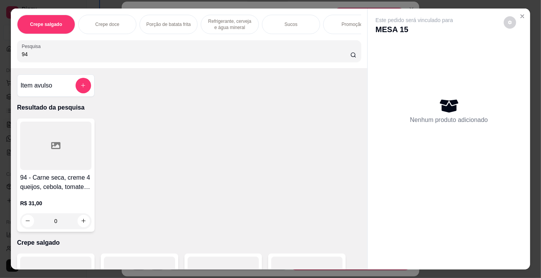
type input "94"
click at [65, 144] on div at bounding box center [55, 146] width 71 height 48
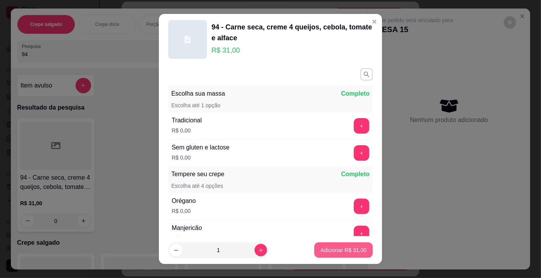
click at [336, 248] on p "Adicionar R$ 31,00" at bounding box center [344, 251] width 46 height 8
type input "1"
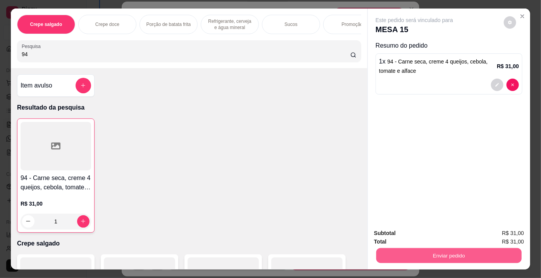
click at [478, 252] on button "Enviar pedido" at bounding box center [448, 255] width 145 height 15
click at [509, 238] on button "Enviar pedido" at bounding box center [504, 235] width 44 height 15
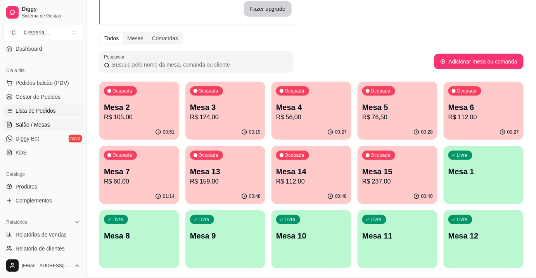
click at [40, 115] on link "Lista de Pedidos" at bounding box center [43, 111] width 80 height 12
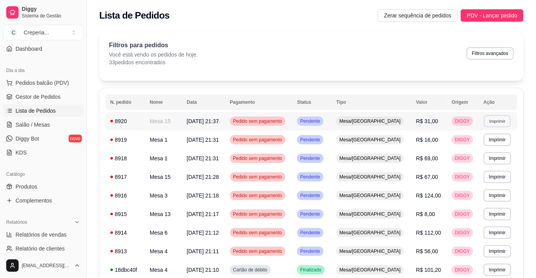
click at [495, 117] on button "Imprimir" at bounding box center [497, 121] width 27 height 12
click at [476, 147] on button "IMPRESSORA" at bounding box center [481, 148] width 54 height 12
click at [73, 131] on ul "Pedidos balcão (PDV) Gestor de Pedidos Lista de Pedidos Salão / Mesas Diggy Bot…" at bounding box center [43, 118] width 80 height 82
click at [67, 125] on link "Salão / Mesas" at bounding box center [43, 125] width 80 height 12
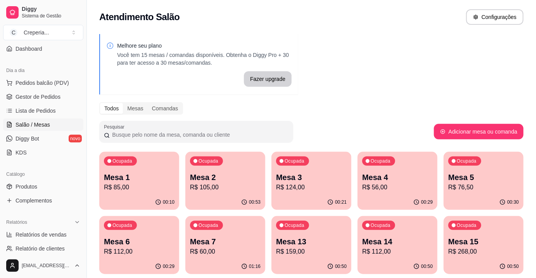
click at [408, 230] on div "Ocupada Mesa 14 R$ 112,00" at bounding box center [397, 237] width 80 height 43
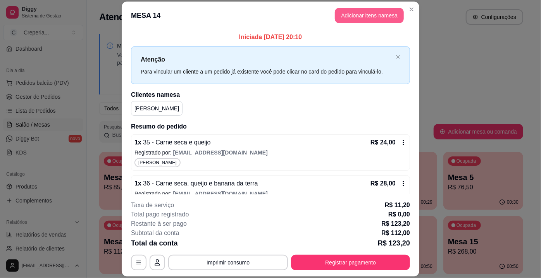
click at [351, 18] on button "Adicionar itens na mesa" at bounding box center [369, 16] width 69 height 16
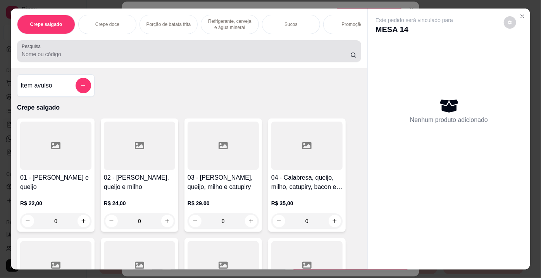
click at [192, 53] on input "Pesquisa" at bounding box center [186, 54] width 329 height 8
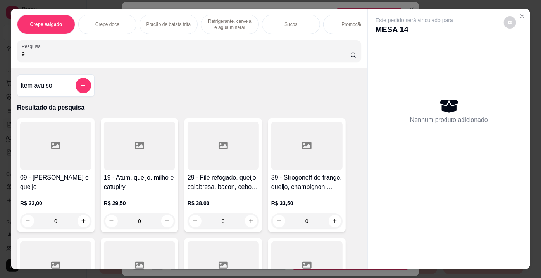
type input "9"
click at [20, 173] on div "09 - [PERSON_NAME] e queijo R$ 22,00 0" at bounding box center [56, 176] width 78 height 114
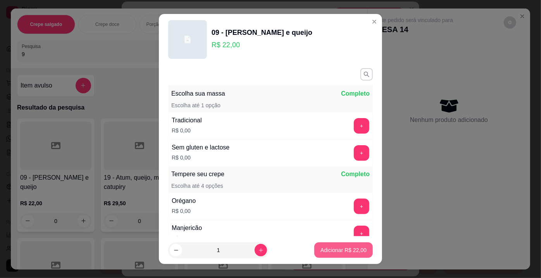
click at [343, 252] on p "Adicionar R$ 22,00" at bounding box center [344, 251] width 46 height 8
type input "1"
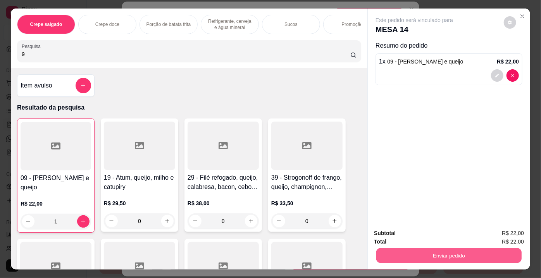
click at [409, 255] on button "Enviar pedido" at bounding box center [448, 255] width 145 height 15
click at [494, 229] on button "Enviar pedido" at bounding box center [504, 234] width 43 height 14
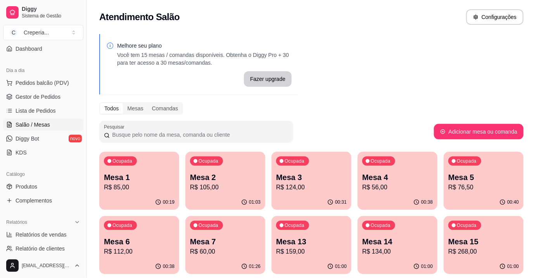
click at [304, 181] on div "Mesa 3 R$ 124,00" at bounding box center [311, 182] width 71 height 20
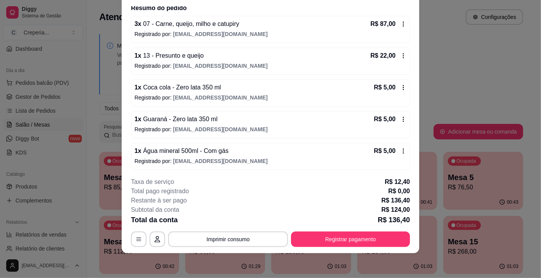
scroll to position [28, 0]
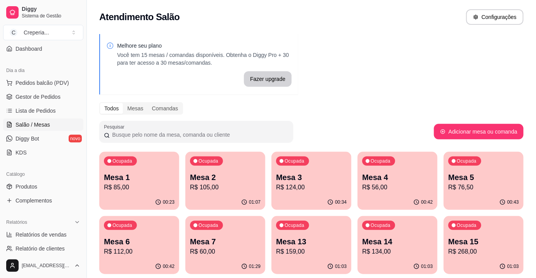
click at [461, 206] on div "00:43" at bounding box center [483, 202] width 80 height 15
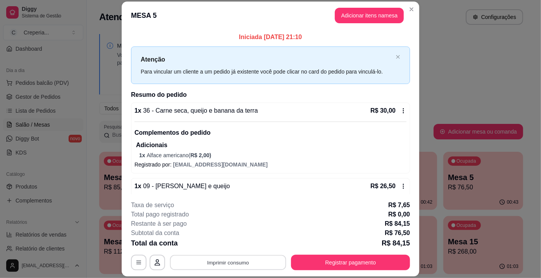
click at [251, 259] on button "Imprimir consumo" at bounding box center [228, 262] width 116 height 15
click at [239, 244] on button "IMPRESSORA" at bounding box center [228, 245] width 56 height 12
click at [371, 259] on button "Registrar pagamento" at bounding box center [350, 263] width 119 height 16
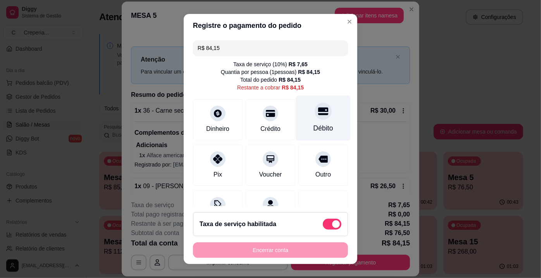
click at [318, 121] on div "Débito" at bounding box center [323, 118] width 55 height 45
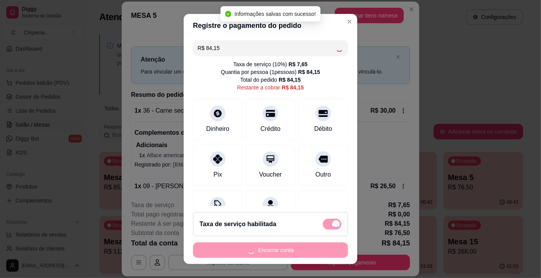
type input "R$ 0,00"
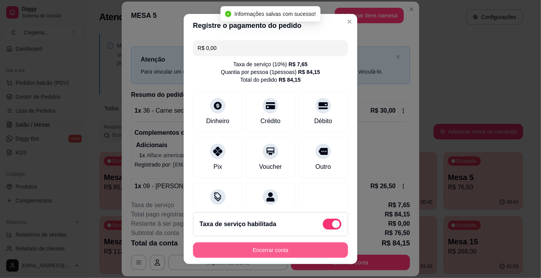
click at [322, 255] on button "Encerrar conta" at bounding box center [270, 251] width 155 height 16
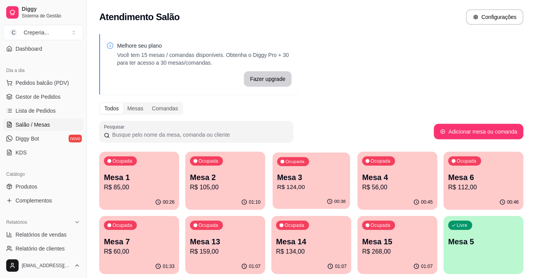
click at [313, 182] on p "Mesa 3" at bounding box center [311, 177] width 69 height 10
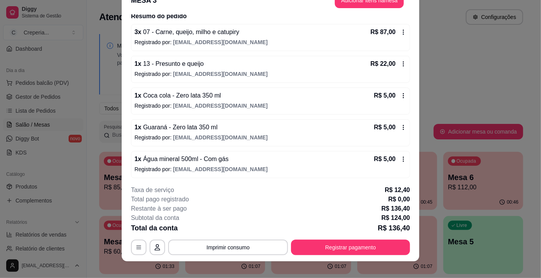
scroll to position [23, 0]
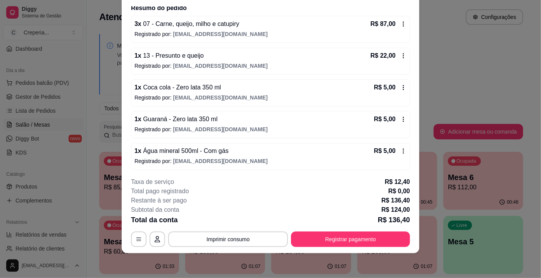
click at [400, 151] on icon at bounding box center [403, 151] width 6 height 6
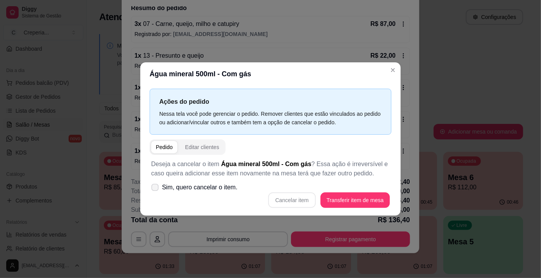
click at [155, 190] on span at bounding box center [155, 187] width 7 height 7
click at [155, 190] on input "Sim, quero cancelar o item." at bounding box center [153, 191] width 5 height 5
checkbox input "true"
click at [294, 201] on button "Cancelar item" at bounding box center [291, 201] width 47 height 16
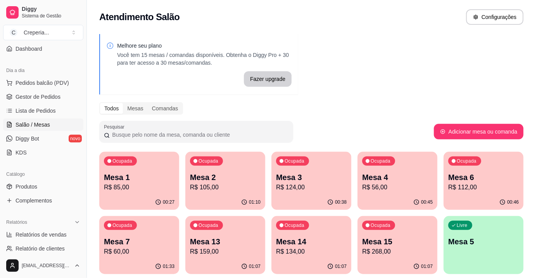
click at [159, 179] on p "Mesa 1" at bounding box center [139, 177] width 71 height 11
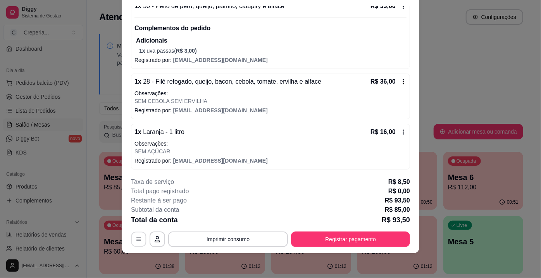
click at [136, 239] on icon "button" at bounding box center [139, 240] width 6 height 6
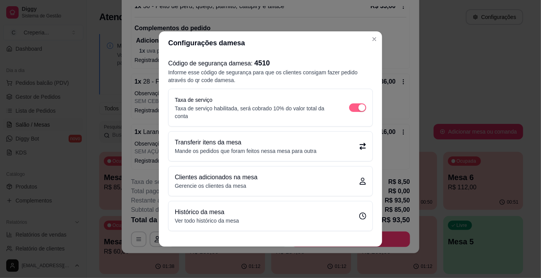
click at [353, 105] on span "button" at bounding box center [357, 107] width 17 height 9
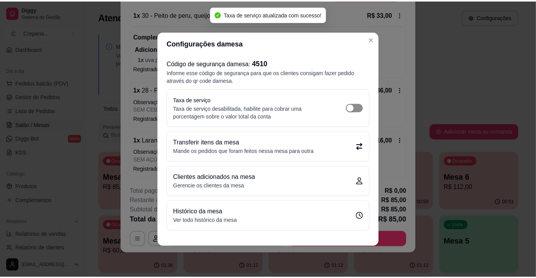
scroll to position [72, 0]
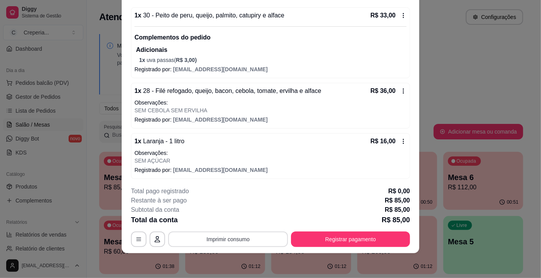
click at [228, 237] on button "Imprimir consumo" at bounding box center [228, 240] width 120 height 16
click at [228, 222] on button "IMPRESSORA" at bounding box center [228, 222] width 54 height 12
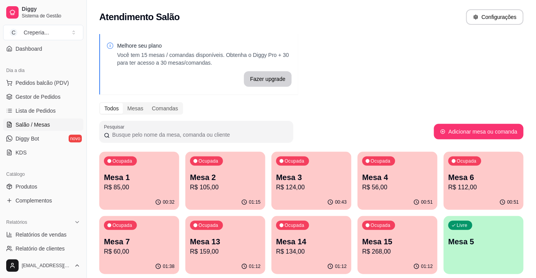
click at [390, 185] on p "R$ 56,00" at bounding box center [397, 187] width 71 height 9
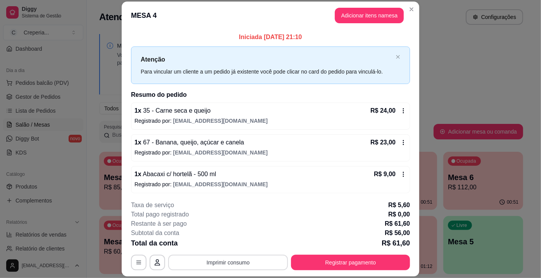
click at [182, 266] on button "Imprimir consumo" at bounding box center [228, 263] width 120 height 16
click at [215, 242] on button "IMPRESSORA" at bounding box center [228, 245] width 54 height 12
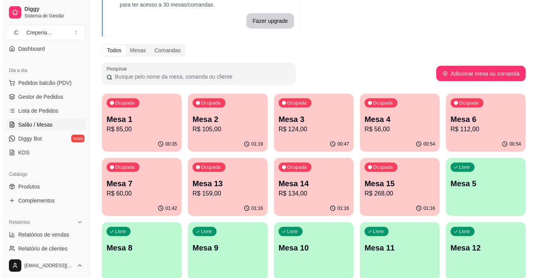
scroll to position [70, 0]
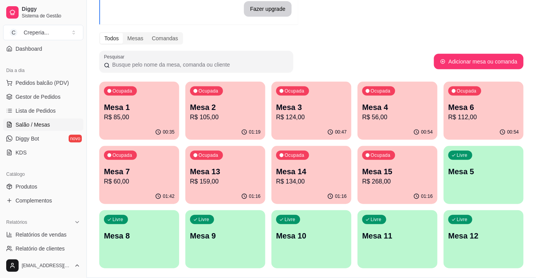
click at [402, 183] on p "R$ 268,00" at bounding box center [397, 181] width 71 height 9
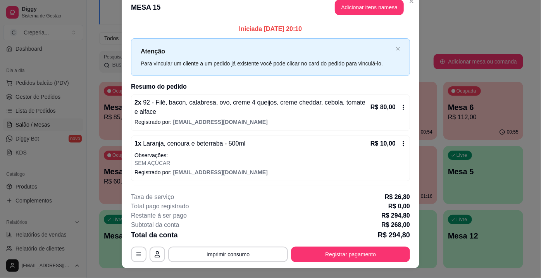
scroll to position [0, 0]
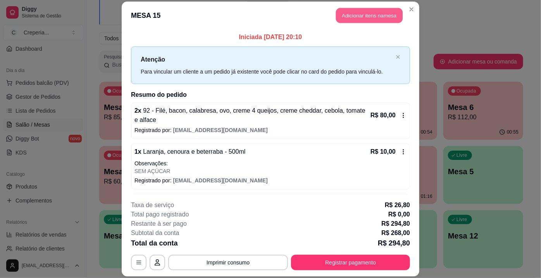
click at [384, 15] on button "Adicionar itens na mesa" at bounding box center [369, 15] width 67 height 15
click at [184, 54] on input "Pesquisa" at bounding box center [186, 54] width 329 height 8
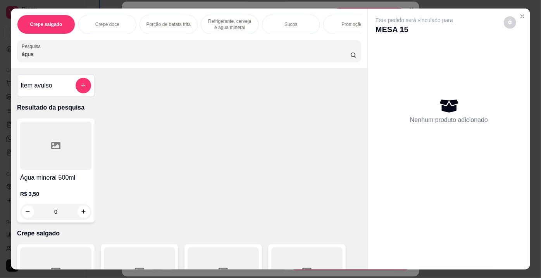
type input "água"
click at [59, 142] on div at bounding box center [55, 146] width 71 height 48
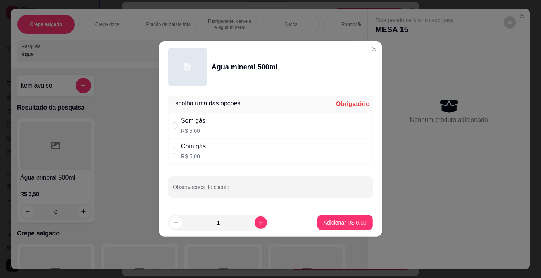
click at [189, 152] on div "Com gás R$ 5,00" at bounding box center [193, 151] width 25 height 19
radio input "true"
click at [319, 222] on button "Adicionar R$ 5,00" at bounding box center [345, 223] width 54 height 15
type input "1"
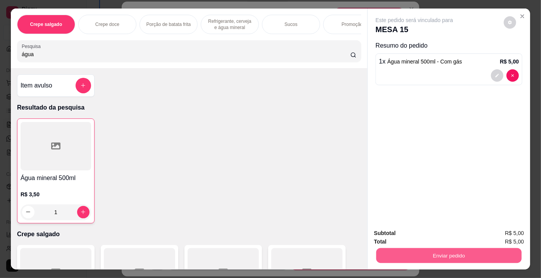
click at [410, 250] on button "Enviar pedido" at bounding box center [448, 255] width 145 height 15
click at [496, 234] on button "Enviar pedido" at bounding box center [504, 235] width 44 height 15
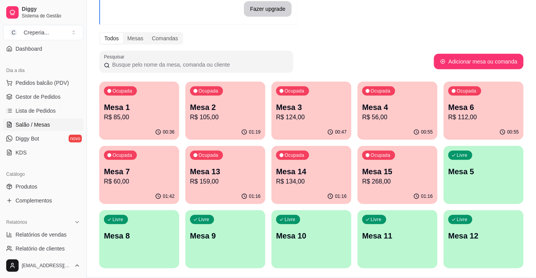
click at [405, 105] on p "Mesa 4" at bounding box center [397, 107] width 71 height 11
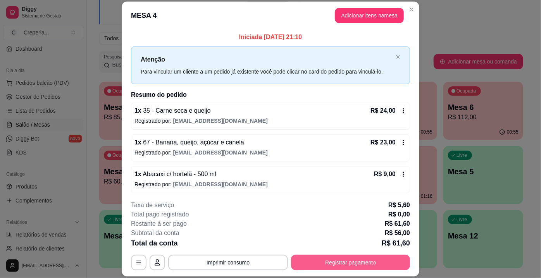
click at [374, 262] on button "Registrar pagamento" at bounding box center [350, 263] width 119 height 16
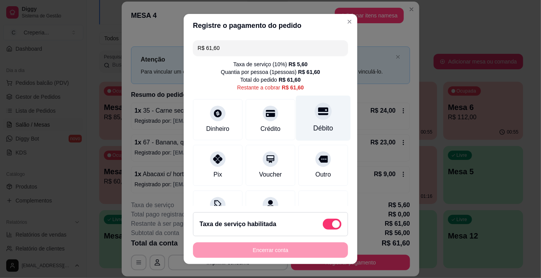
click at [315, 107] on div at bounding box center [323, 111] width 17 height 17
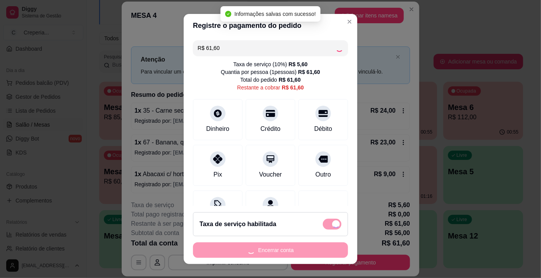
type input "R$ 0,00"
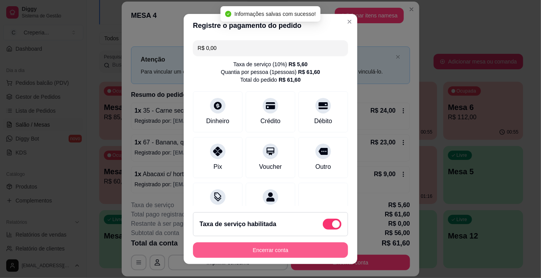
click at [257, 257] on button "Encerrar conta" at bounding box center [270, 251] width 155 height 16
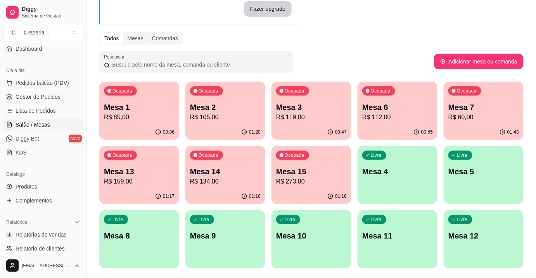
click at [153, 114] on p "R$ 85,00" at bounding box center [139, 117] width 71 height 9
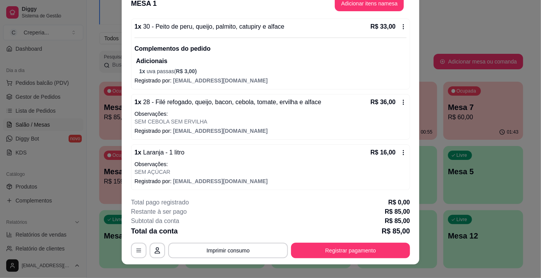
scroll to position [23, 0]
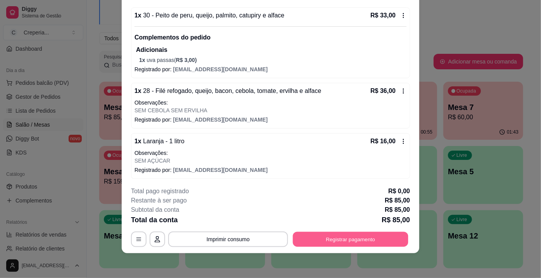
click at [313, 237] on button "Registrar pagamento" at bounding box center [351, 239] width 116 height 15
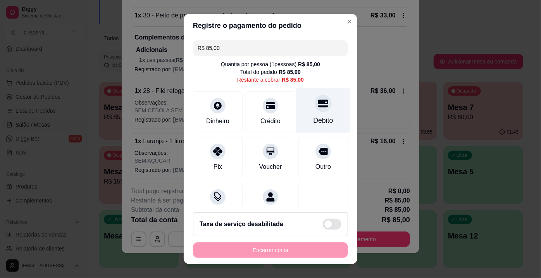
click at [317, 102] on div at bounding box center [323, 103] width 17 height 17
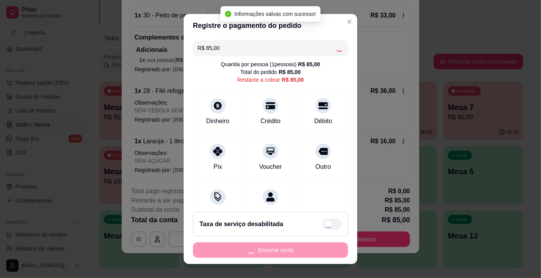
type input "R$ 0,00"
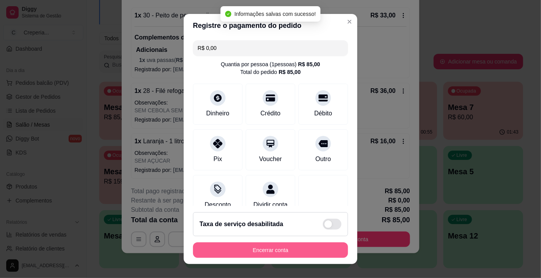
click at [276, 250] on button "Encerrar conta" at bounding box center [270, 251] width 155 height 16
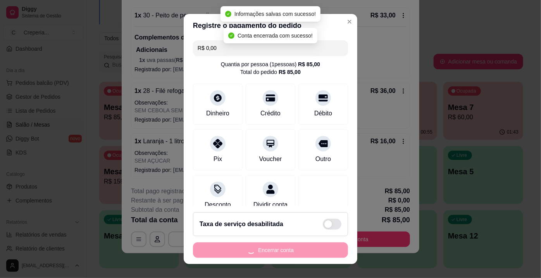
scroll to position [0, 0]
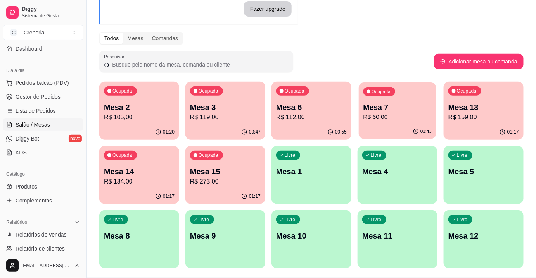
click at [371, 118] on p "R$ 60,00" at bounding box center [397, 117] width 69 height 9
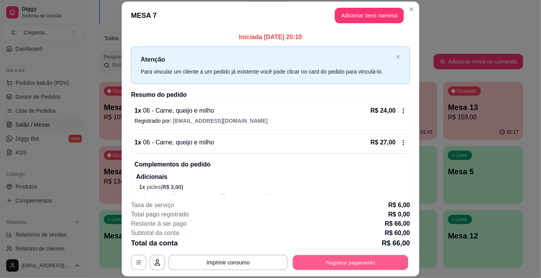
click at [370, 260] on button "Registrar pagamento" at bounding box center [351, 262] width 116 height 15
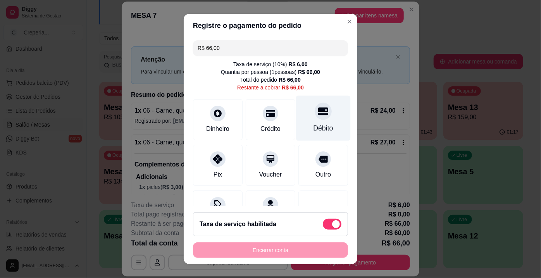
click at [318, 112] on icon at bounding box center [323, 111] width 10 height 10
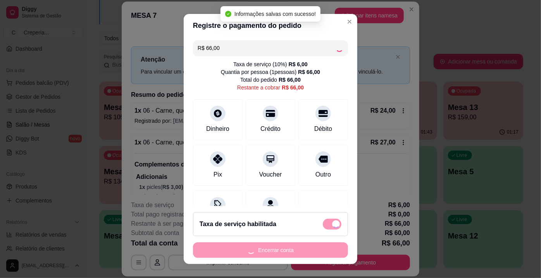
type input "R$ 0,00"
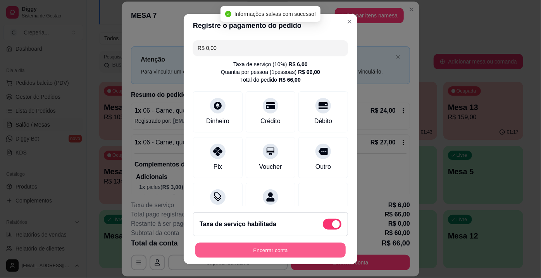
click at [259, 254] on button "Encerrar conta" at bounding box center [270, 250] width 150 height 15
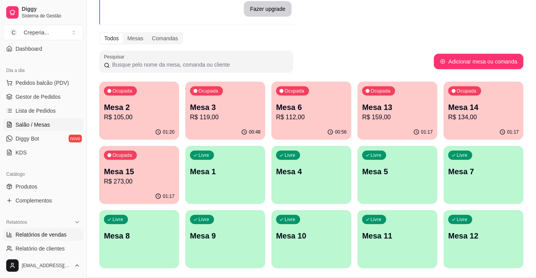
click at [29, 237] on span "Relatórios de vendas" at bounding box center [41, 235] width 51 height 8
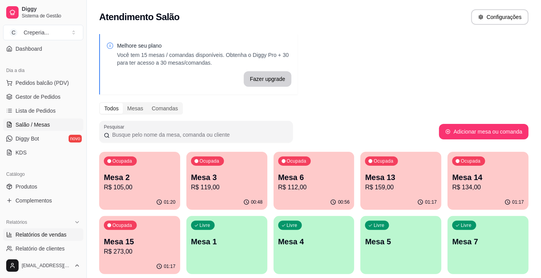
select select "ALL"
select select "0"
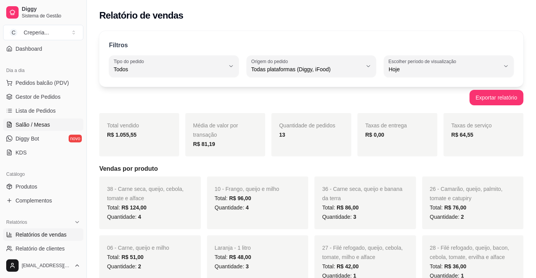
click at [41, 121] on span "Salão / Mesas" at bounding box center [33, 125] width 34 height 8
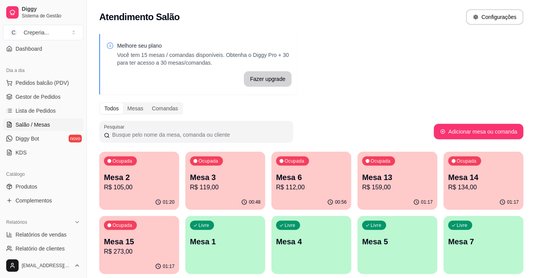
click at [164, 177] on p "Mesa 2" at bounding box center [139, 177] width 71 height 11
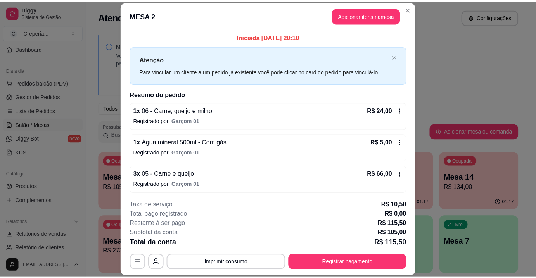
scroll to position [23, 0]
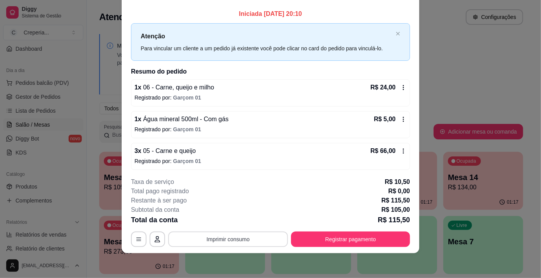
click at [218, 239] on button "Imprimir consumo" at bounding box center [228, 240] width 120 height 16
click at [235, 226] on button "IMPRESSORA" at bounding box center [228, 222] width 56 height 12
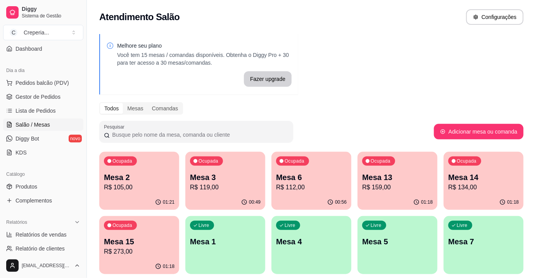
click at [402, 178] on p "Mesa 13" at bounding box center [397, 177] width 71 height 11
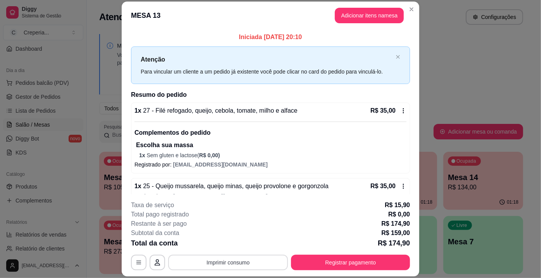
click at [211, 262] on button "Imprimir consumo" at bounding box center [228, 263] width 120 height 16
click at [240, 248] on button "IMPRESSORA" at bounding box center [228, 245] width 54 height 12
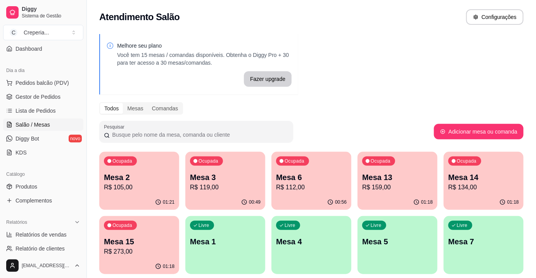
click at [483, 181] on p "Mesa 14" at bounding box center [483, 177] width 71 height 11
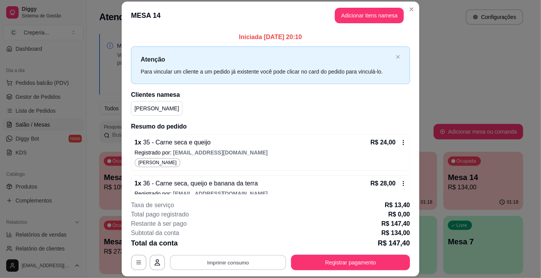
click at [224, 267] on button "Imprimir consumo" at bounding box center [228, 262] width 116 height 15
click at [231, 247] on button "IMPRESSORA" at bounding box center [228, 245] width 56 height 12
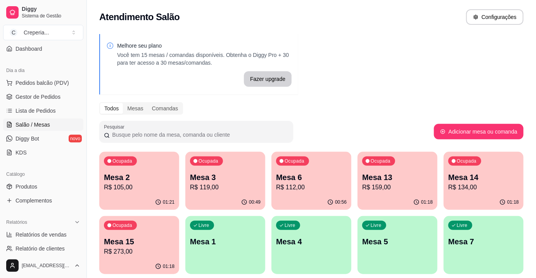
click at [123, 247] on p "R$ 273,00" at bounding box center [139, 251] width 71 height 9
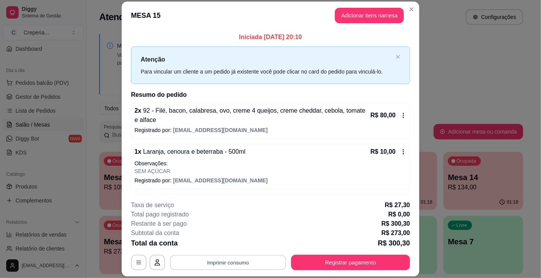
click at [259, 266] on button "Imprimir consumo" at bounding box center [228, 262] width 116 height 15
click at [235, 243] on button "IMPRESSORA" at bounding box center [228, 245] width 56 height 12
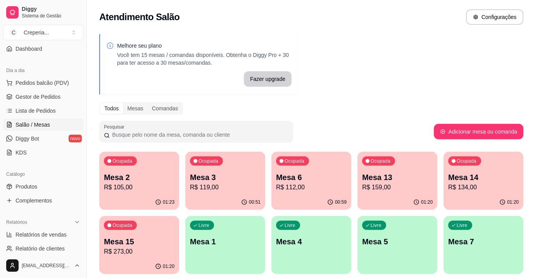
click at [148, 181] on p "Mesa 2" at bounding box center [139, 177] width 71 height 11
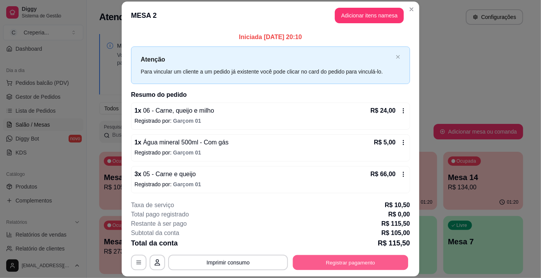
click at [356, 258] on button "Registrar pagamento" at bounding box center [351, 262] width 116 height 15
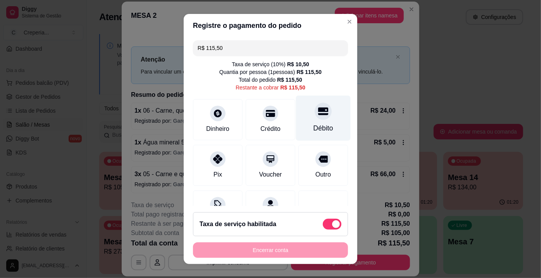
click at [314, 129] on div "Débito" at bounding box center [324, 128] width 20 height 10
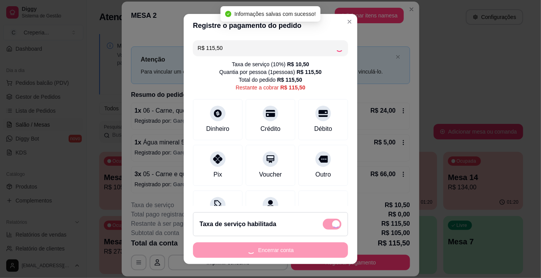
type input "R$ 0,00"
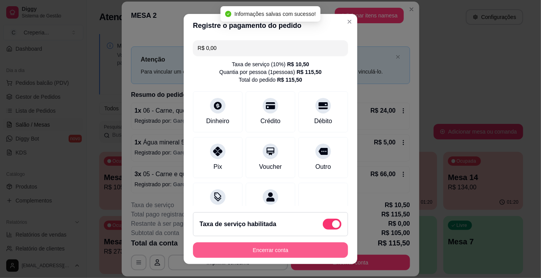
click at [272, 249] on button "Encerrar conta" at bounding box center [270, 251] width 155 height 16
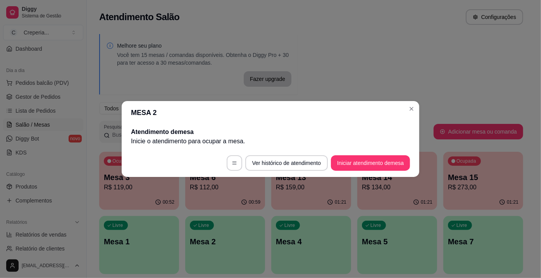
click at [419, 113] on header "MESA 2" at bounding box center [271, 112] width 298 height 23
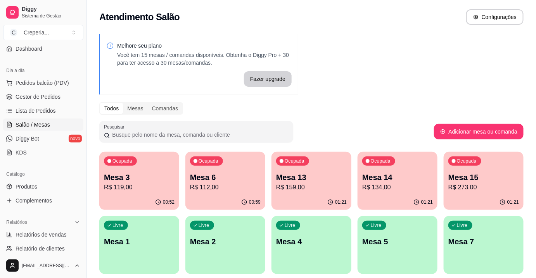
click at [138, 189] on p "R$ 119,00" at bounding box center [139, 187] width 71 height 9
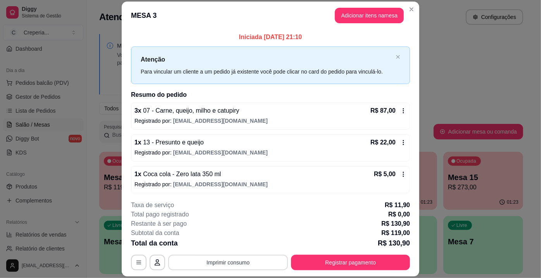
click at [219, 262] on button "Imprimir consumo" at bounding box center [228, 263] width 120 height 16
click at [224, 247] on button "IMPRESSORA" at bounding box center [228, 245] width 56 height 12
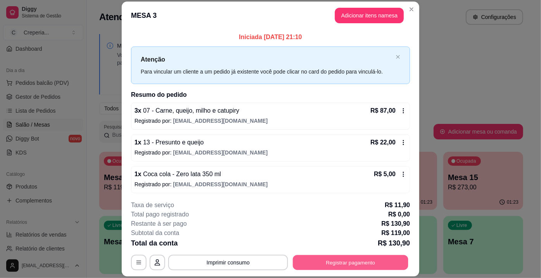
click at [343, 256] on button "Registrar pagamento" at bounding box center [351, 262] width 116 height 15
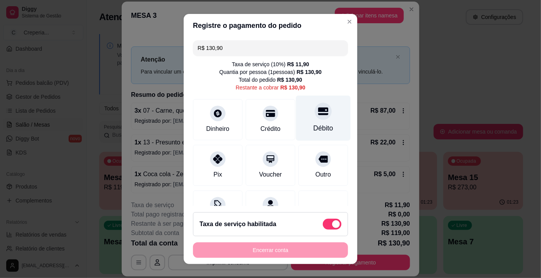
click at [315, 121] on div "Débito" at bounding box center [323, 118] width 55 height 45
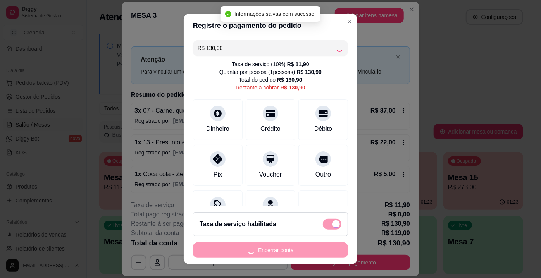
type input "R$ 0,00"
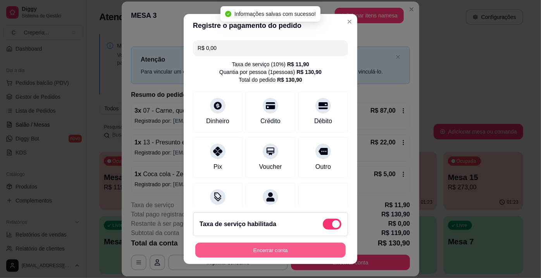
click at [271, 252] on button "Encerrar conta" at bounding box center [270, 250] width 150 height 15
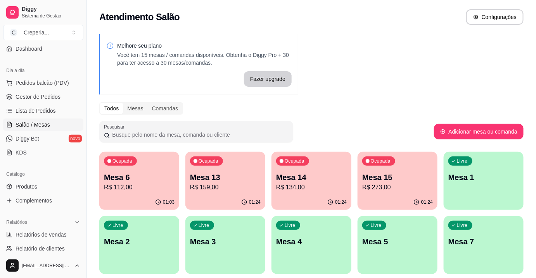
click at [161, 180] on p "Mesa 6" at bounding box center [139, 177] width 71 height 11
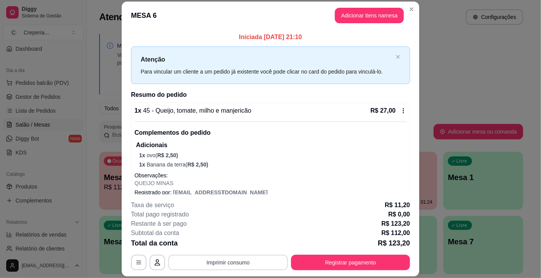
click at [210, 262] on button "Imprimir consumo" at bounding box center [228, 263] width 120 height 16
click at [226, 245] on button "IMPRESSORA" at bounding box center [228, 245] width 56 height 12
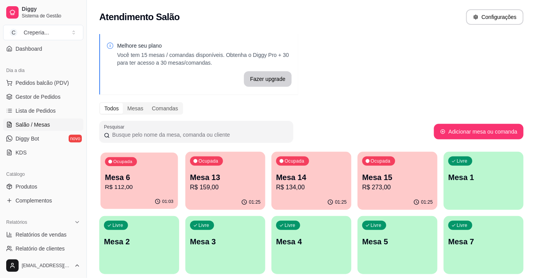
click at [155, 187] on p "R$ 112,00" at bounding box center [139, 187] width 69 height 9
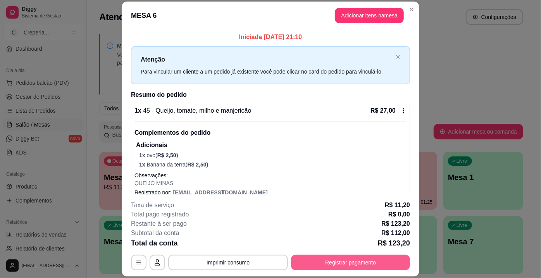
click at [348, 267] on button "Registrar pagamento" at bounding box center [350, 263] width 119 height 16
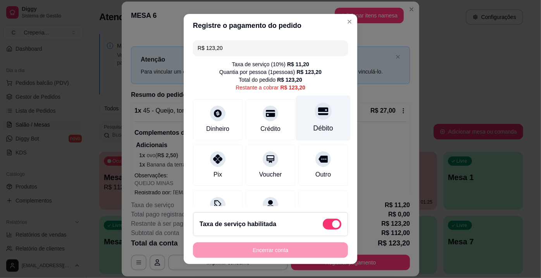
click at [318, 116] on icon at bounding box center [323, 111] width 10 height 10
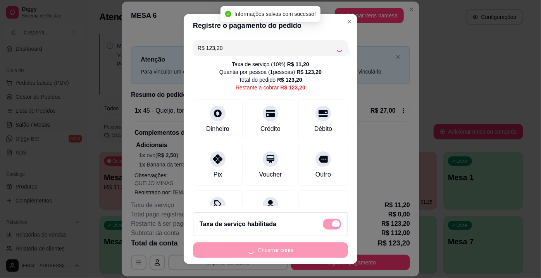
type input "R$ 0,00"
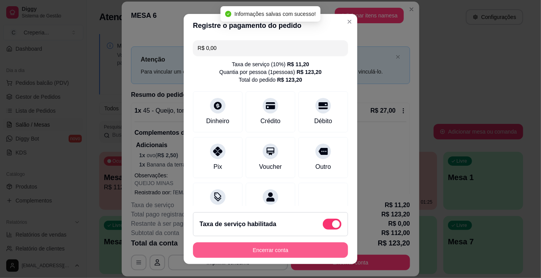
click at [250, 253] on button "Encerrar conta" at bounding box center [270, 251] width 155 height 16
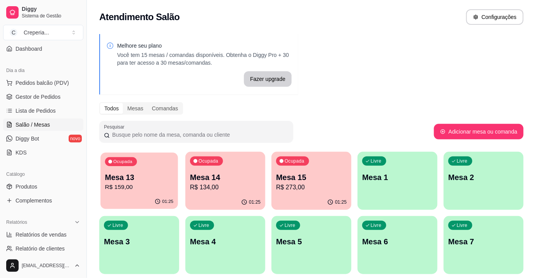
click at [137, 179] on p "Mesa 13" at bounding box center [139, 177] width 69 height 10
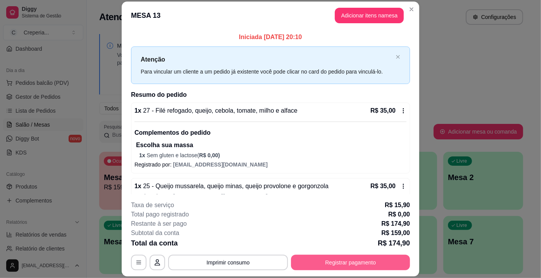
click at [353, 260] on button "Registrar pagamento" at bounding box center [350, 263] width 119 height 16
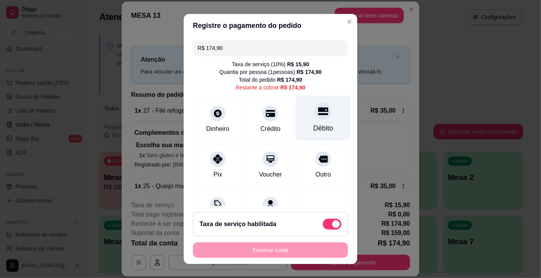
click at [320, 118] on div "Débito" at bounding box center [323, 118] width 55 height 45
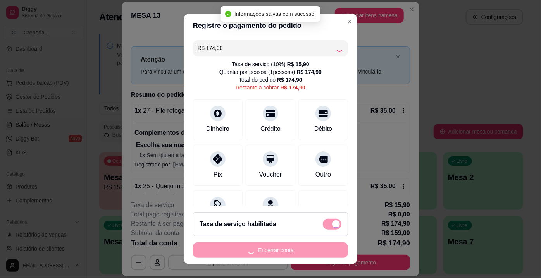
type input "R$ 0,00"
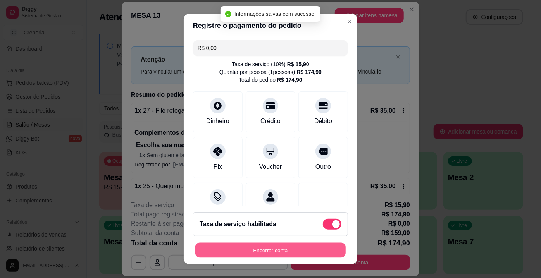
click at [271, 252] on button "Encerrar conta" at bounding box center [270, 250] width 150 height 15
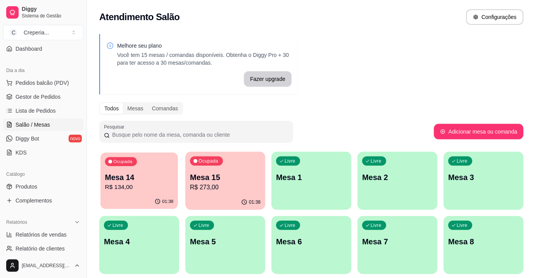
click at [164, 169] on div "Ocupada Mesa 14 R$ 134,00" at bounding box center [139, 174] width 78 height 42
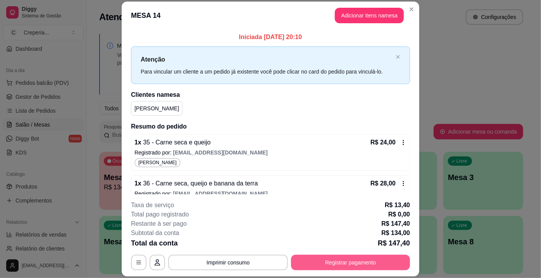
click at [343, 261] on button "Registrar pagamento" at bounding box center [350, 263] width 119 height 16
click at [315, 131] on div at bounding box center [323, 126] width 17 height 17
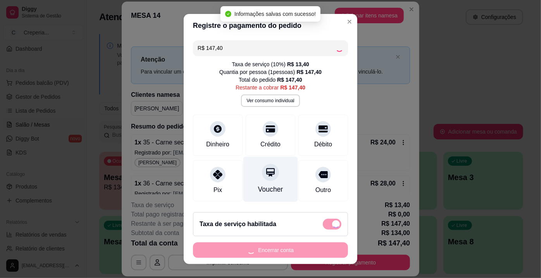
type input "R$ 0,00"
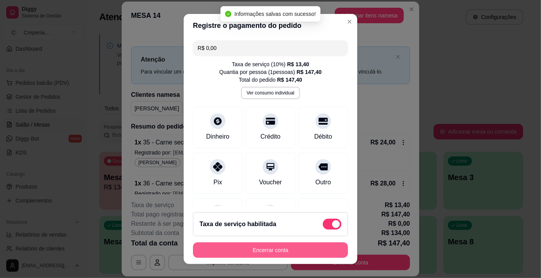
click at [288, 248] on button "Encerrar conta" at bounding box center [270, 251] width 155 height 16
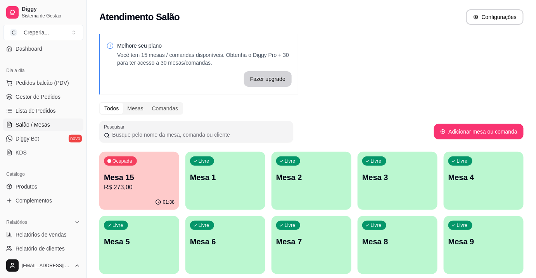
click at [125, 172] on p "Mesa 15" at bounding box center [139, 177] width 71 height 11
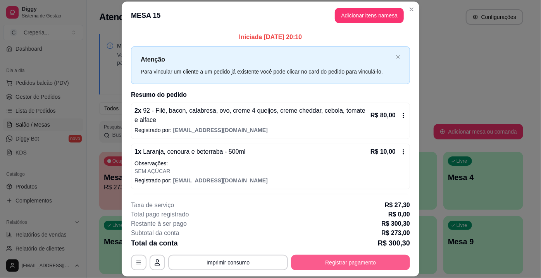
click at [386, 258] on button "Registrar pagamento" at bounding box center [350, 263] width 119 height 16
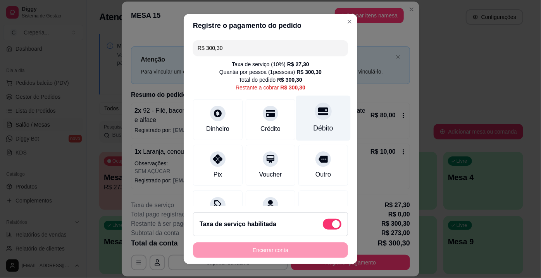
click at [318, 110] on icon at bounding box center [323, 111] width 10 height 10
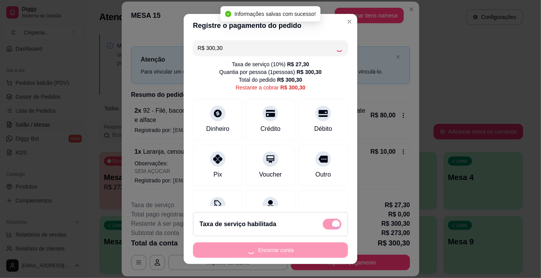
type input "R$ 0,00"
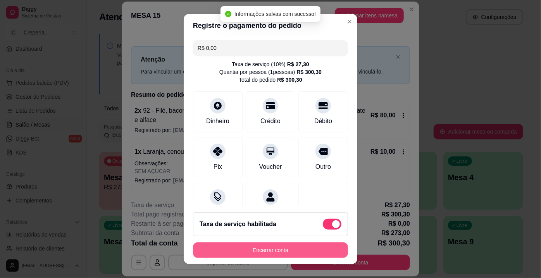
click at [248, 251] on button "Encerrar conta" at bounding box center [270, 251] width 155 height 16
